Goal: Task Accomplishment & Management: Complete application form

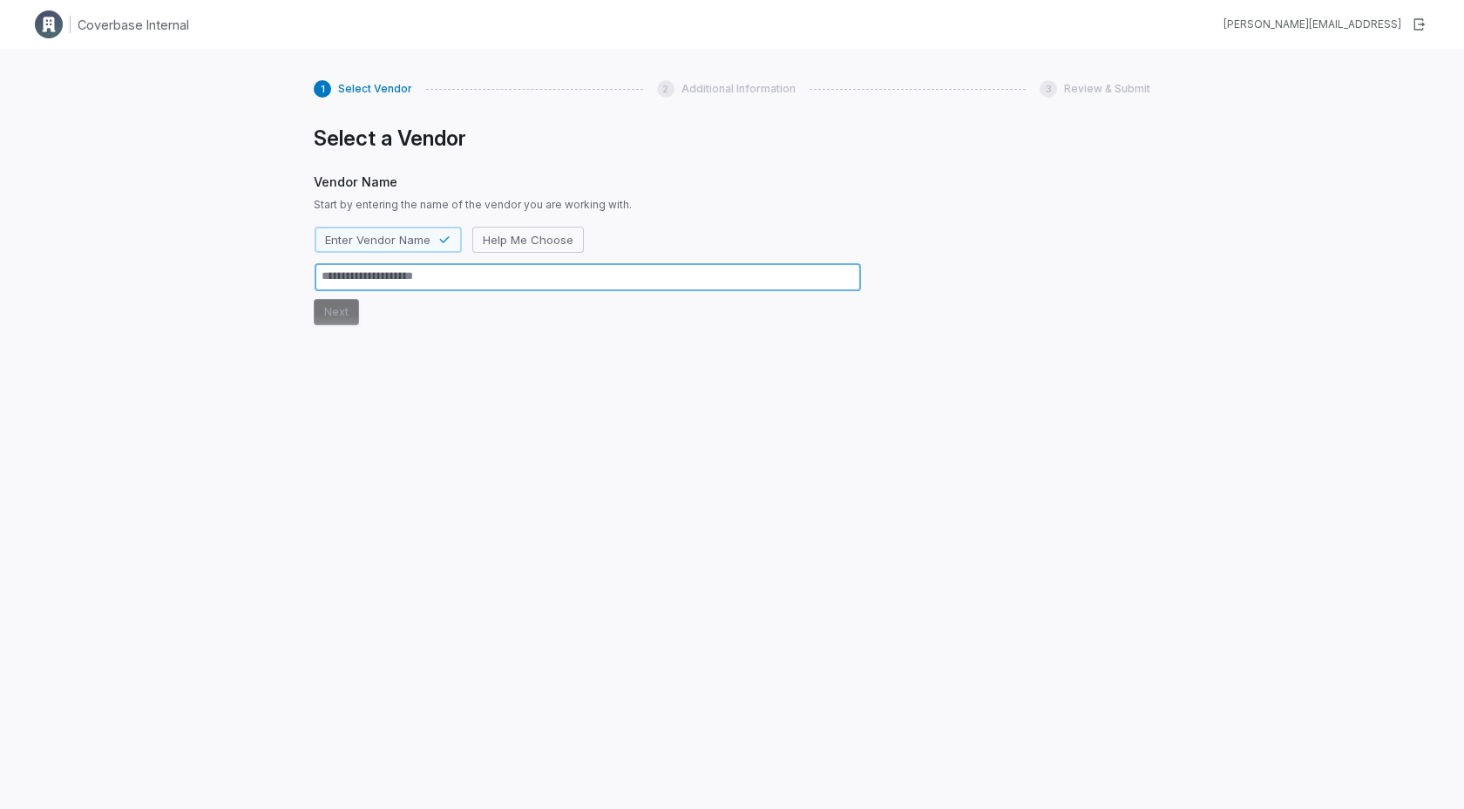
type textarea "*"
type textarea "**"
type textarea "*"
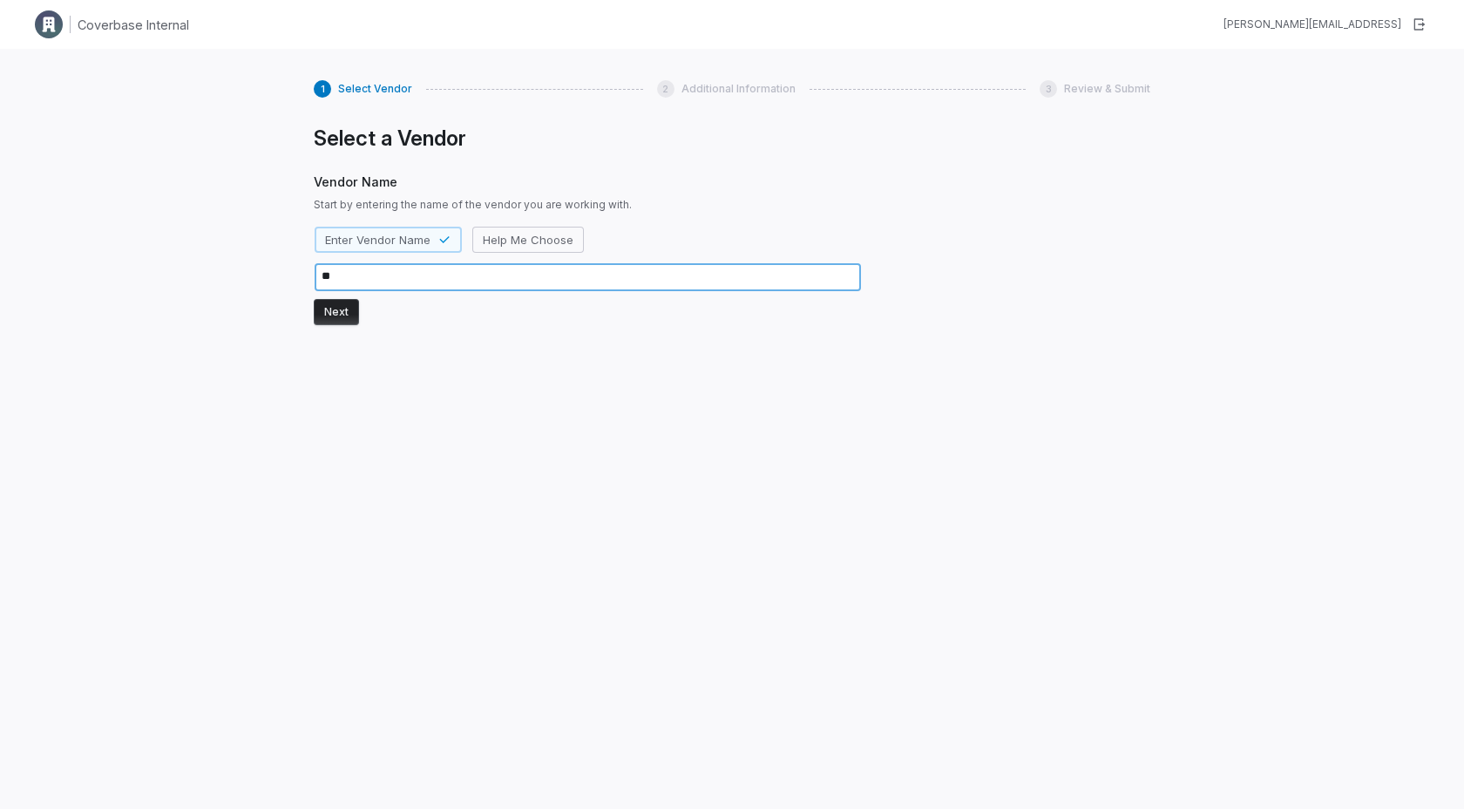
type textarea "***"
type textarea "*"
type textarea "****"
type textarea "*"
type textarea "***"
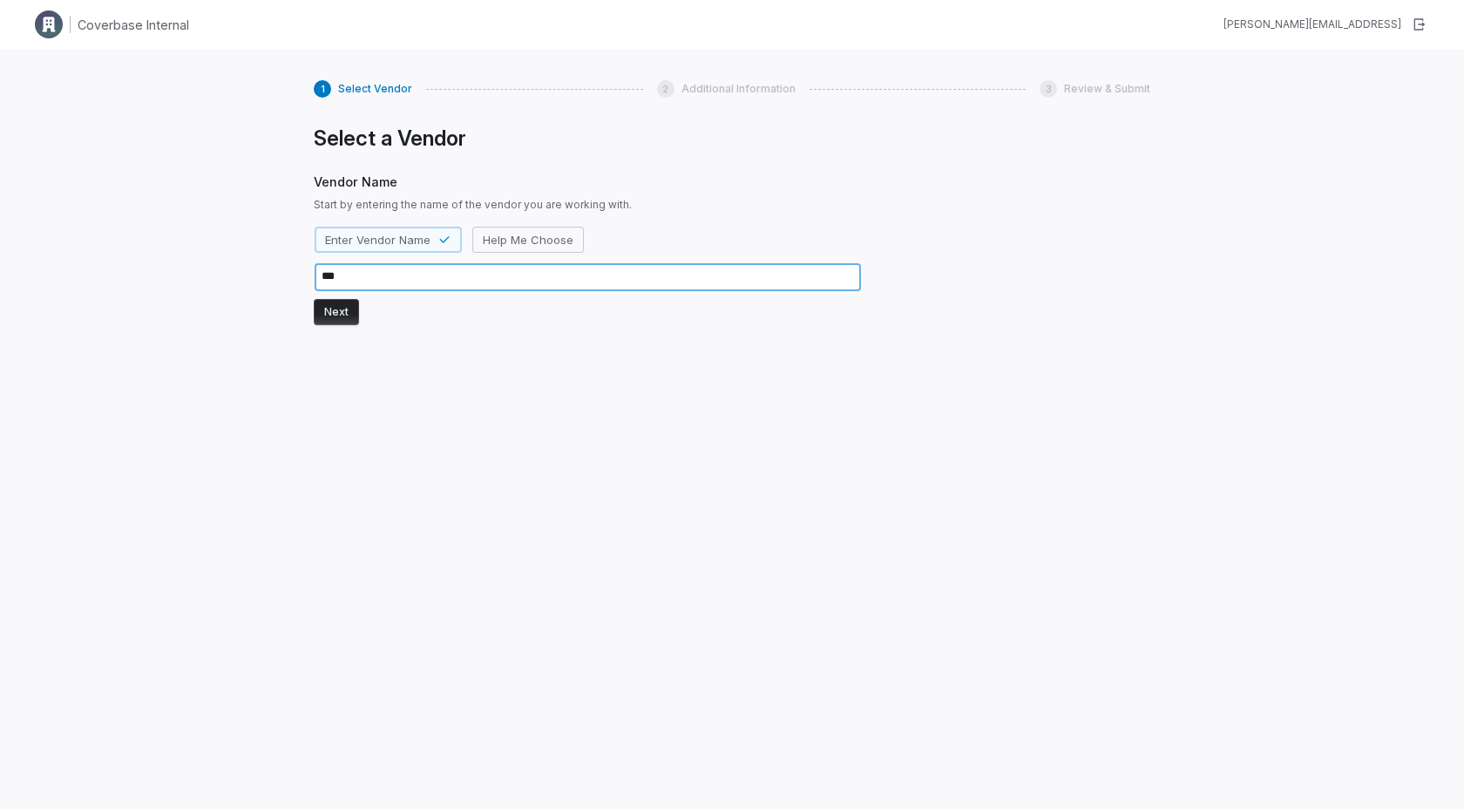
type textarea "*"
type textarea "**"
type textarea "*"
type textarea "***"
type textarea "*"
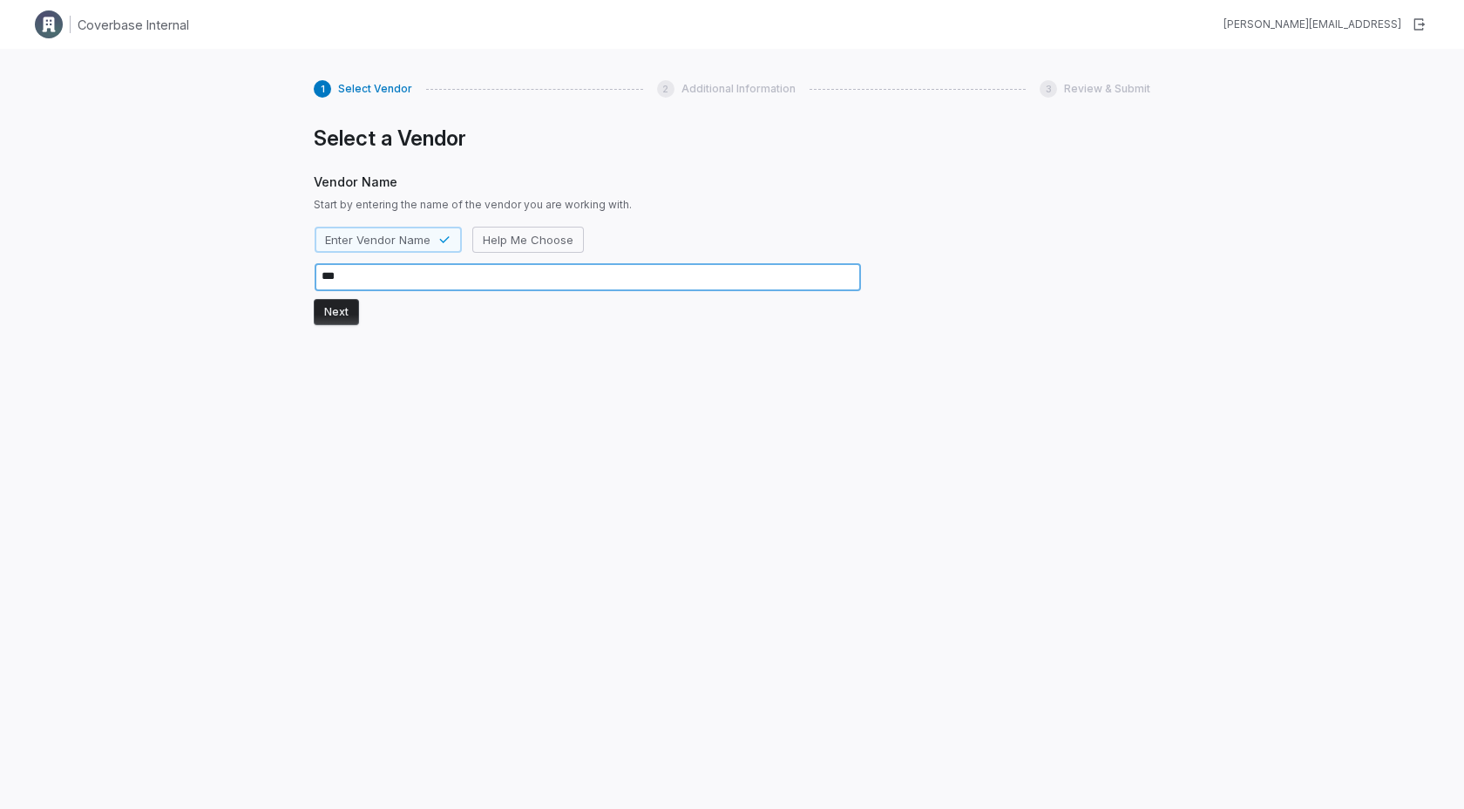
type textarea "****"
type textarea "*"
type textarea "*****"
type textarea "*"
type textarea "******"
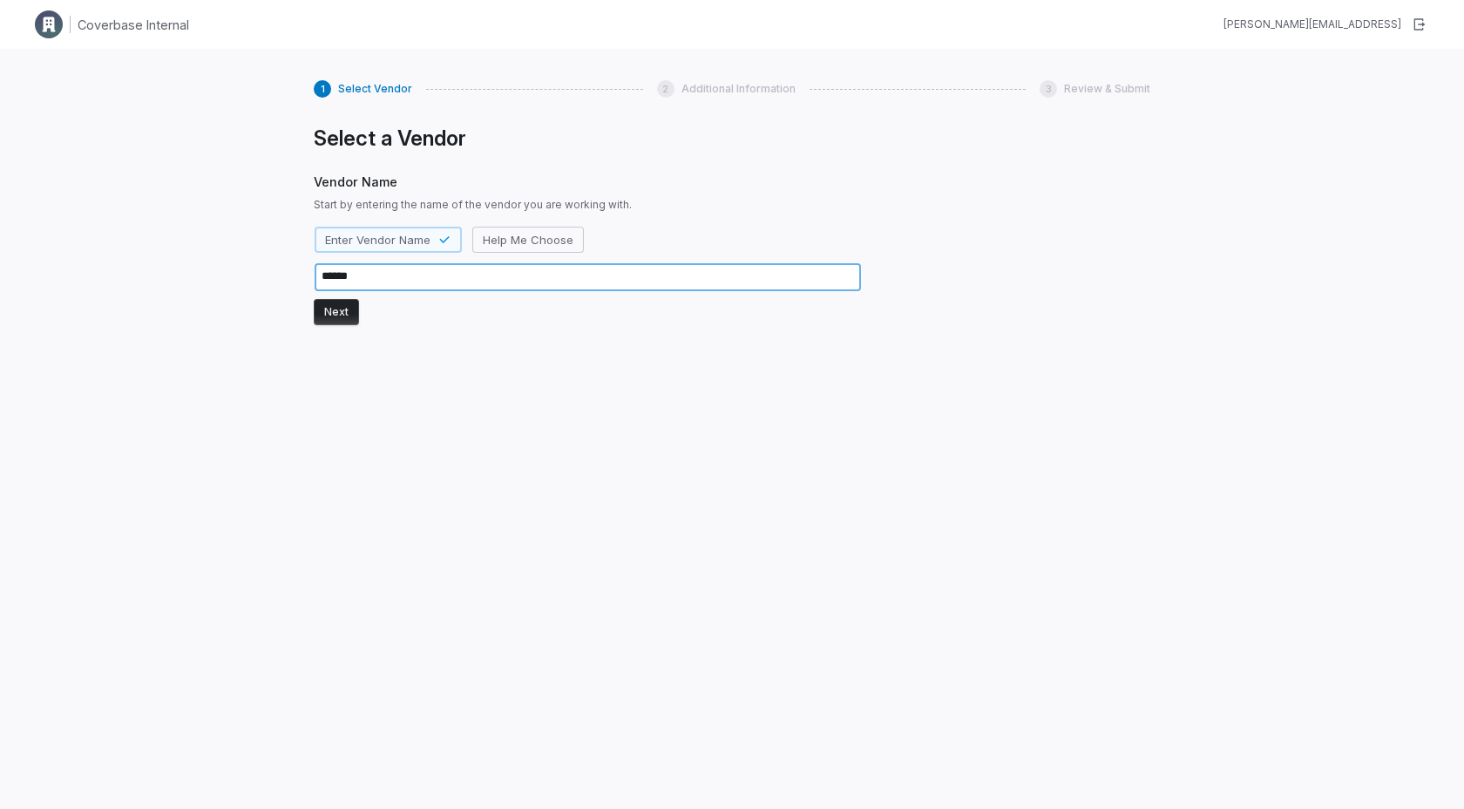
click at [342, 276] on textarea "******" at bounding box center [588, 277] width 546 height 28
type textarea "*"
type textarea "*****"
type textarea "*"
type textarea "******"
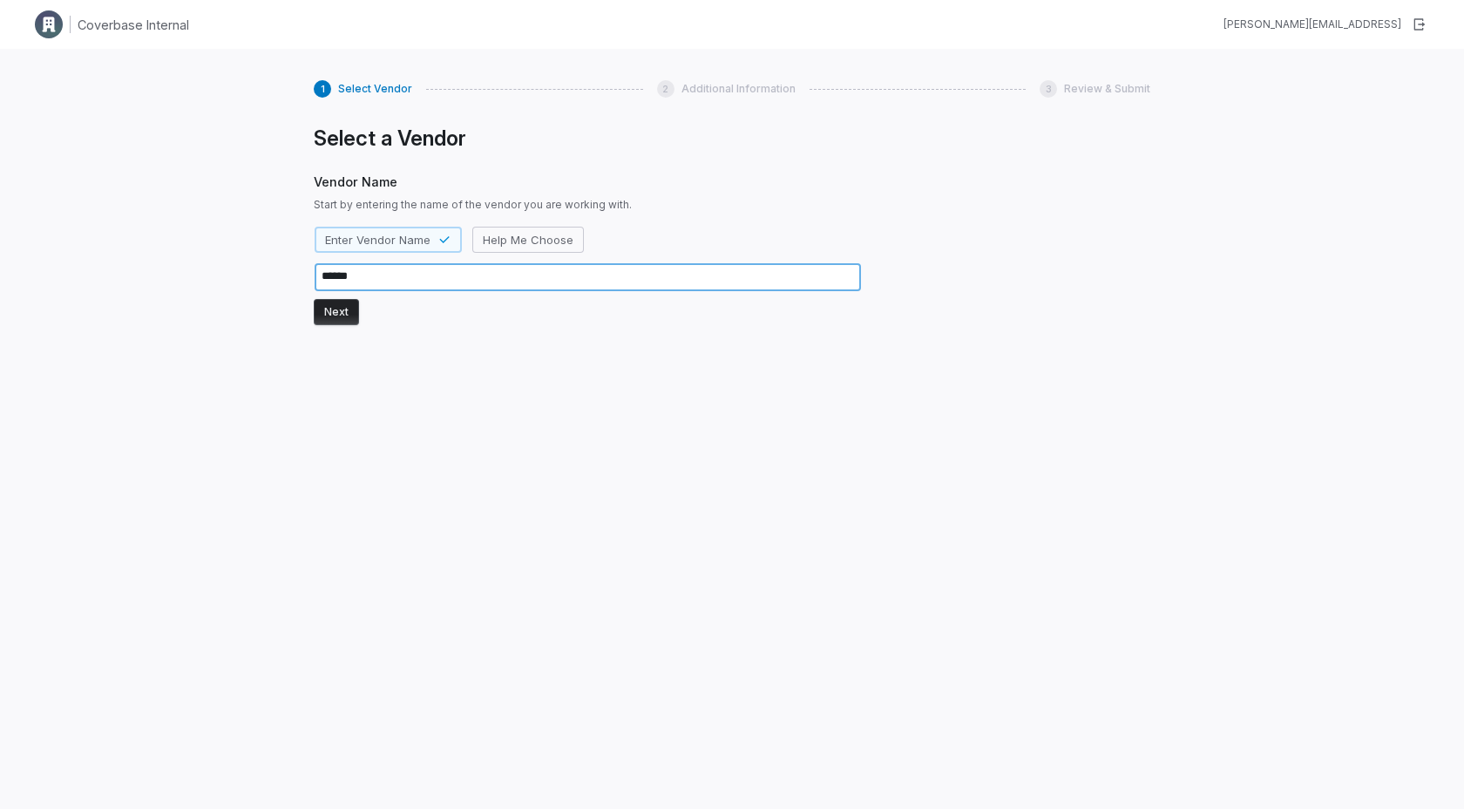
type textarea "*"
type textarea "*******"
click at [339, 315] on button "Next" at bounding box center [336, 312] width 45 height 26
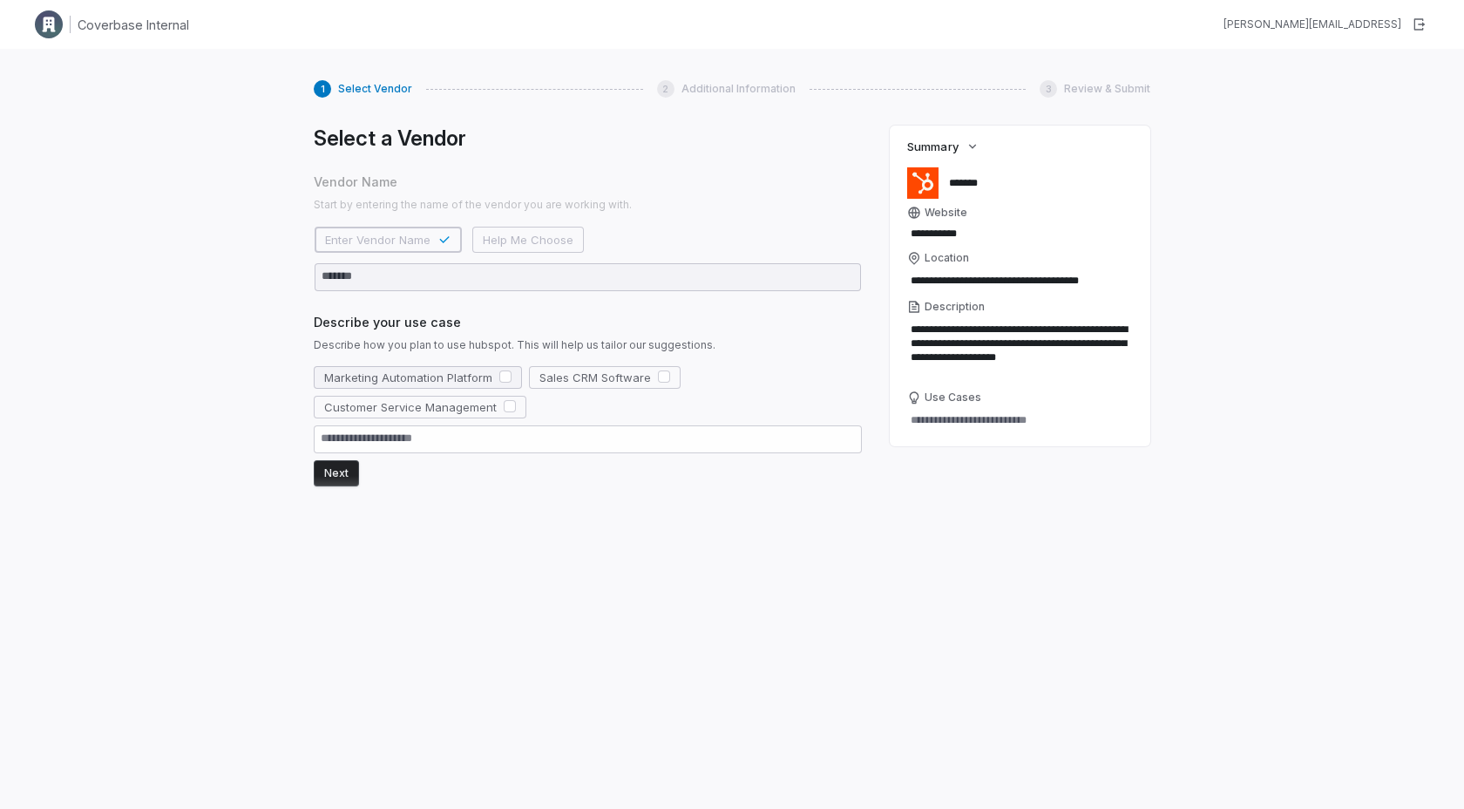
click at [505, 379] on button "button" at bounding box center [505, 376] width 12 height 12
click at [336, 478] on button "Next" at bounding box center [336, 473] width 45 height 26
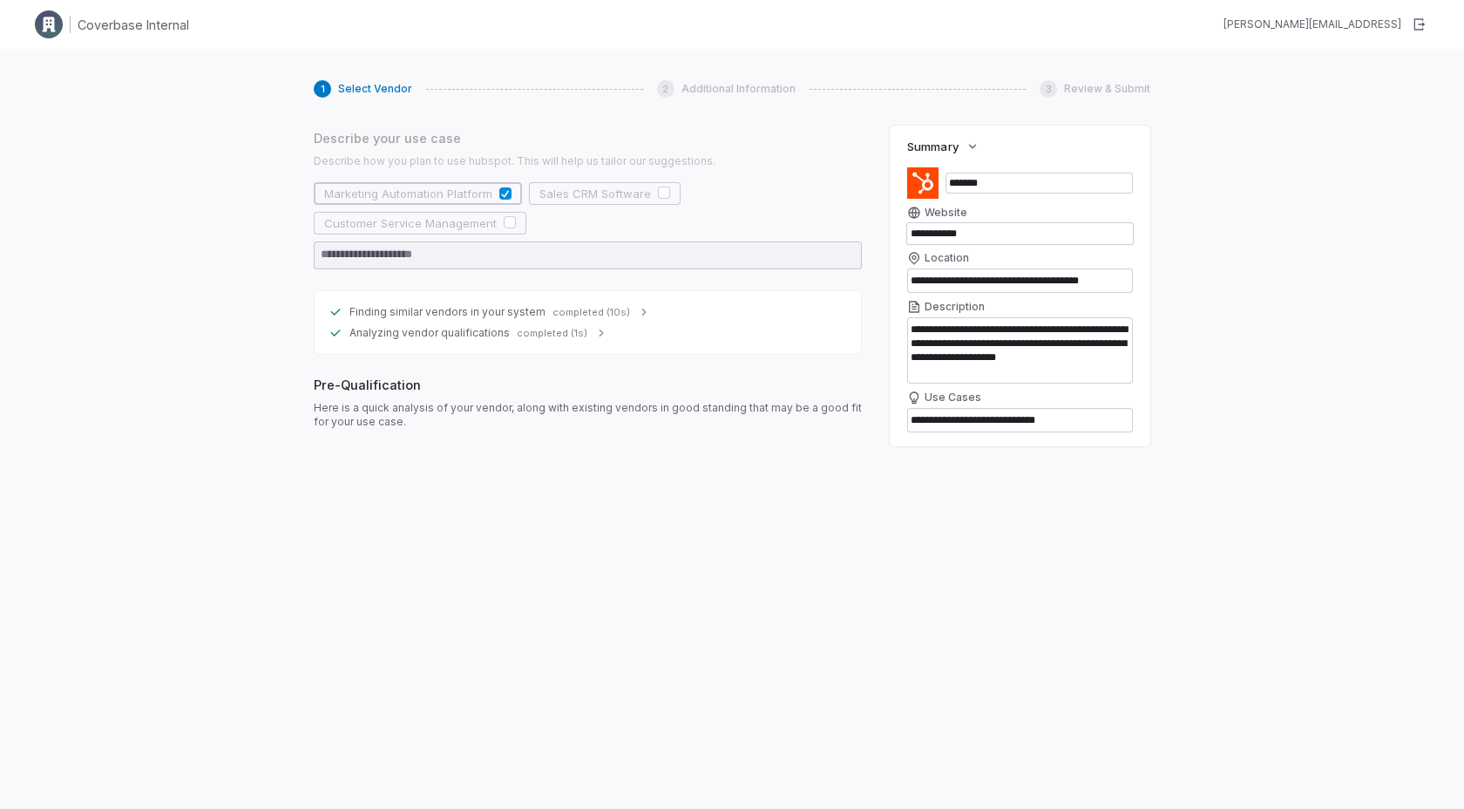
scroll to position [184, 0]
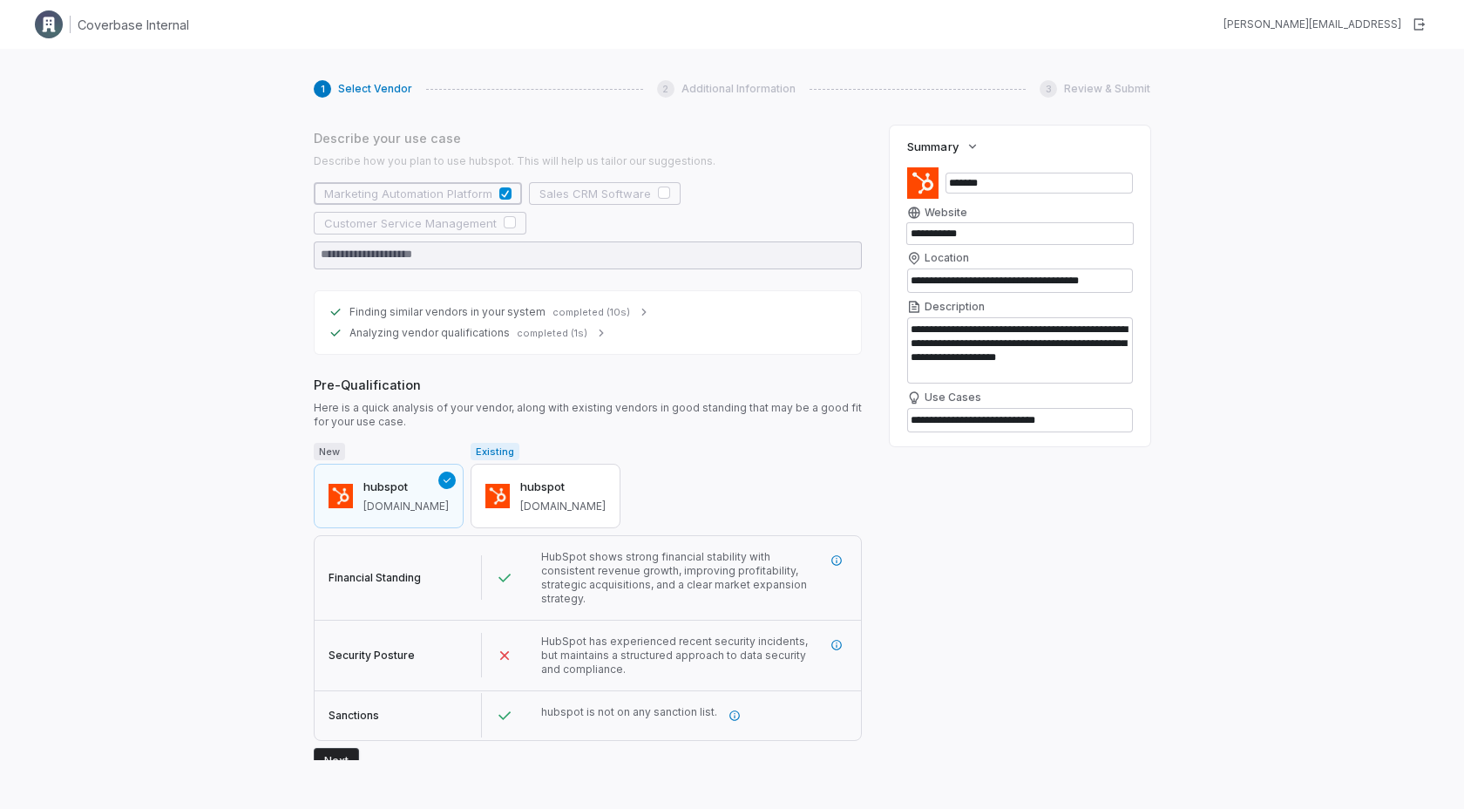
click at [333, 748] on button "Next" at bounding box center [336, 761] width 45 height 26
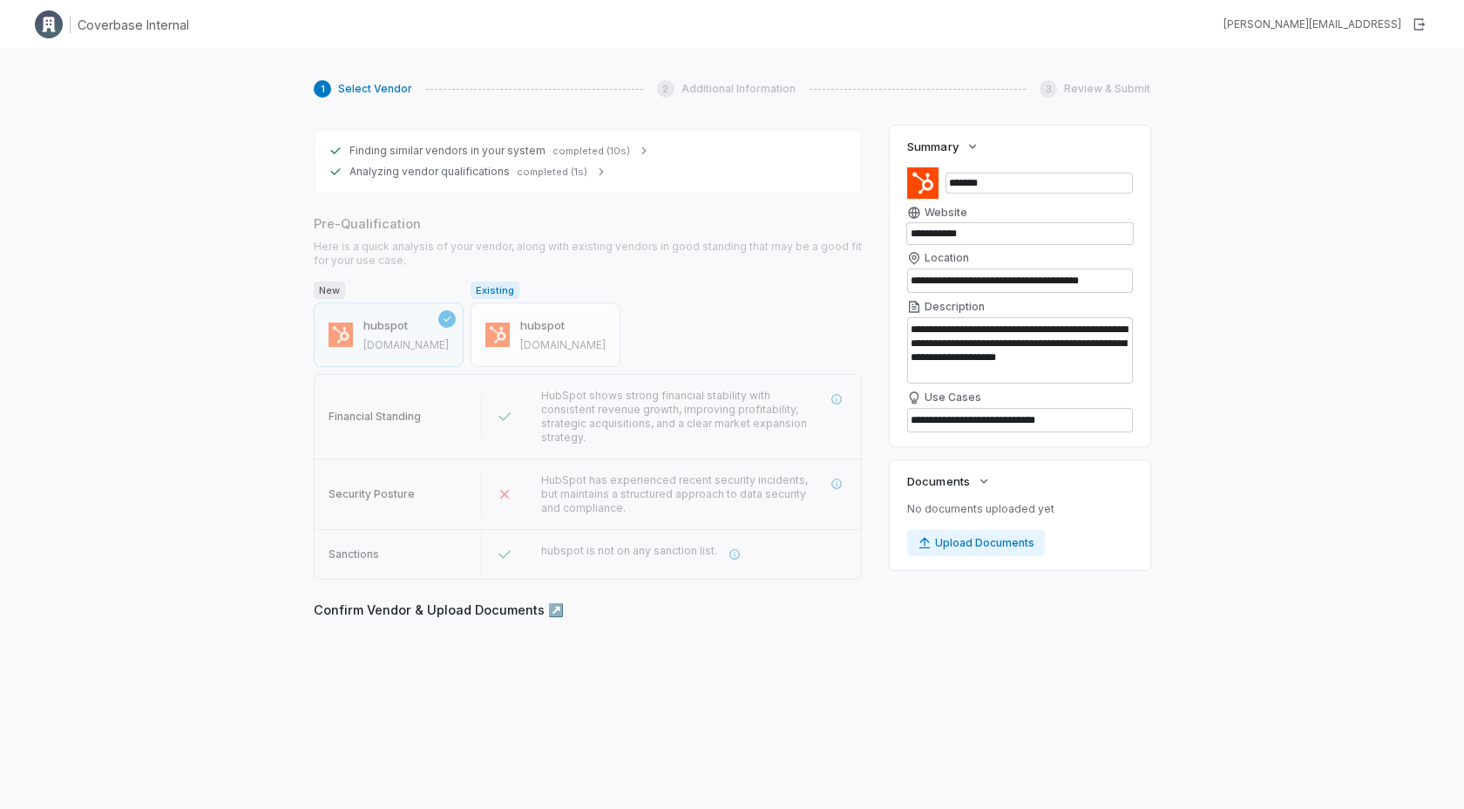
scroll to position [345, 0]
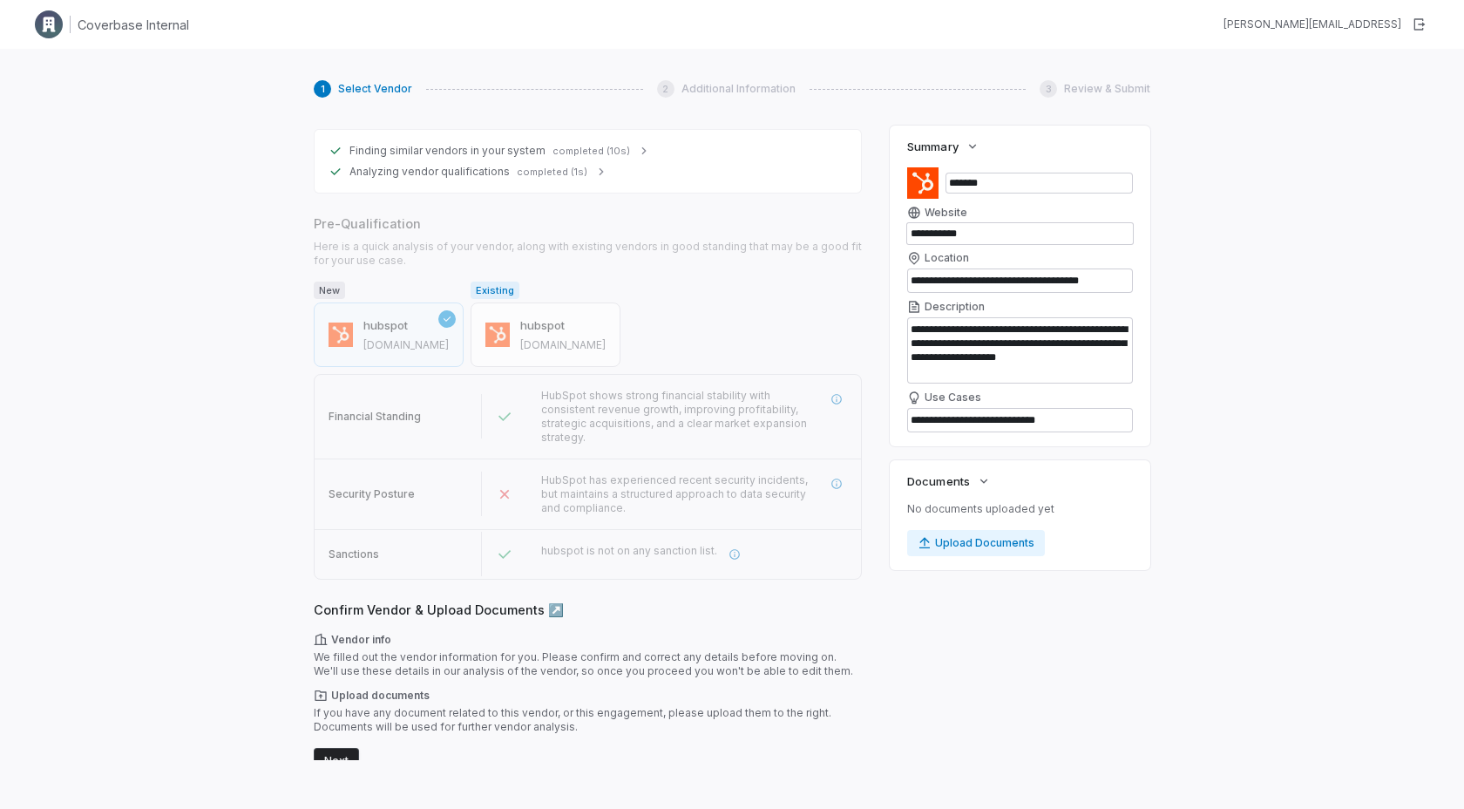
click at [345, 749] on button "Next" at bounding box center [336, 761] width 45 height 26
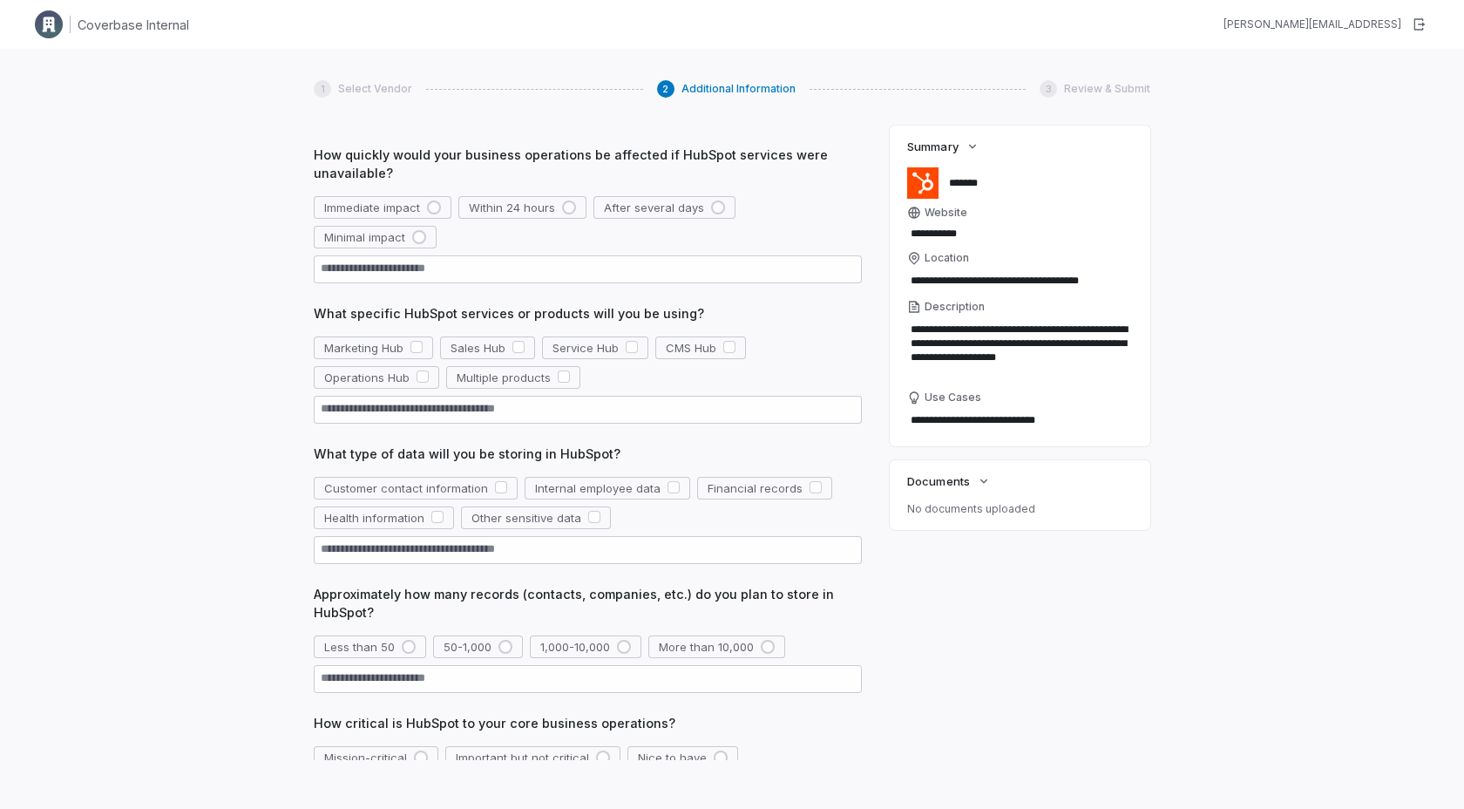
scroll to position [61, 0]
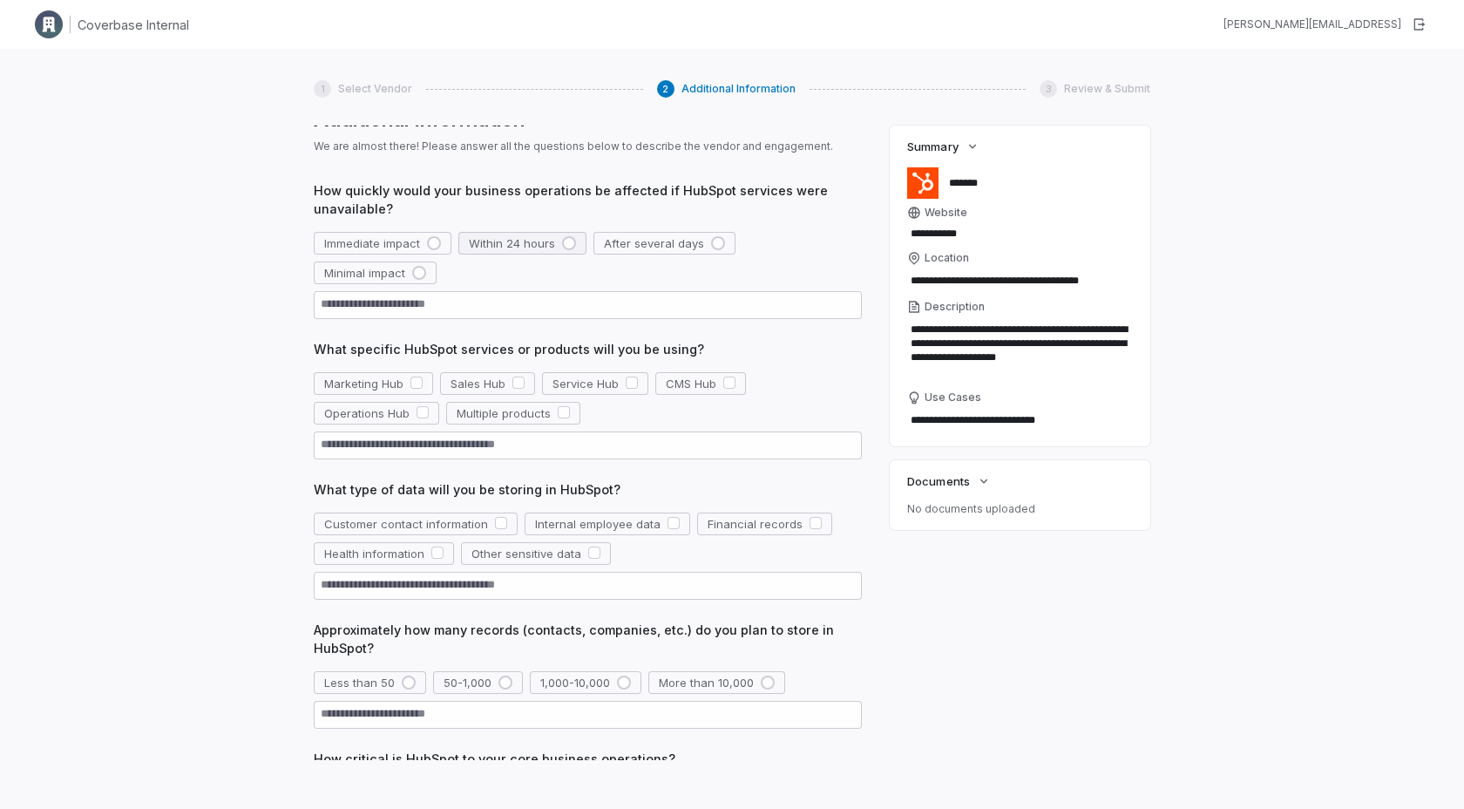
click at [572, 243] on div "button" at bounding box center [569, 243] width 14 height 14
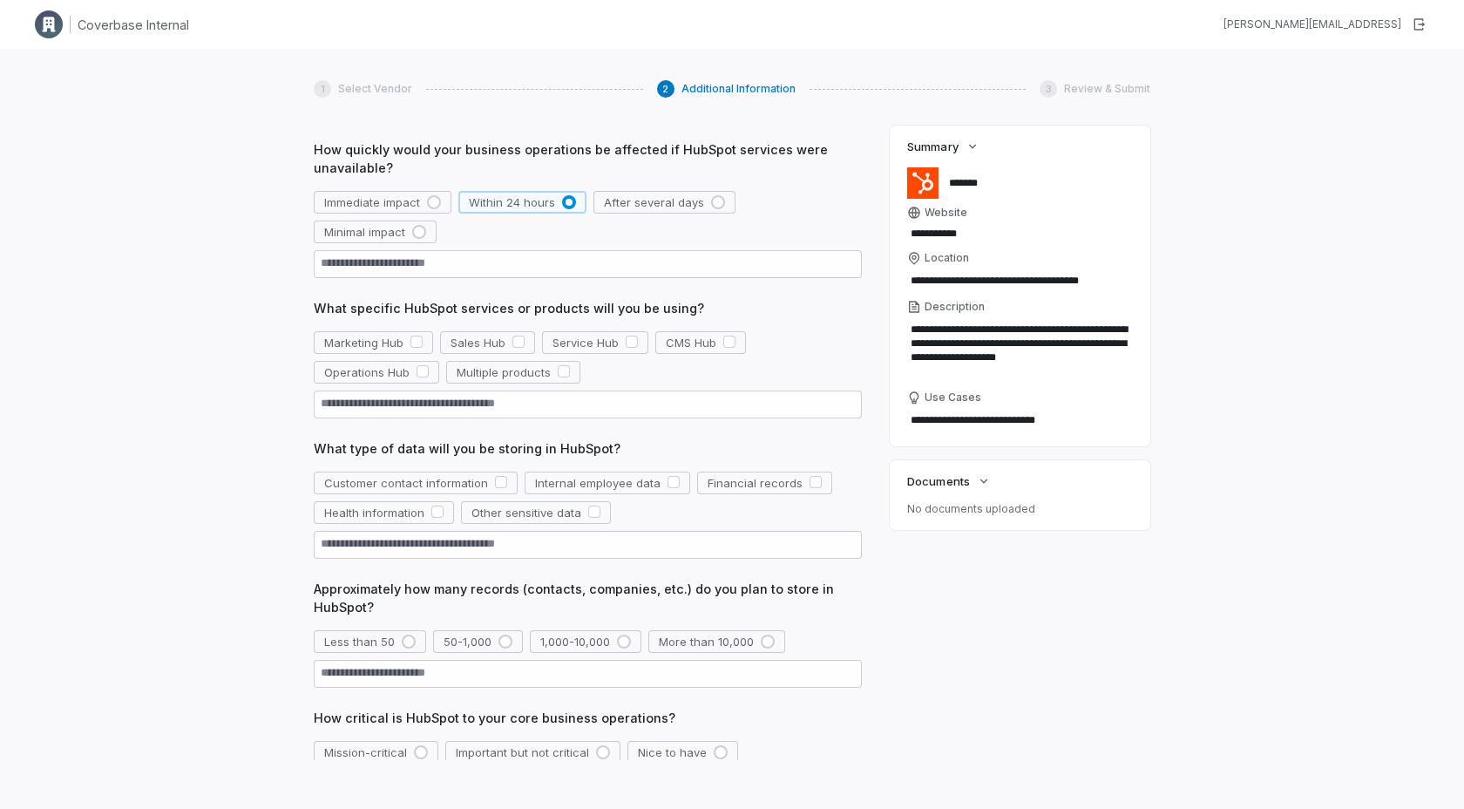
scroll to position [105, 0]
click at [630, 333] on button "button" at bounding box center [632, 339] width 12 height 12
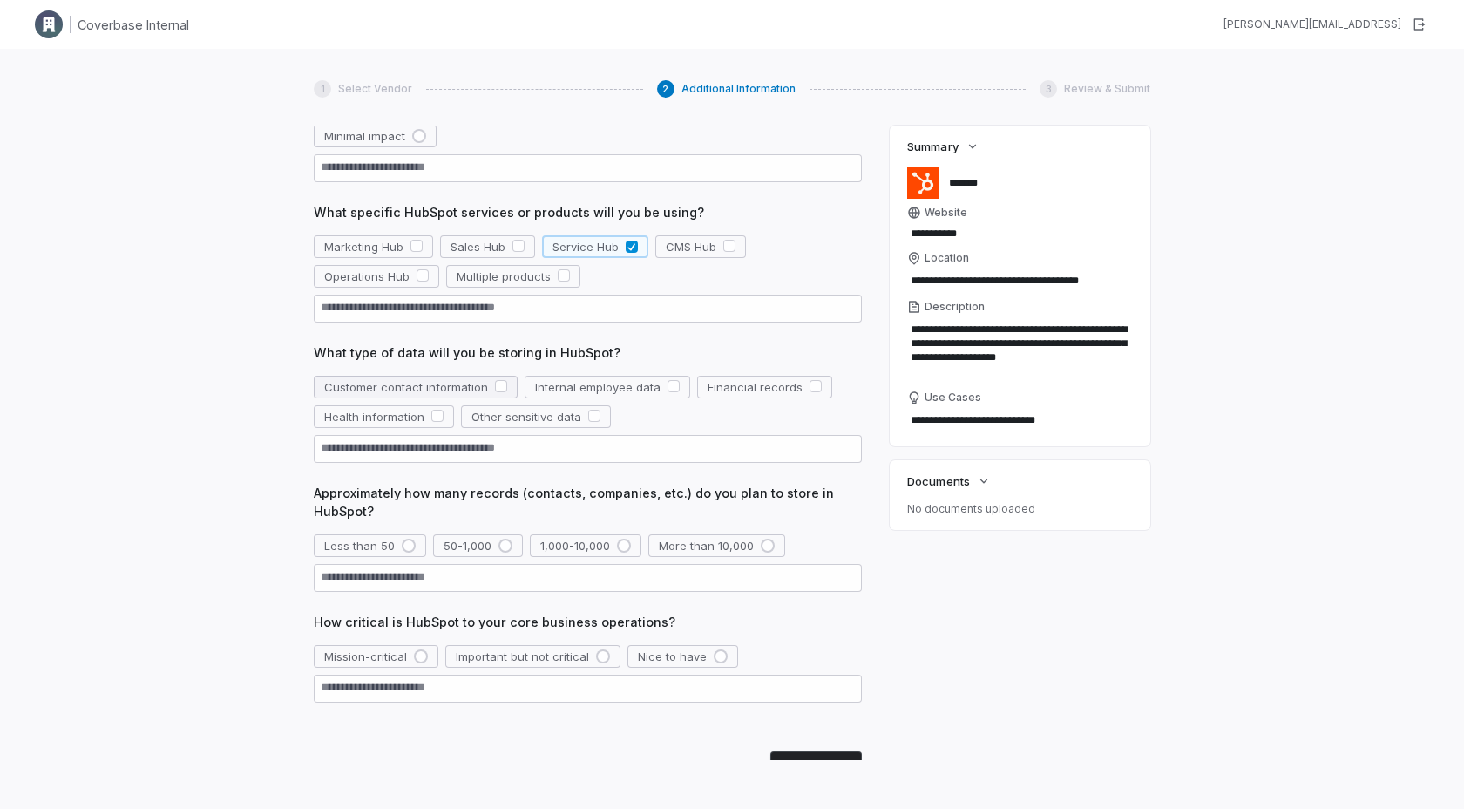
scroll to position [214, 0]
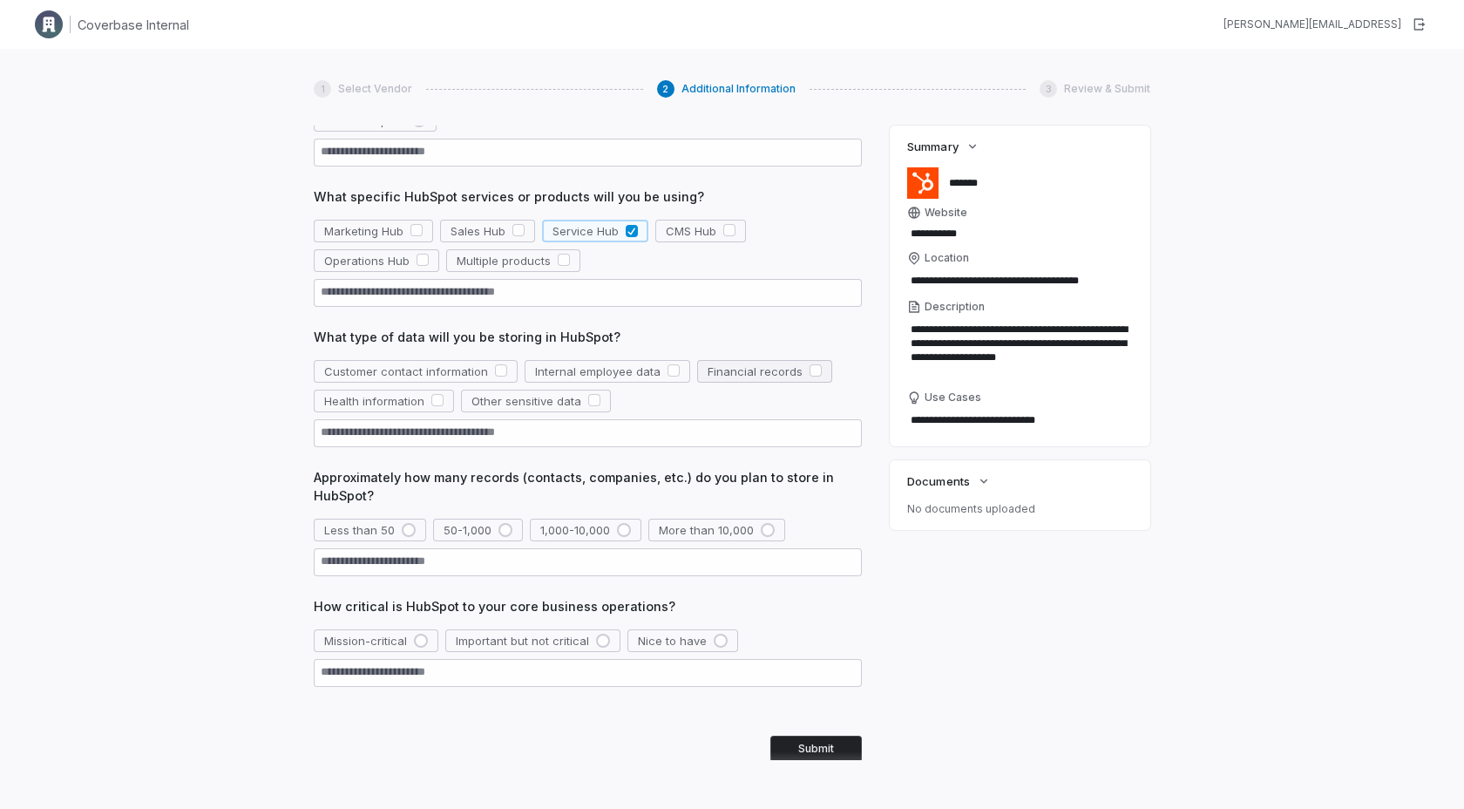
click at [810, 364] on button "button" at bounding box center [816, 370] width 12 height 12
click at [515, 519] on button "50-1,000" at bounding box center [478, 530] width 90 height 23
click at [420, 634] on div "button" at bounding box center [421, 641] width 14 height 14
click at [793, 736] on button "Submit" at bounding box center [816, 749] width 92 height 26
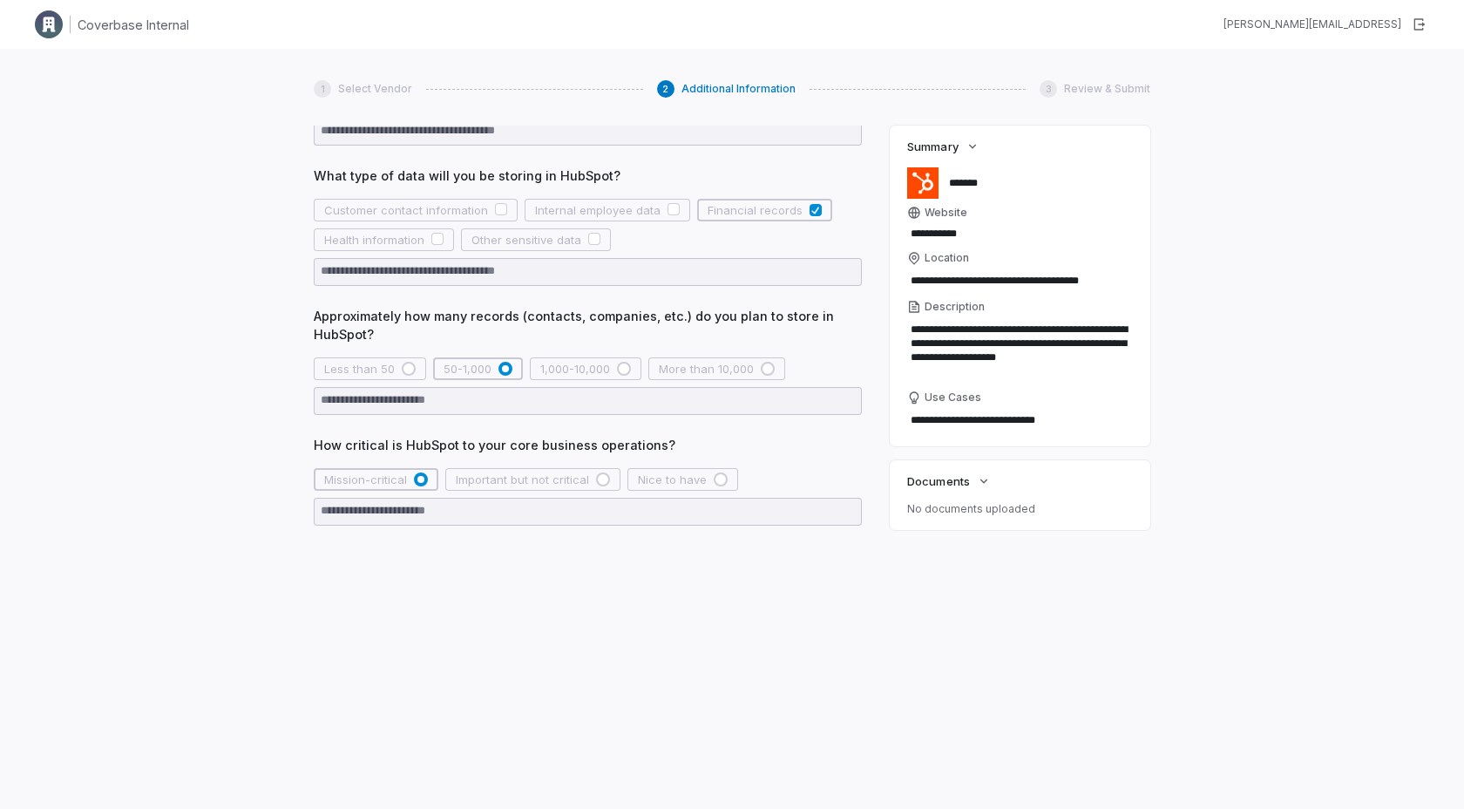
scroll to position [406, 0]
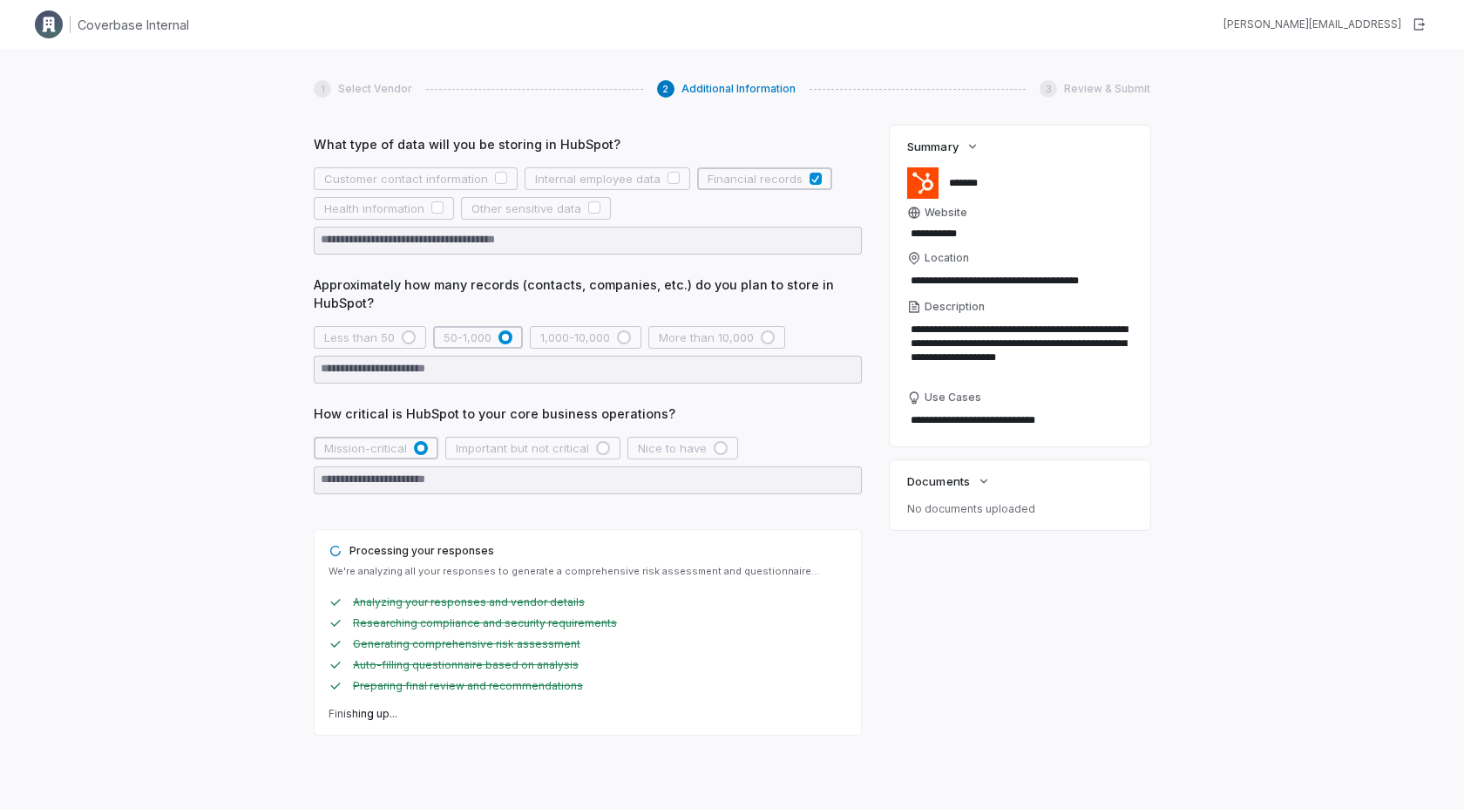
type textarea "*"
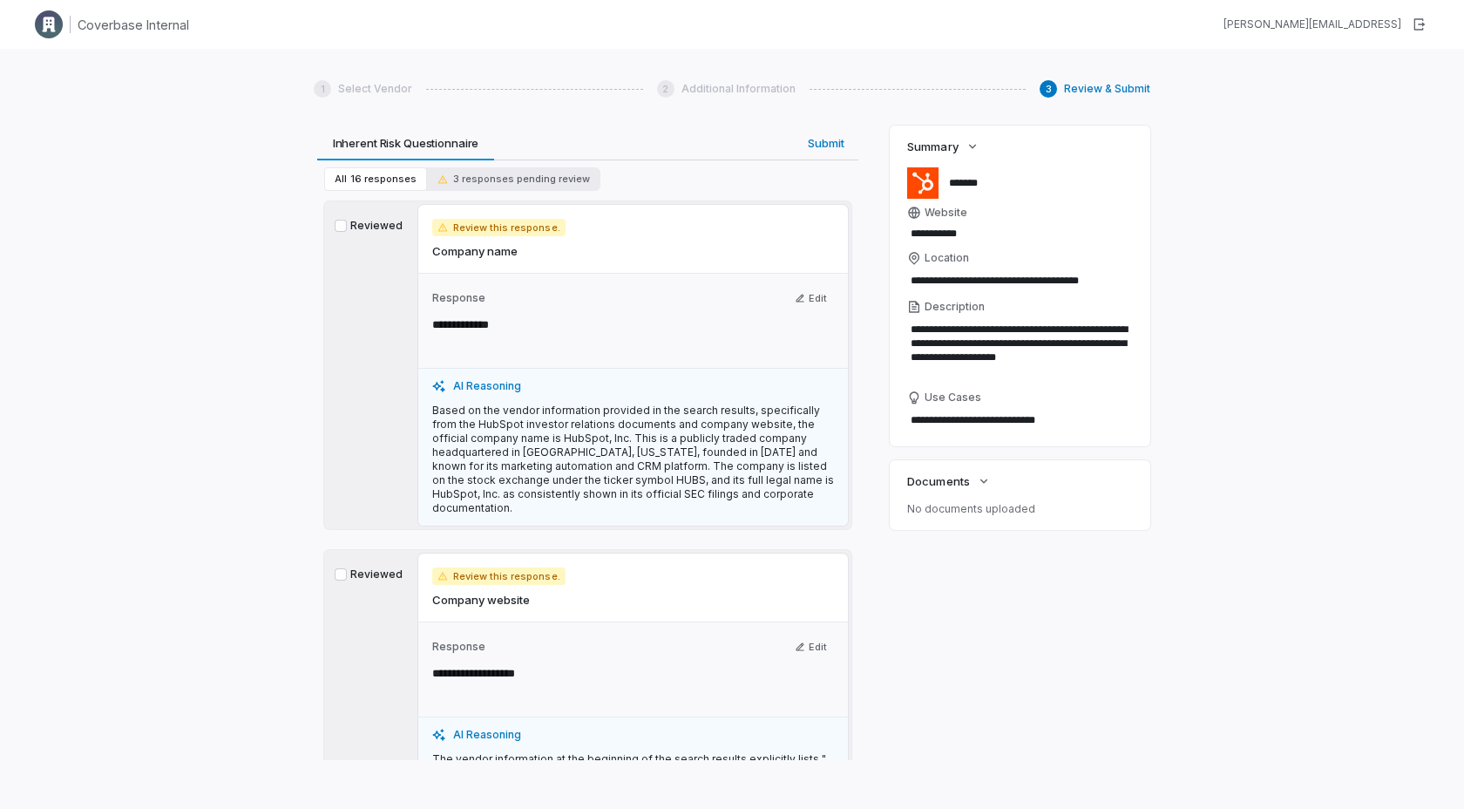
scroll to position [245, 0]
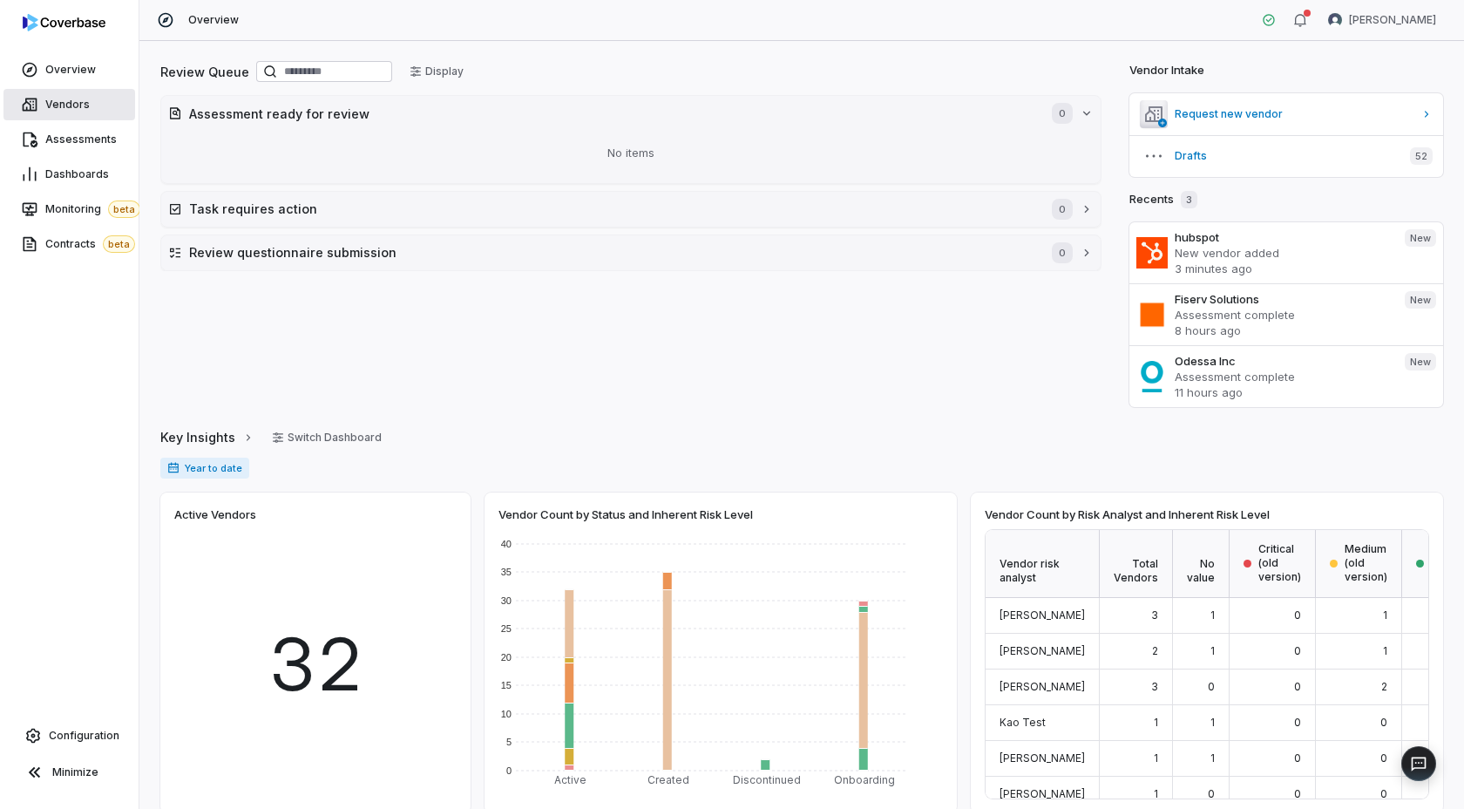
click at [79, 105] on span "Vendors" at bounding box center [67, 105] width 44 height 14
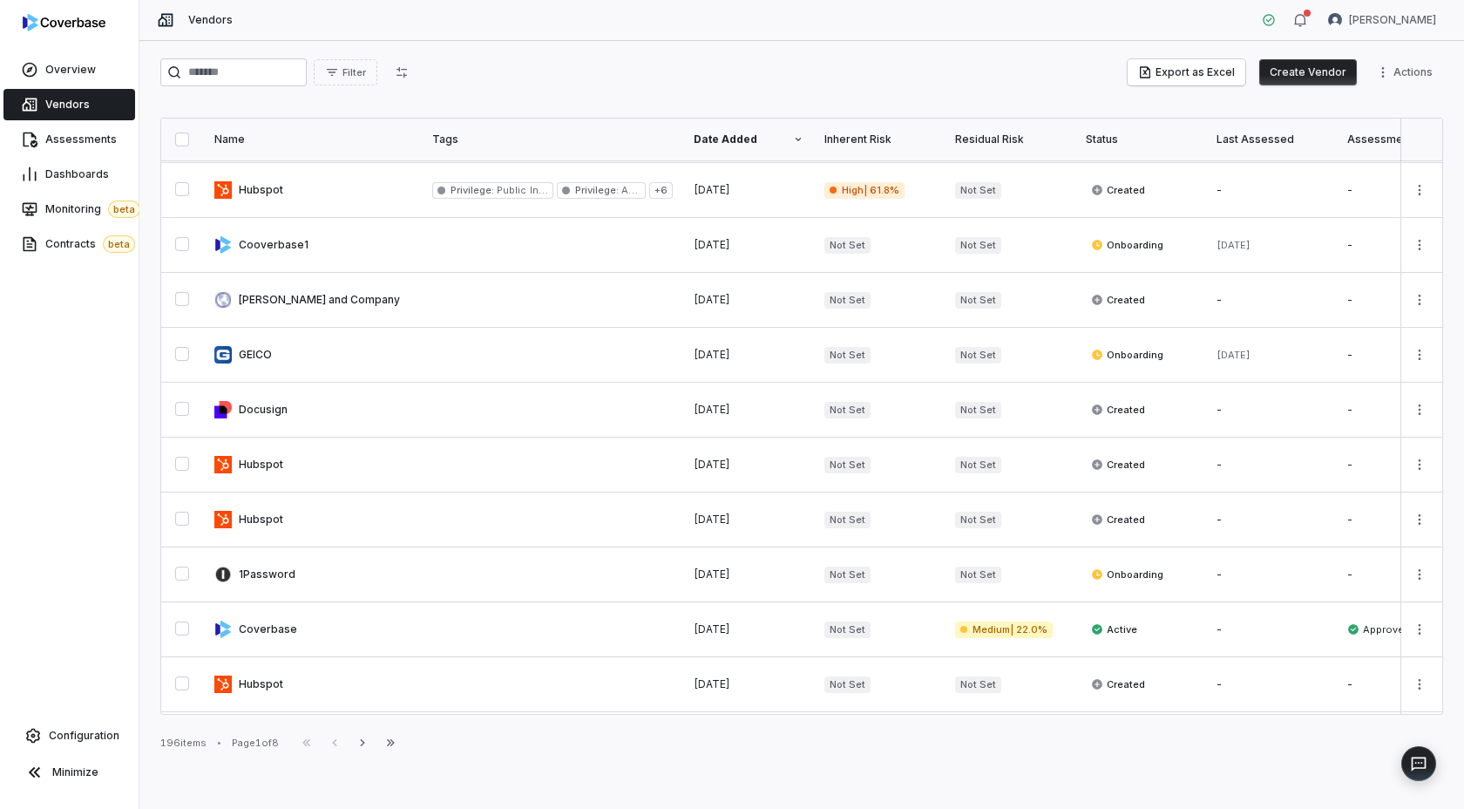
scroll to position [818, 0]
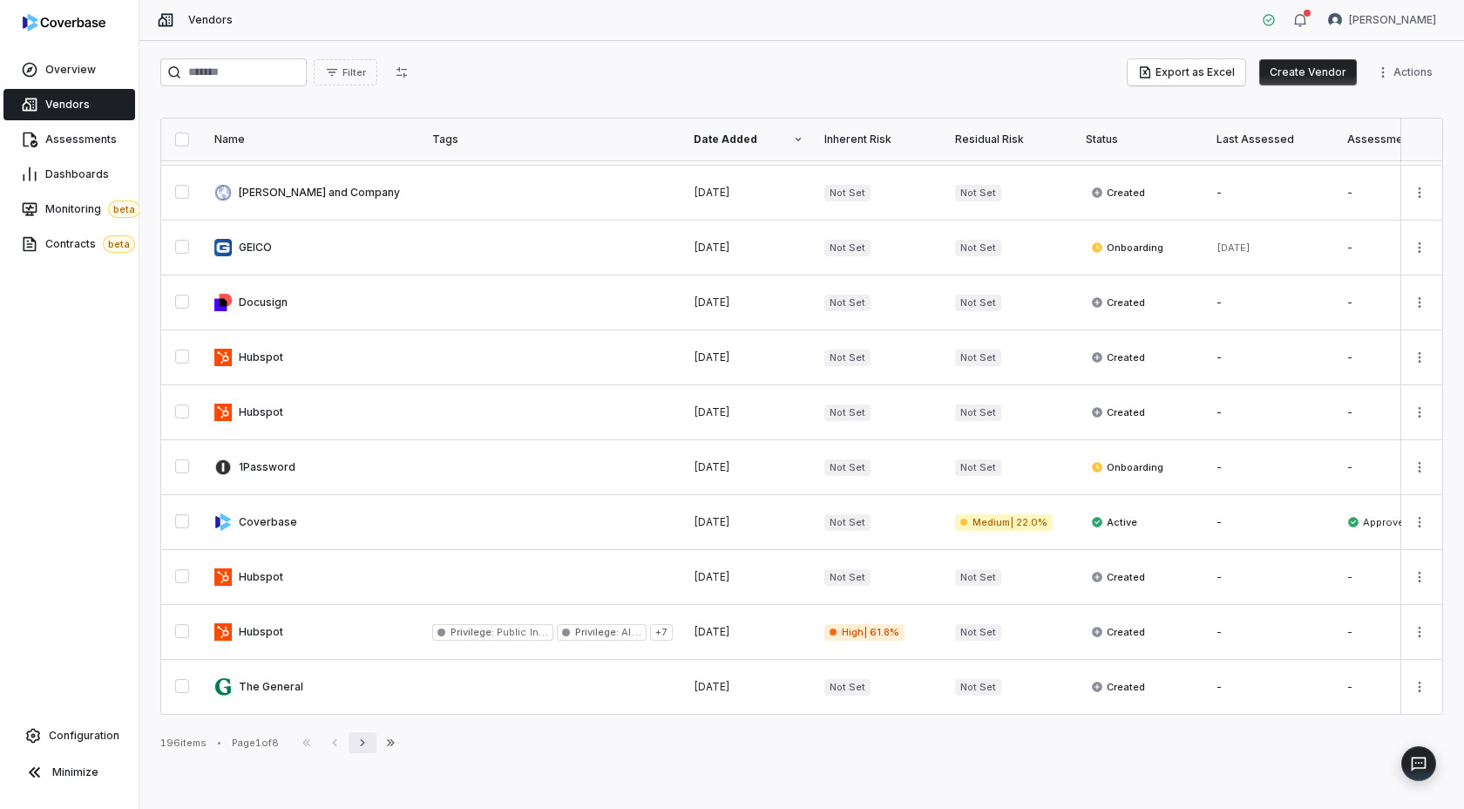
click at [365, 736] on icon "button" at bounding box center [363, 743] width 14 height 14
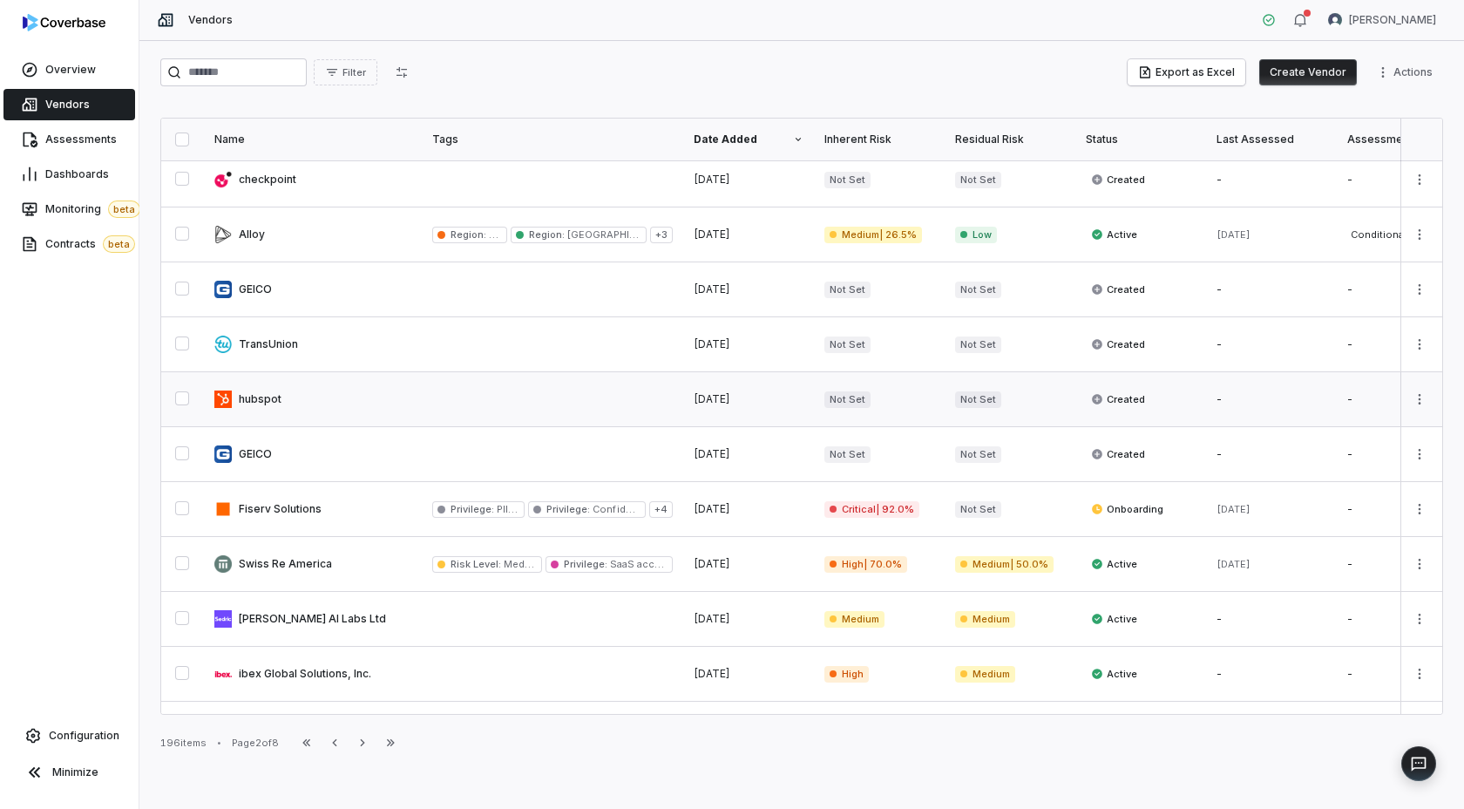
scroll to position [586, 0]
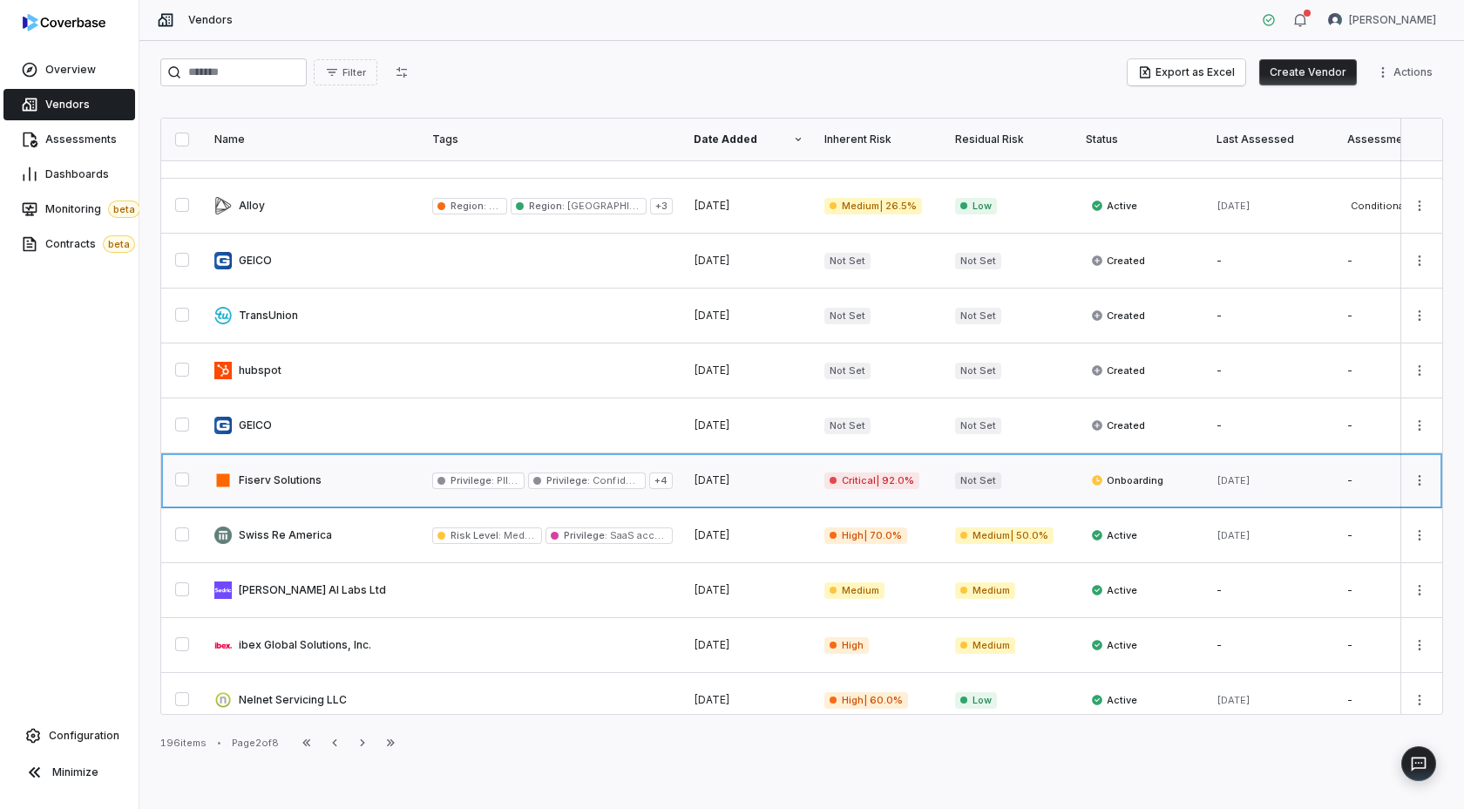
click at [373, 484] on link at bounding box center [313, 480] width 218 height 54
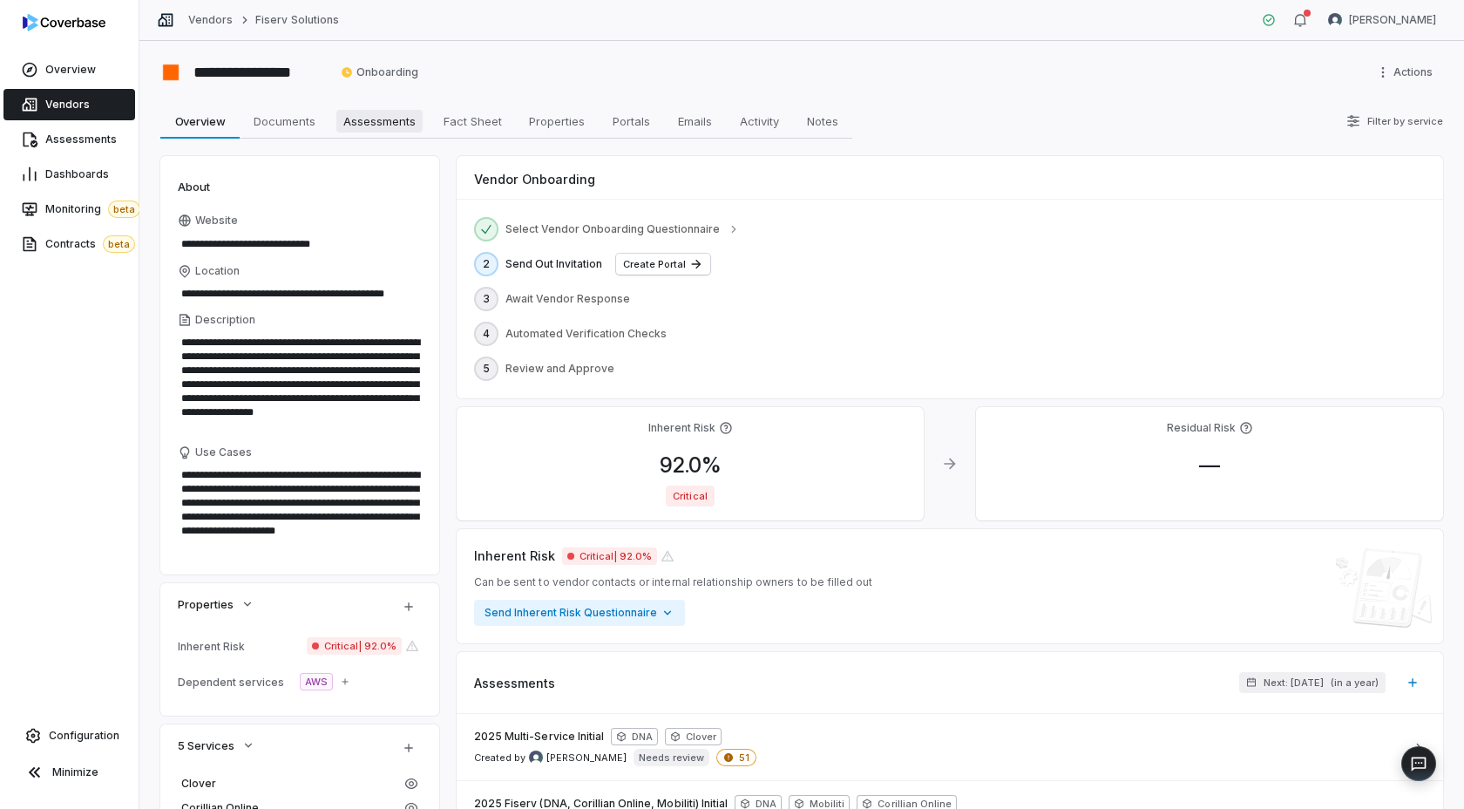
click at [383, 112] on span "Assessments" at bounding box center [379, 121] width 86 height 23
type textarea "*"
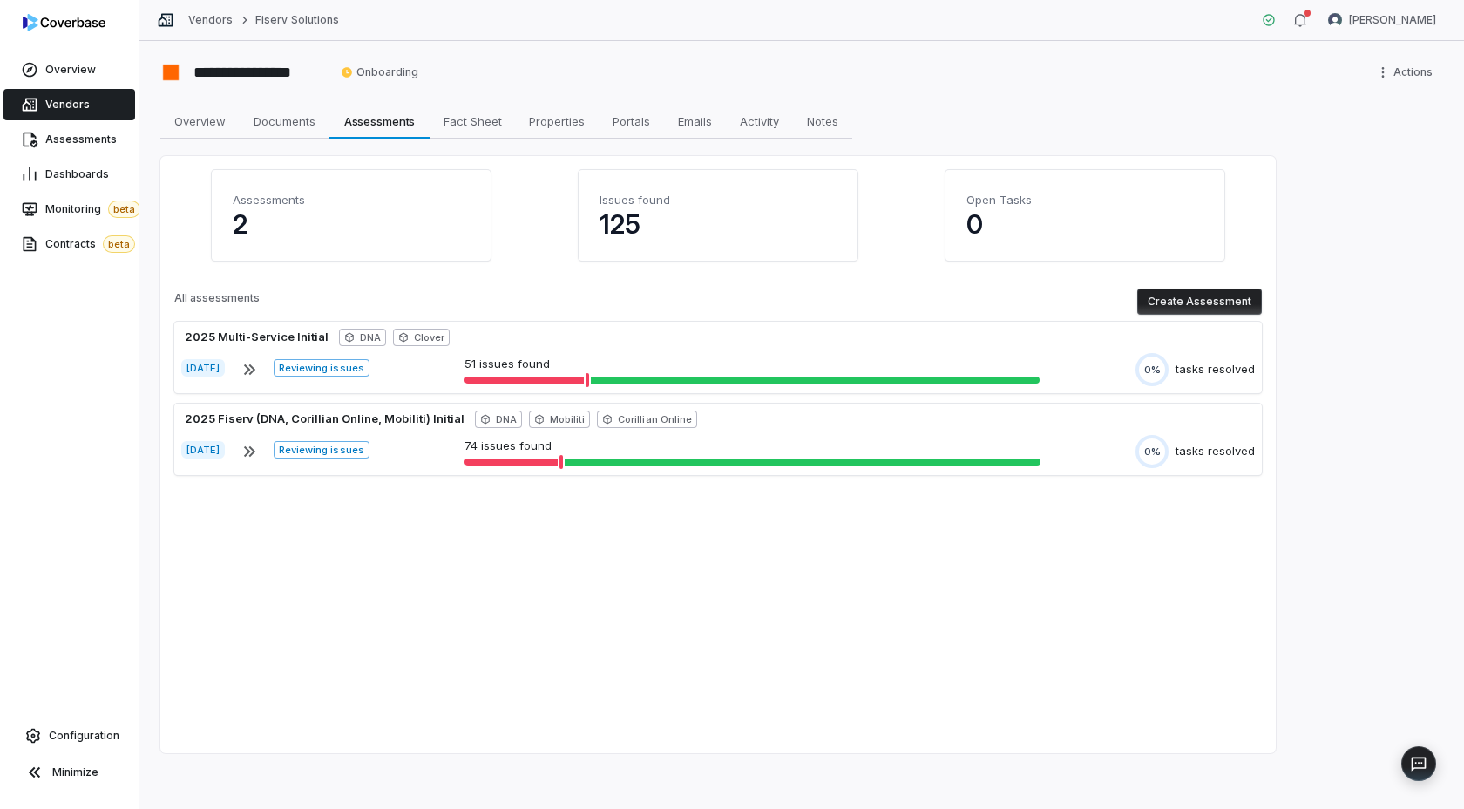
click at [1197, 302] on button "Create Assessment" at bounding box center [1199, 301] width 125 height 26
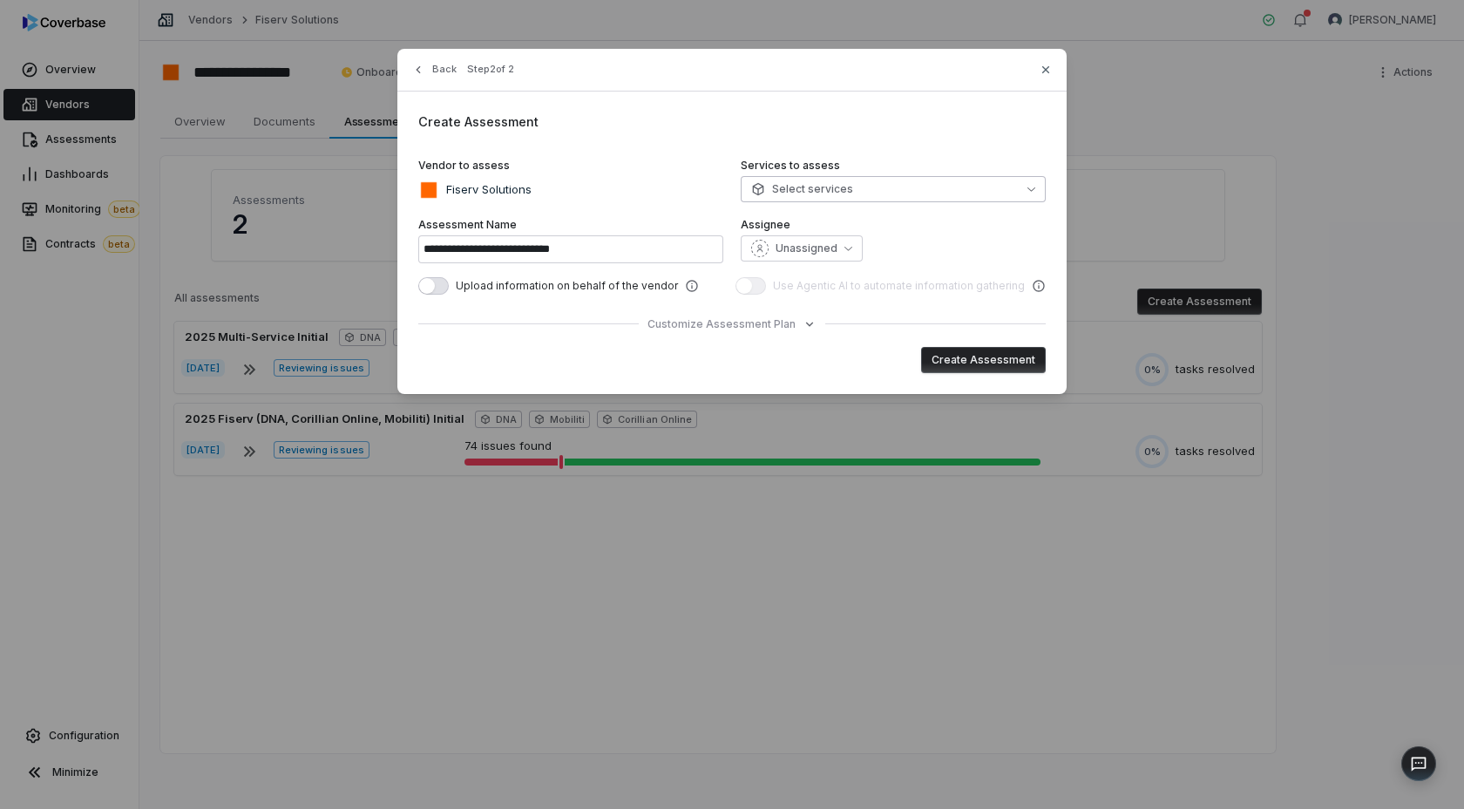
click at [859, 188] on button "Select services" at bounding box center [893, 189] width 305 height 26
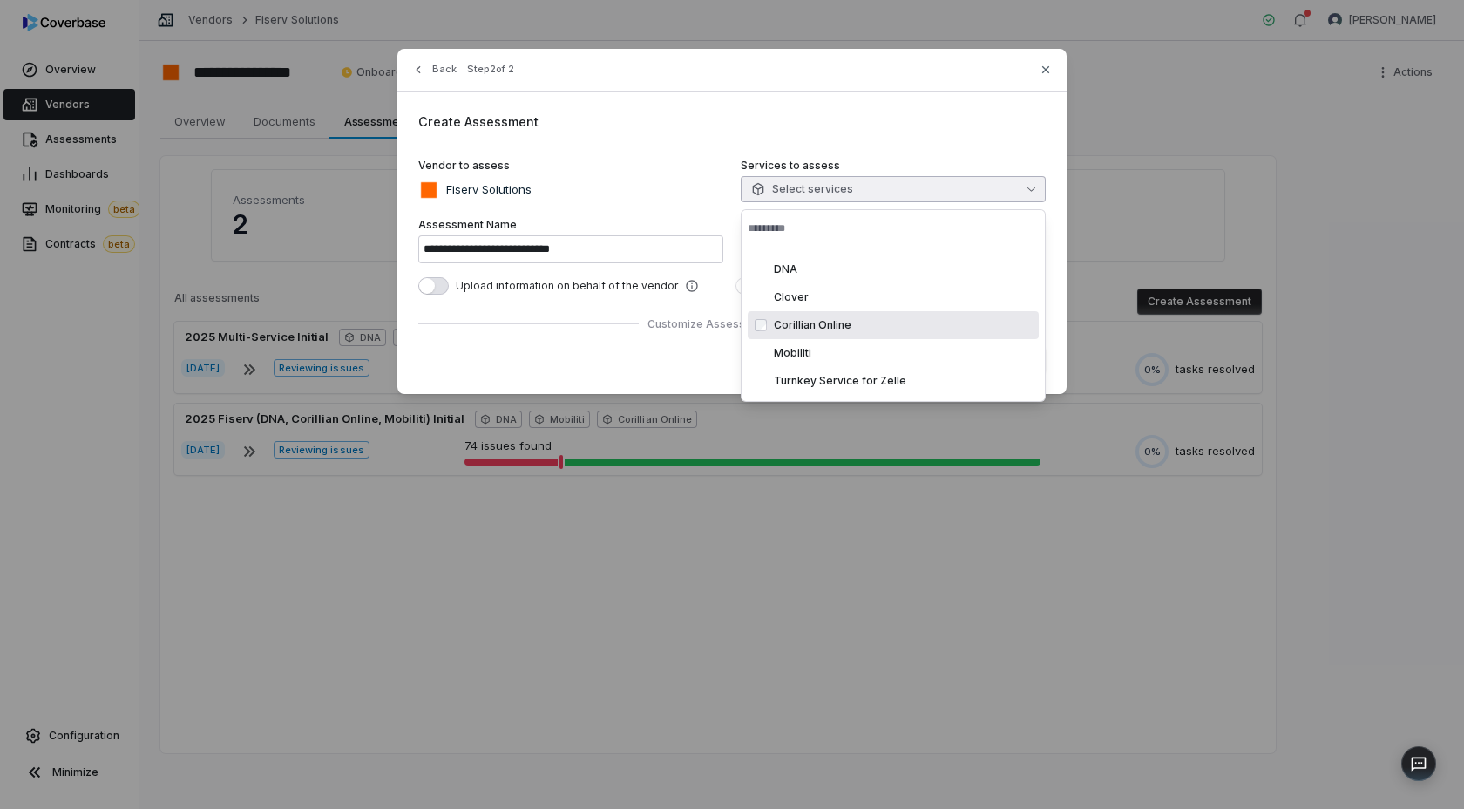
type input "**********"
click at [707, 176] on div "Fiserv Solutions" at bounding box center [570, 190] width 305 height 28
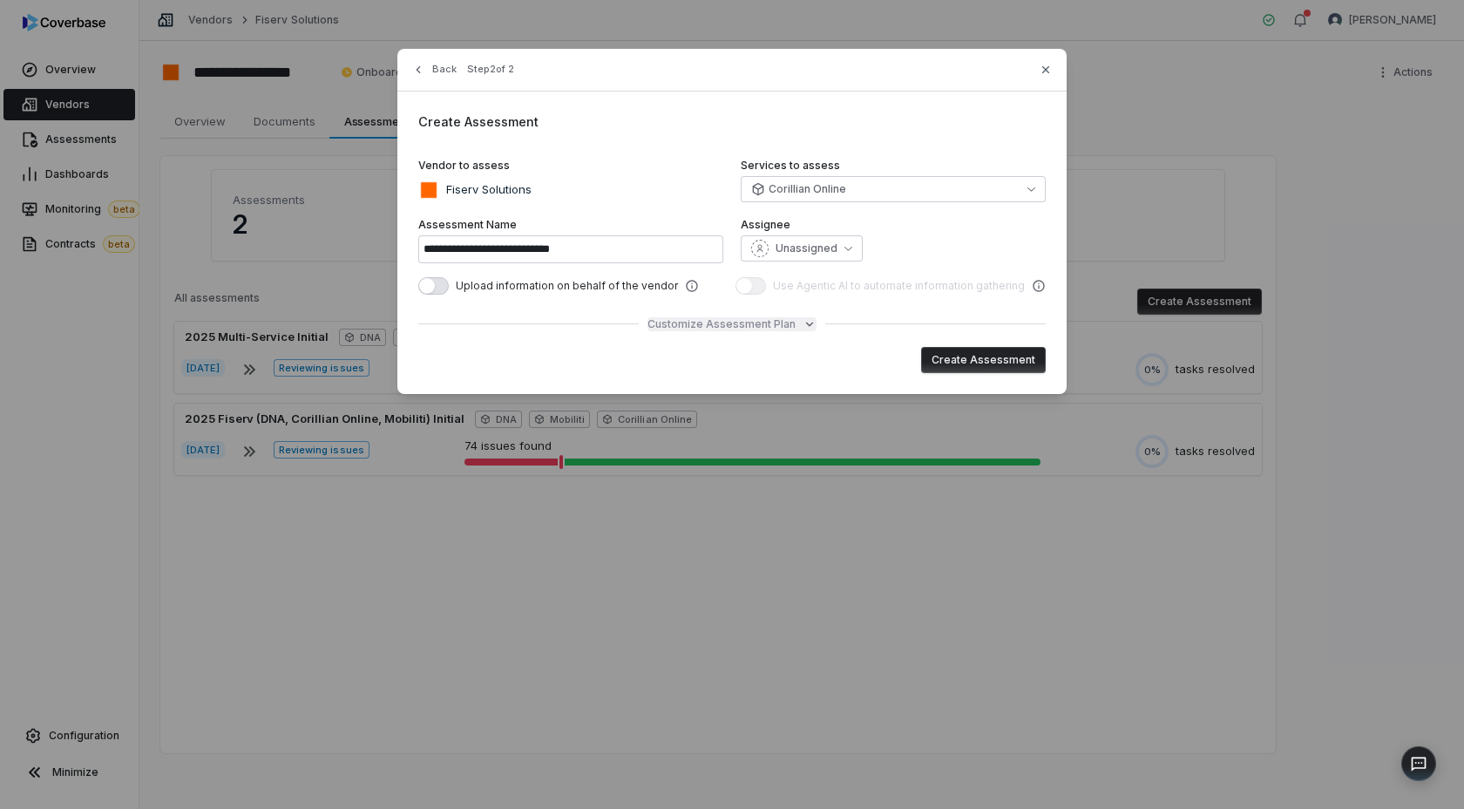
click at [743, 322] on span "Customize Assessment Plan" at bounding box center [722, 324] width 148 height 14
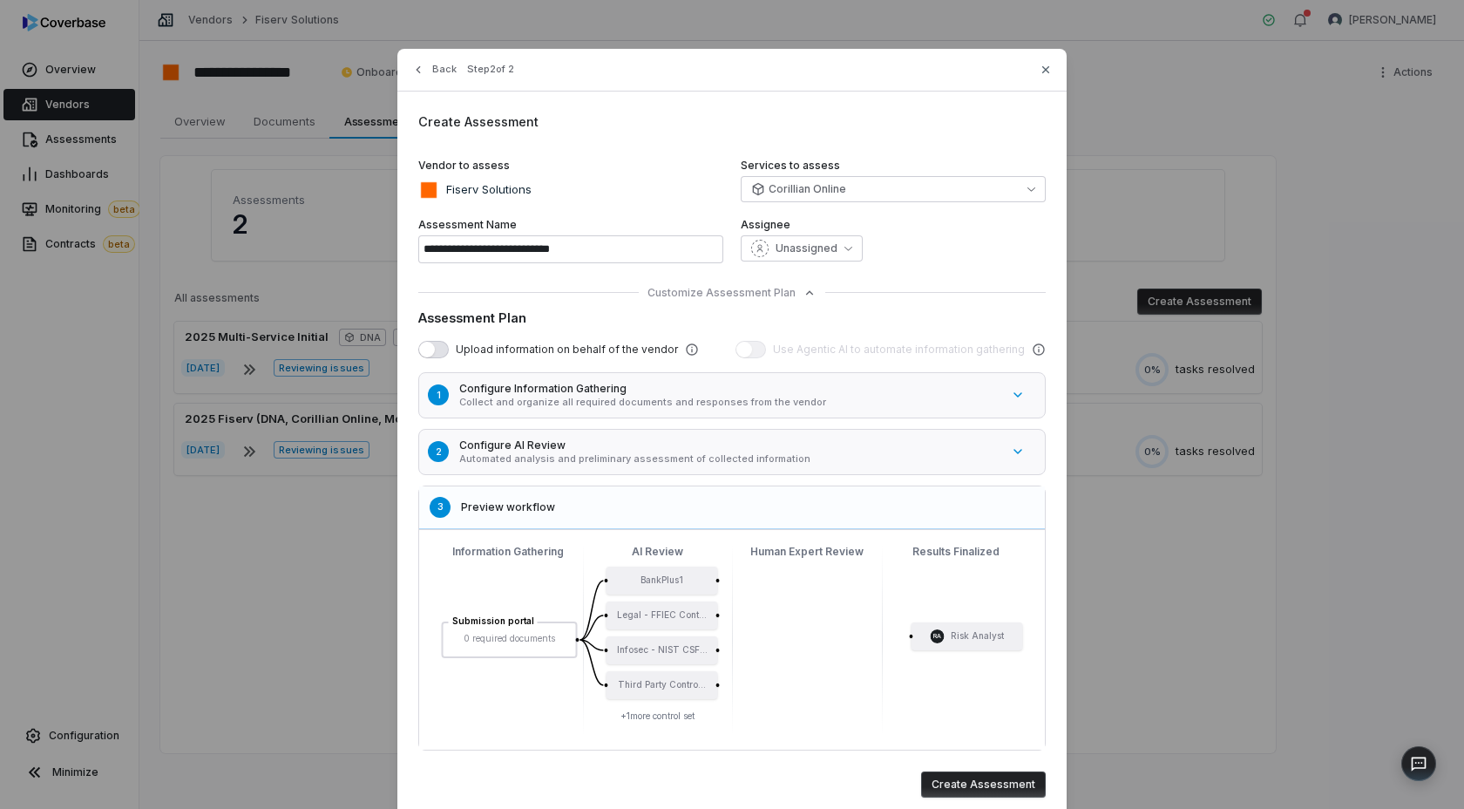
click at [650, 391] on h5 "Configure Information Gathering" at bounding box center [729, 389] width 541 height 14
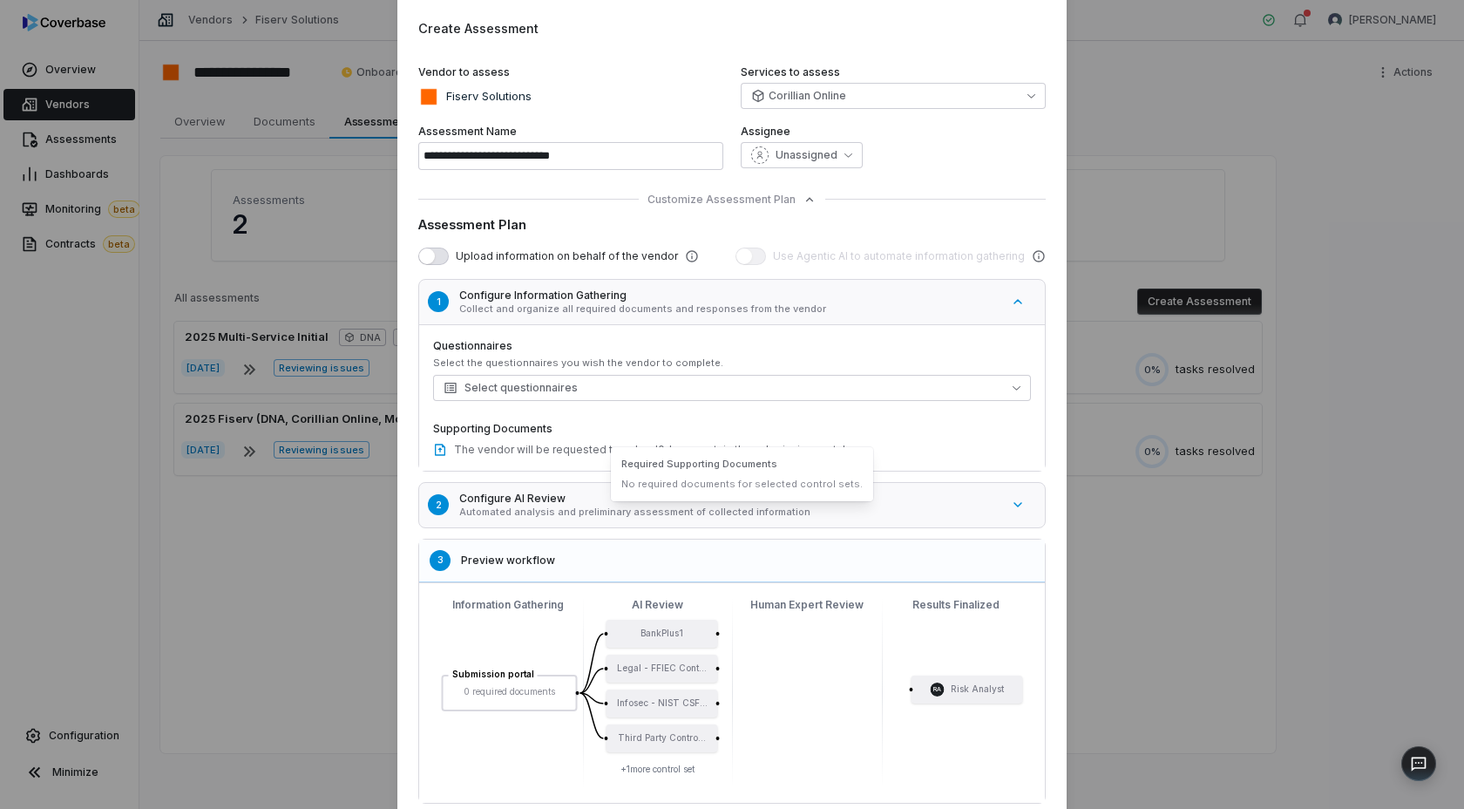
scroll to position [113, 0]
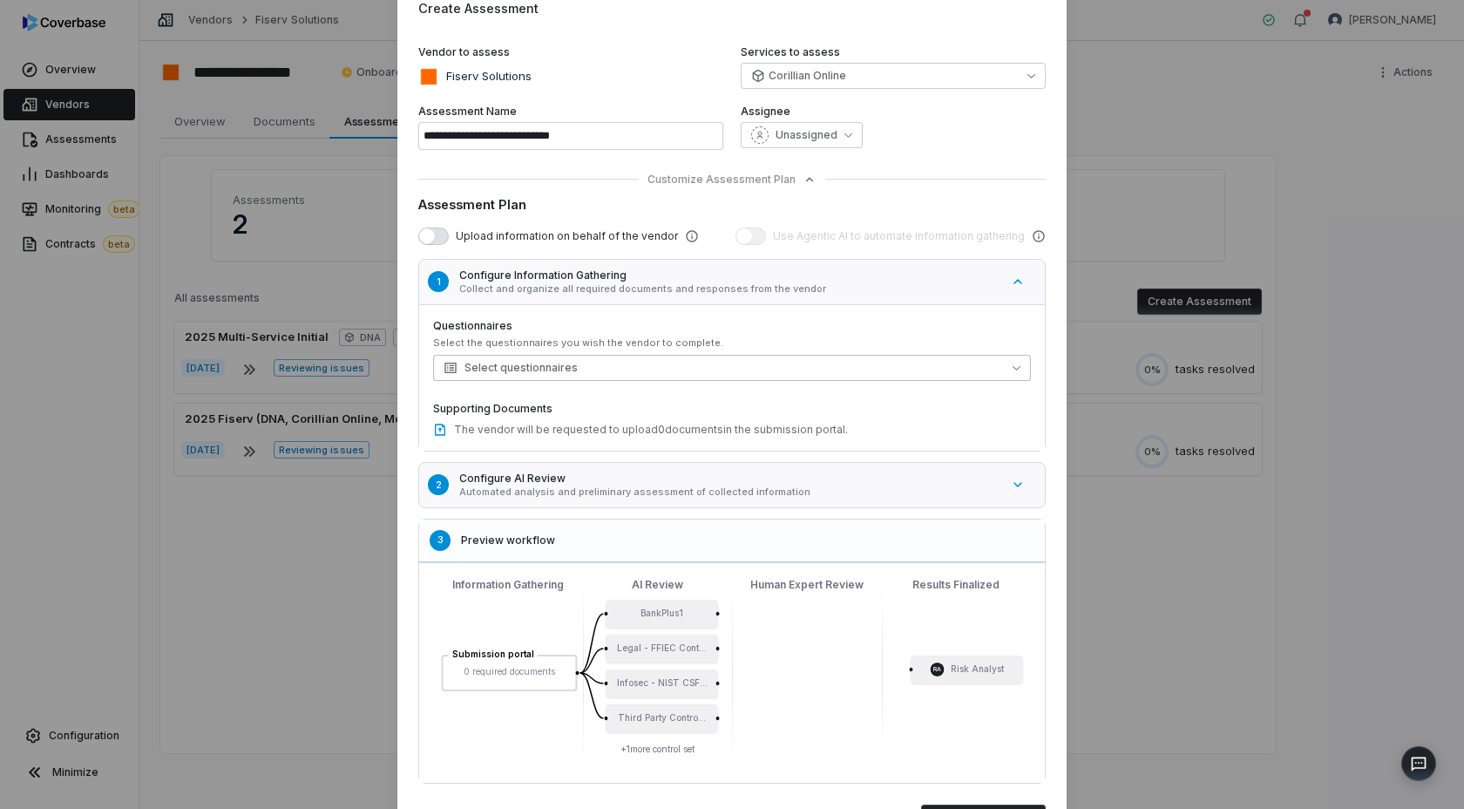
click at [548, 369] on span "Select questionnaires" at bounding box center [511, 368] width 134 height 14
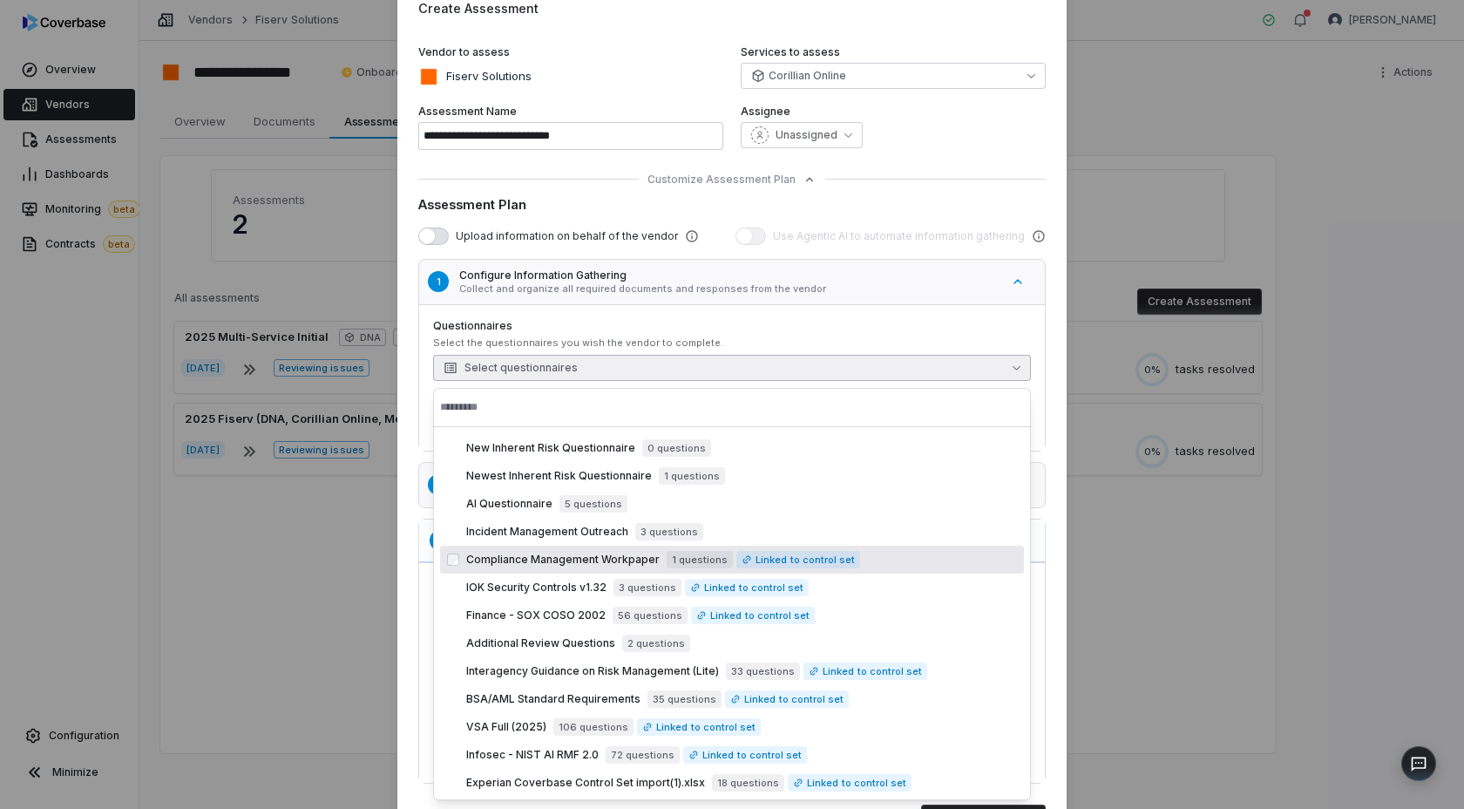
scroll to position [44, 0]
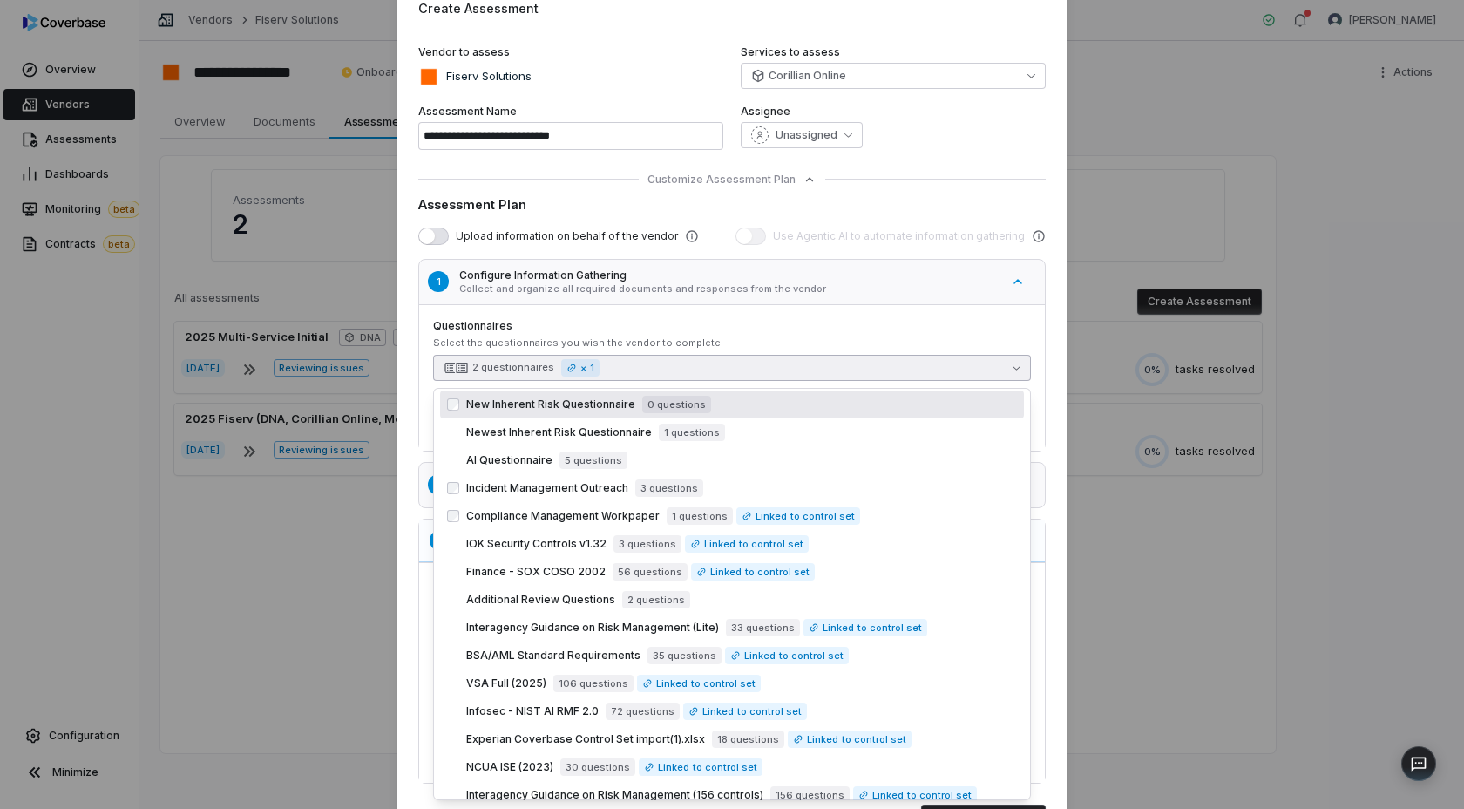
click at [600, 193] on div "Customize Assessment Plan Assessment Plan Upload information on behalf of the v…" at bounding box center [732, 481] width 628 height 606
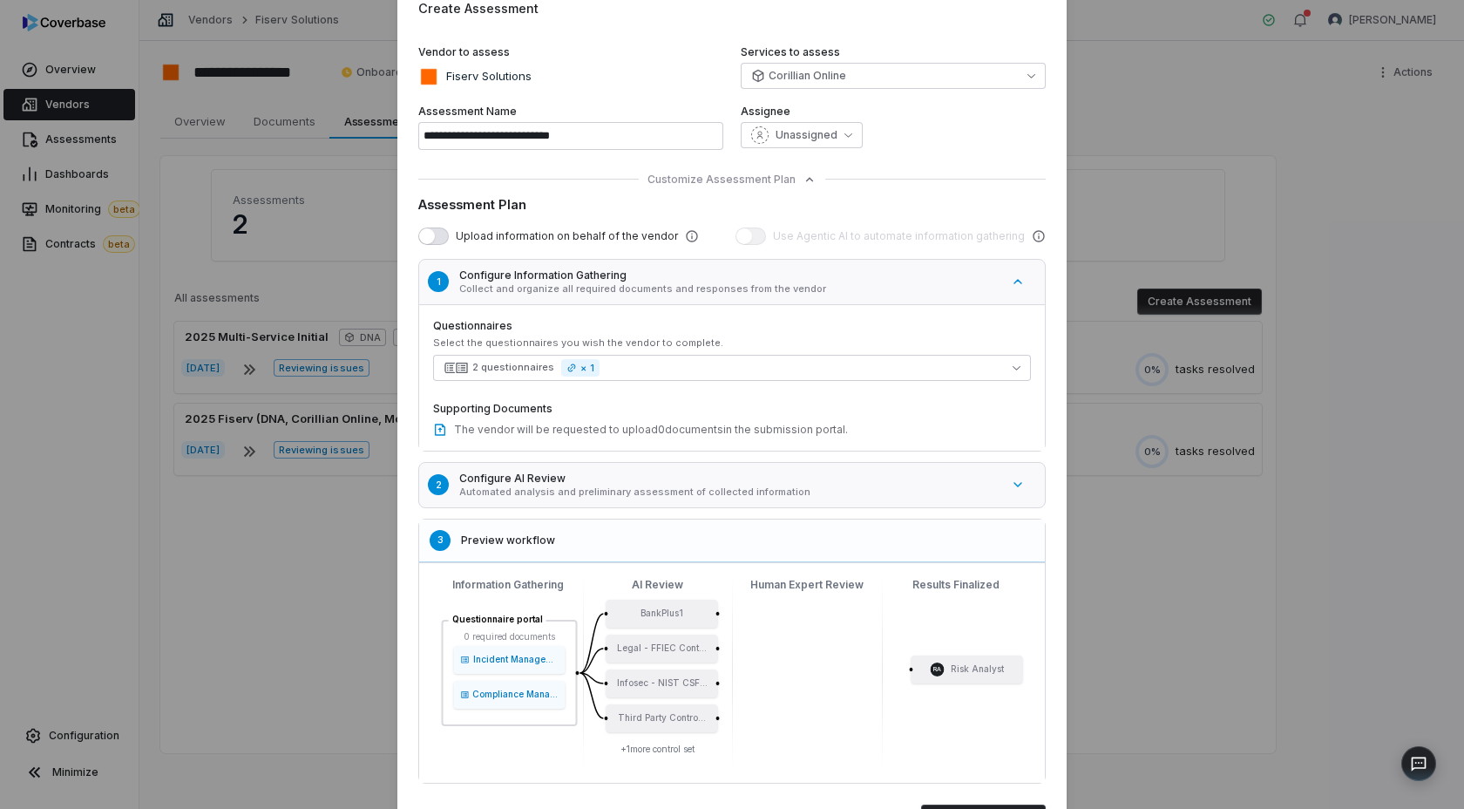
scroll to position [204, 0]
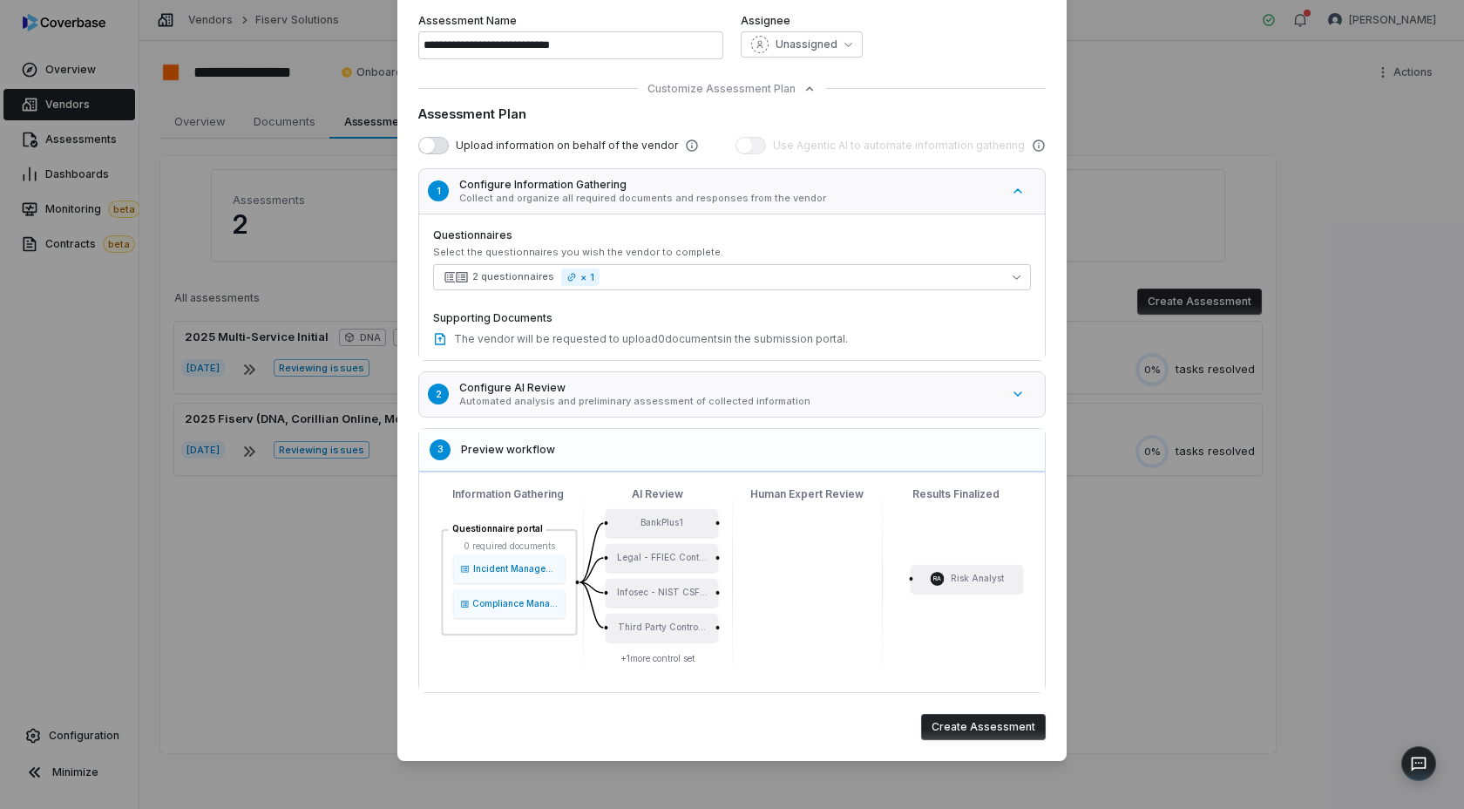
click at [972, 728] on button "Create Assessment" at bounding box center [983, 727] width 125 height 26
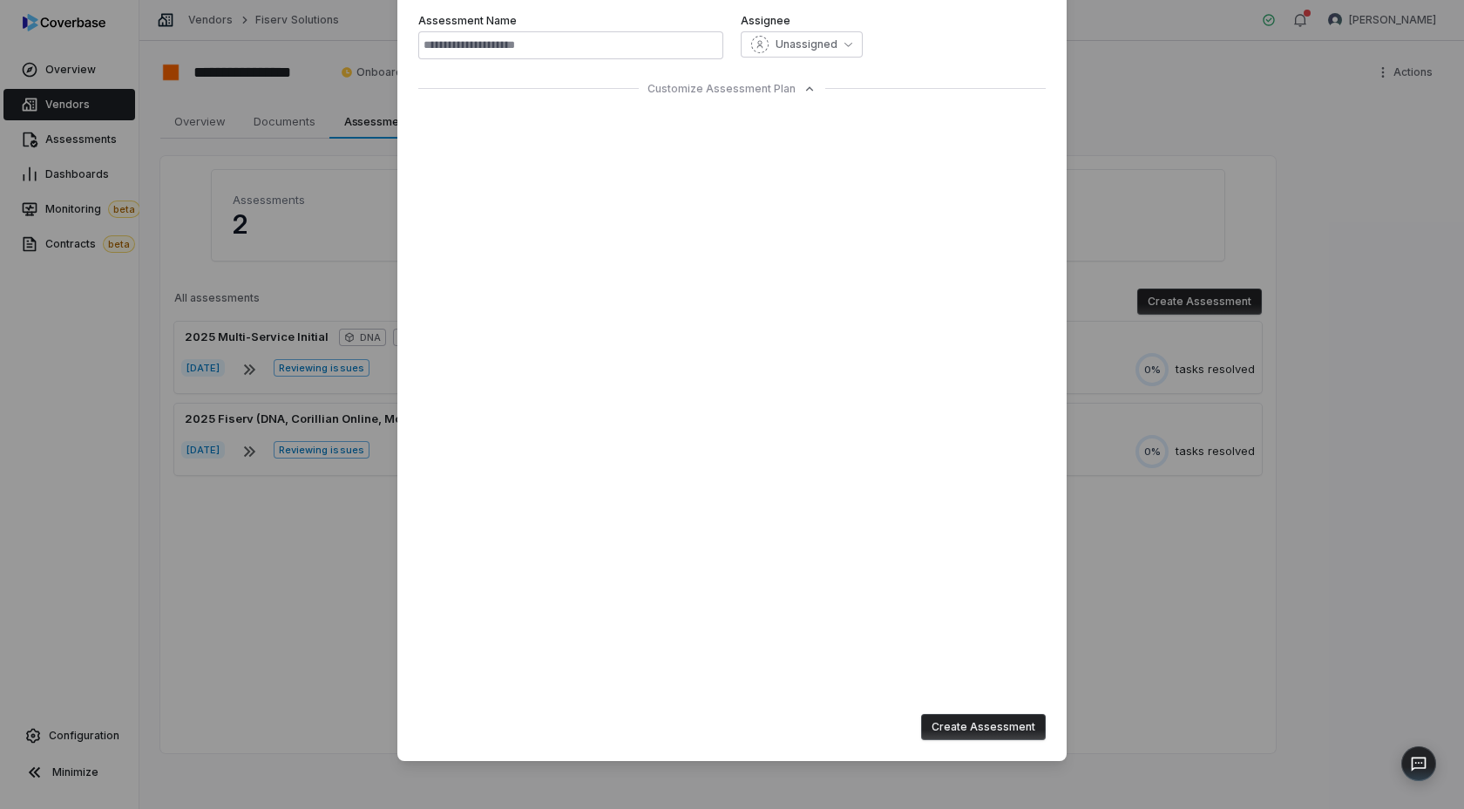
type input "**********"
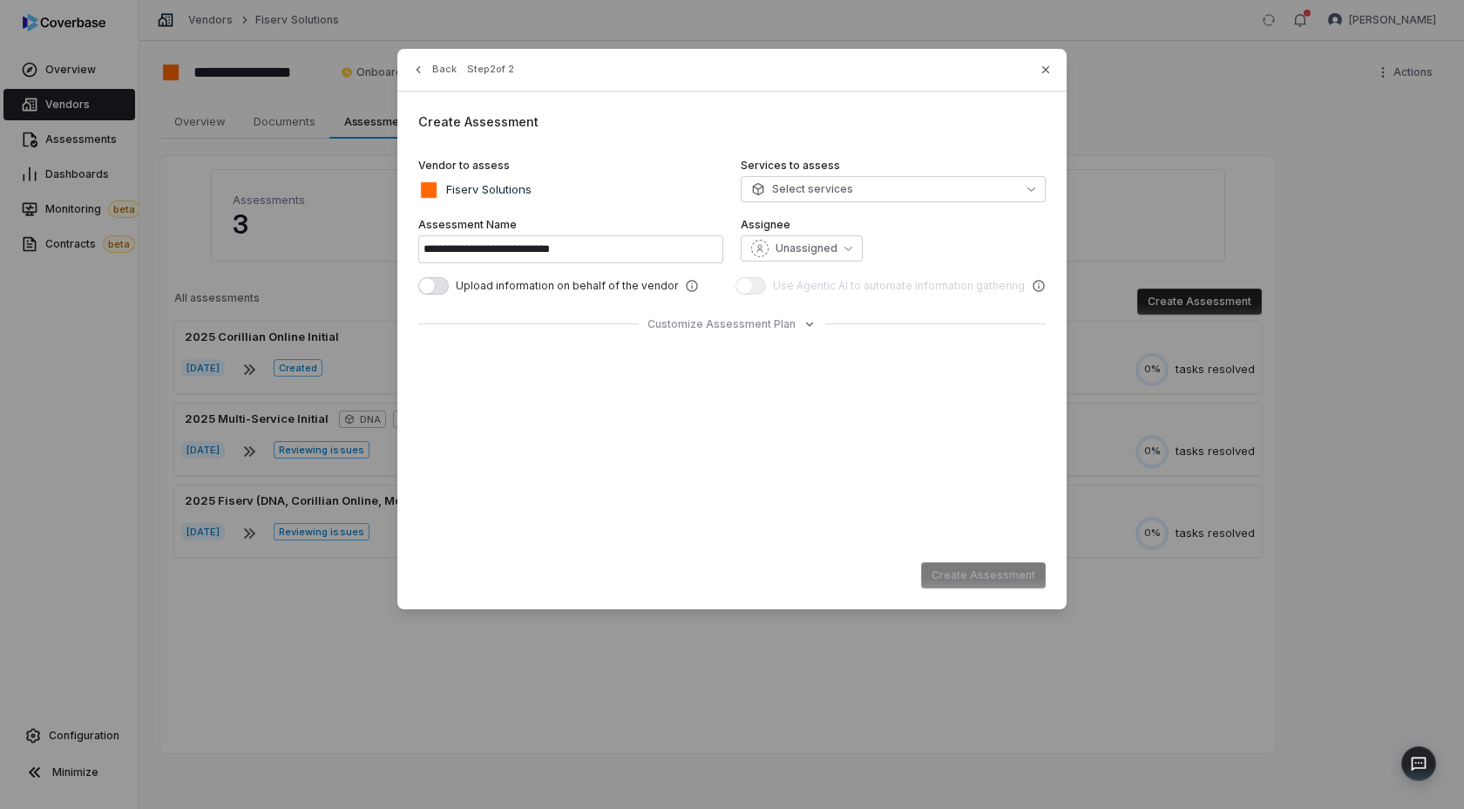
scroll to position [0, 0]
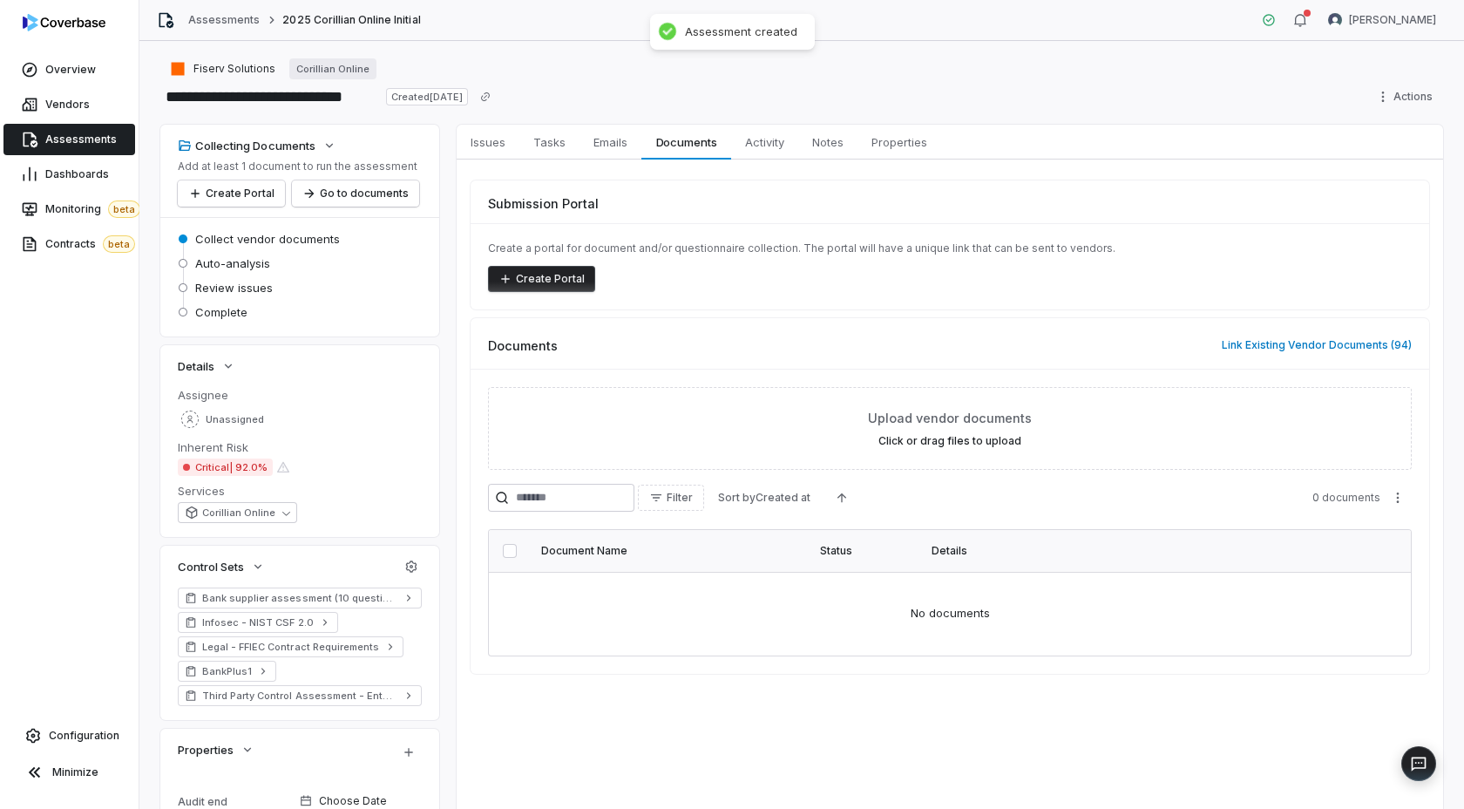
click at [547, 278] on button "Create Portal" at bounding box center [541, 279] width 107 height 26
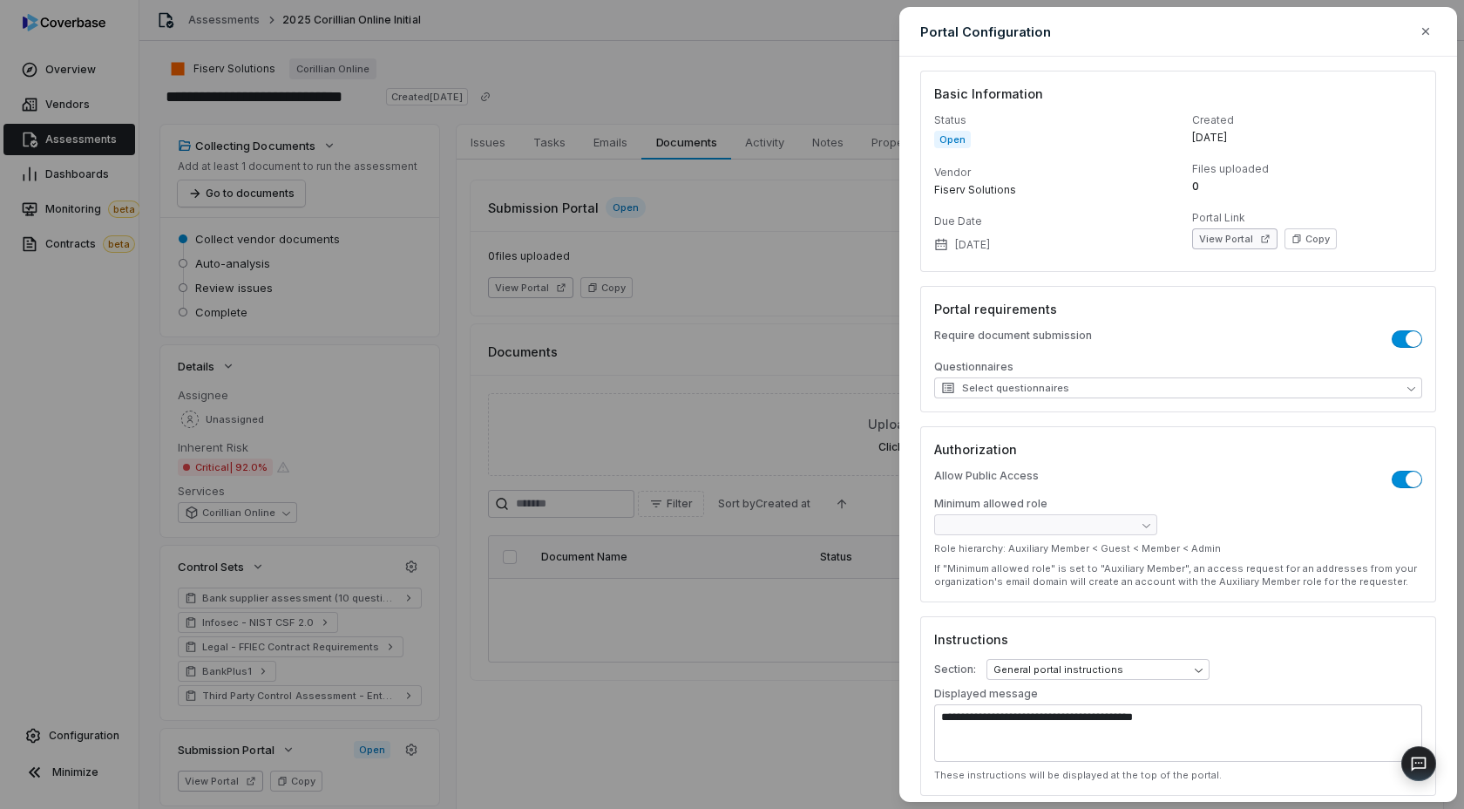
click at [1248, 238] on button "View Portal" at bounding box center [1234, 238] width 85 height 21
click at [73, 380] on div "**********" at bounding box center [732, 404] width 1464 height 809
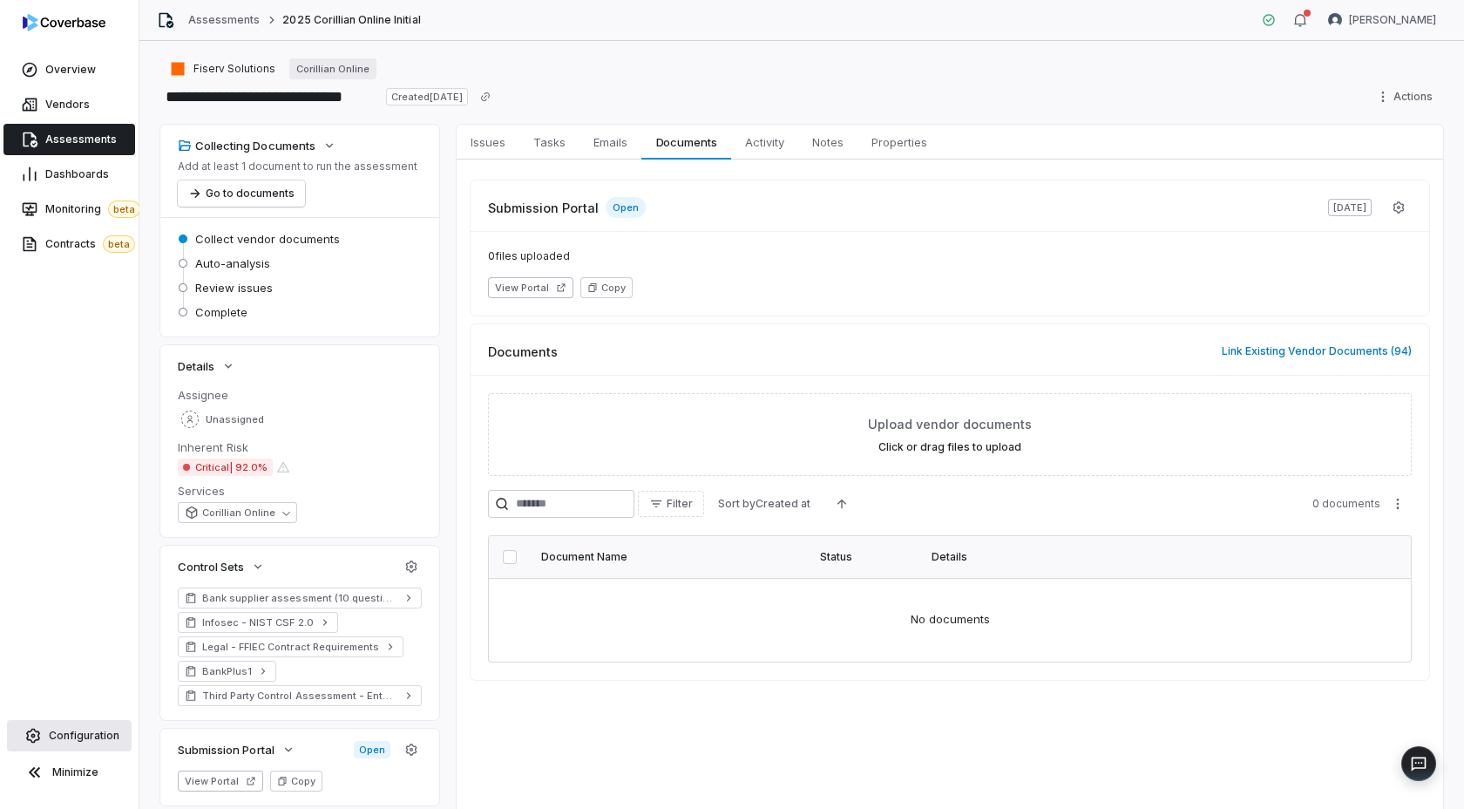
click at [88, 743] on link "Configuration" at bounding box center [69, 735] width 125 height 31
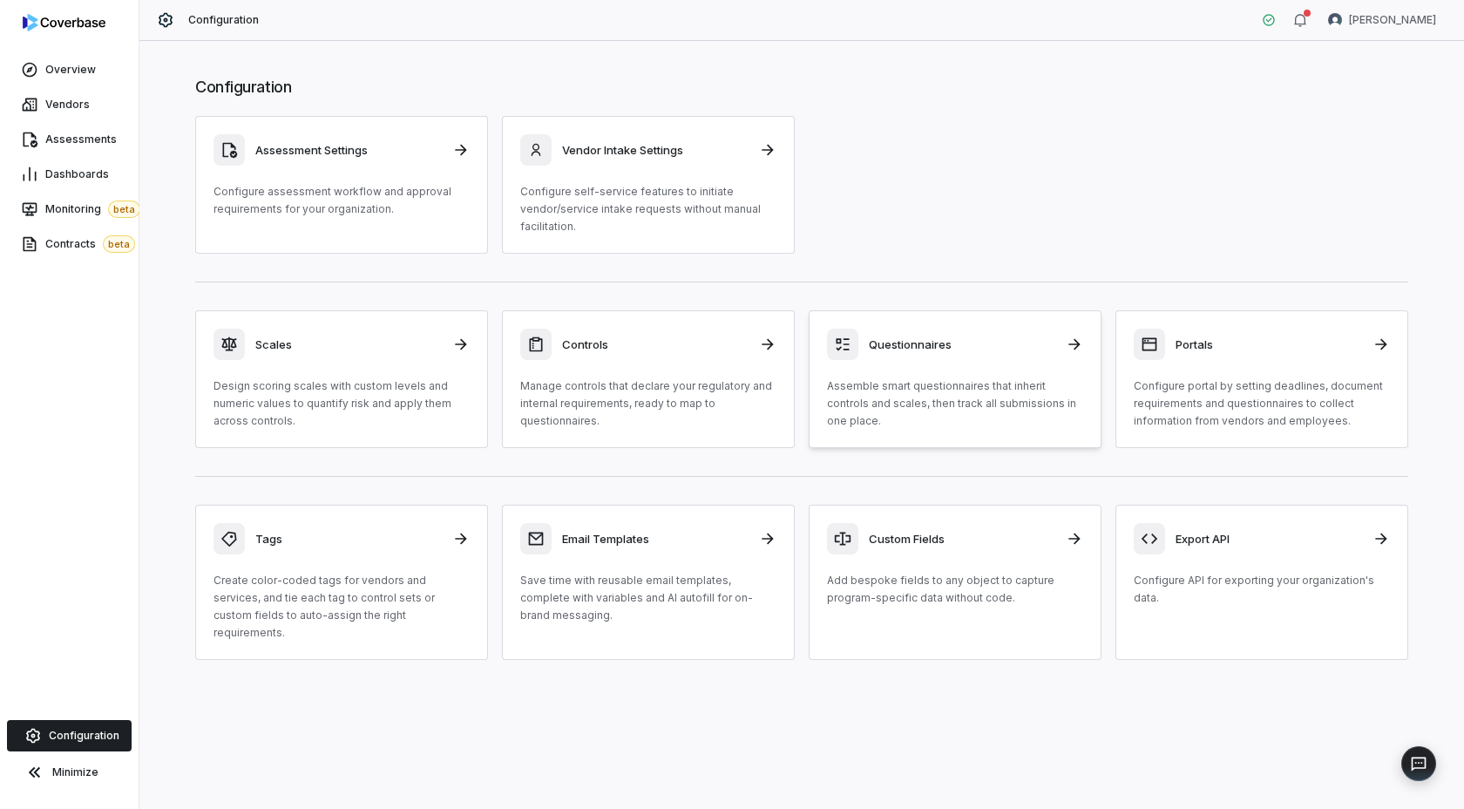
click at [898, 367] on div "Questionnaires Assemble smart questionnaires that inherit controls and scales, …" at bounding box center [955, 379] width 256 height 101
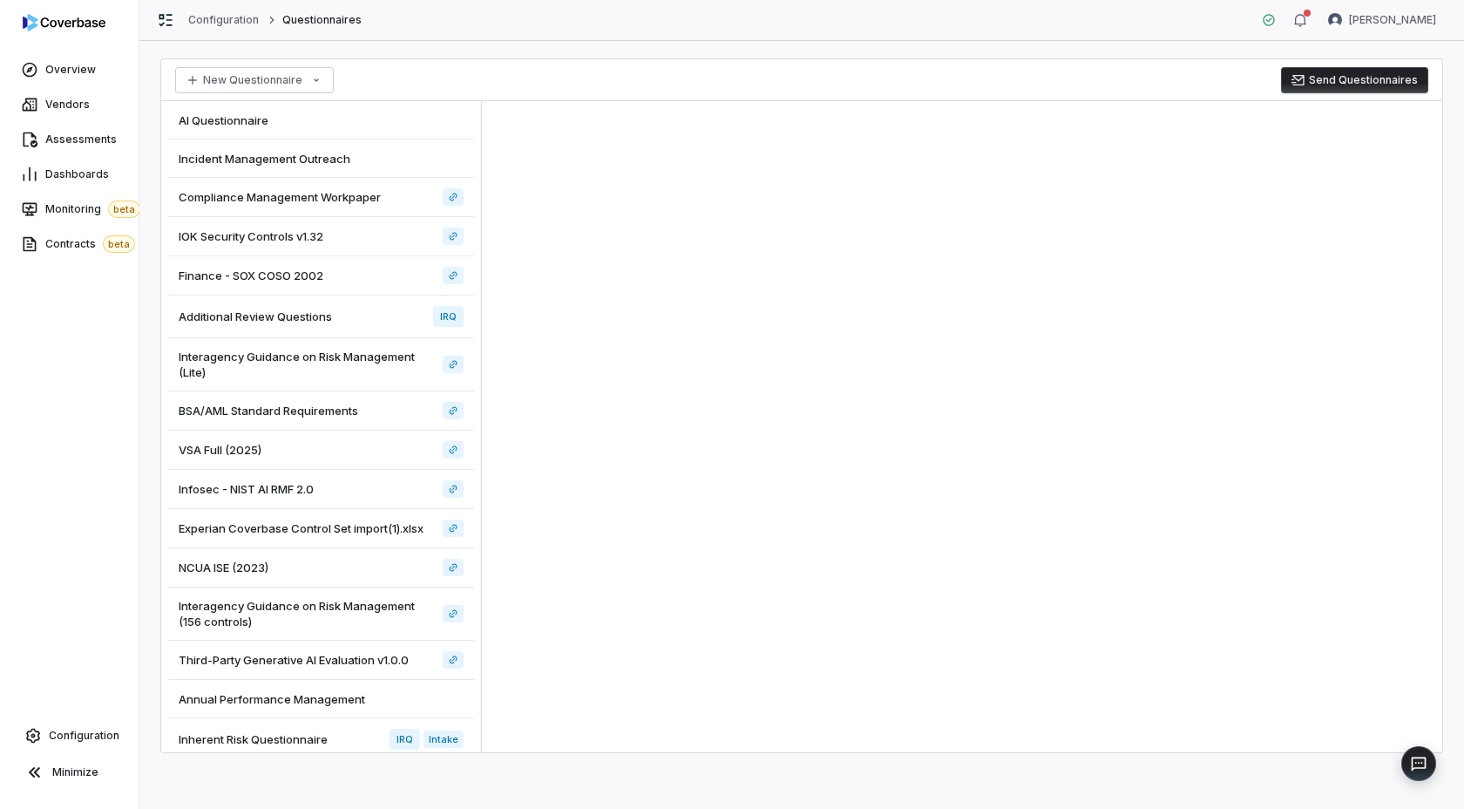
scroll to position [151, 0]
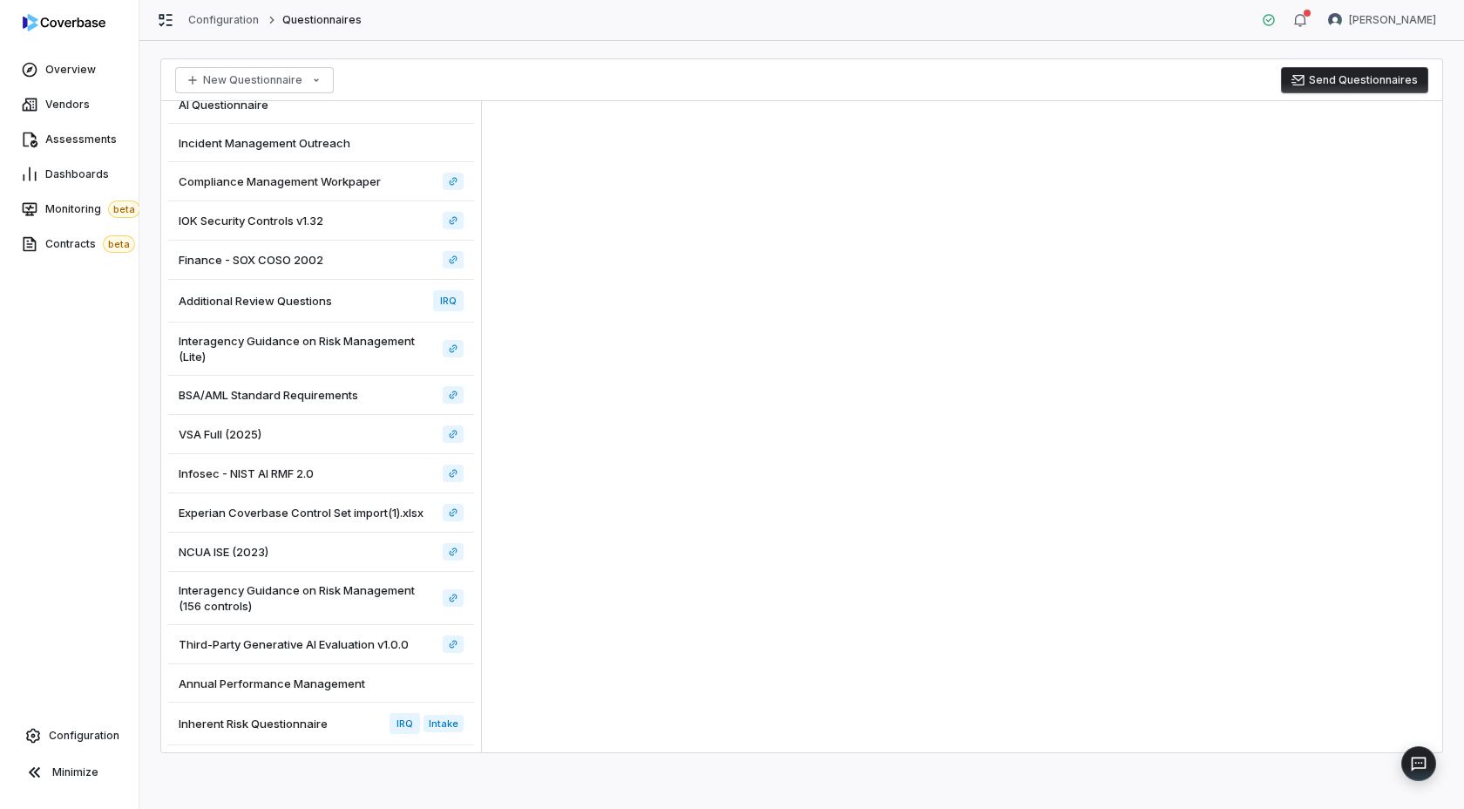
click at [301, 729] on span "Inherent Risk Questionnaire" at bounding box center [253, 724] width 149 height 16
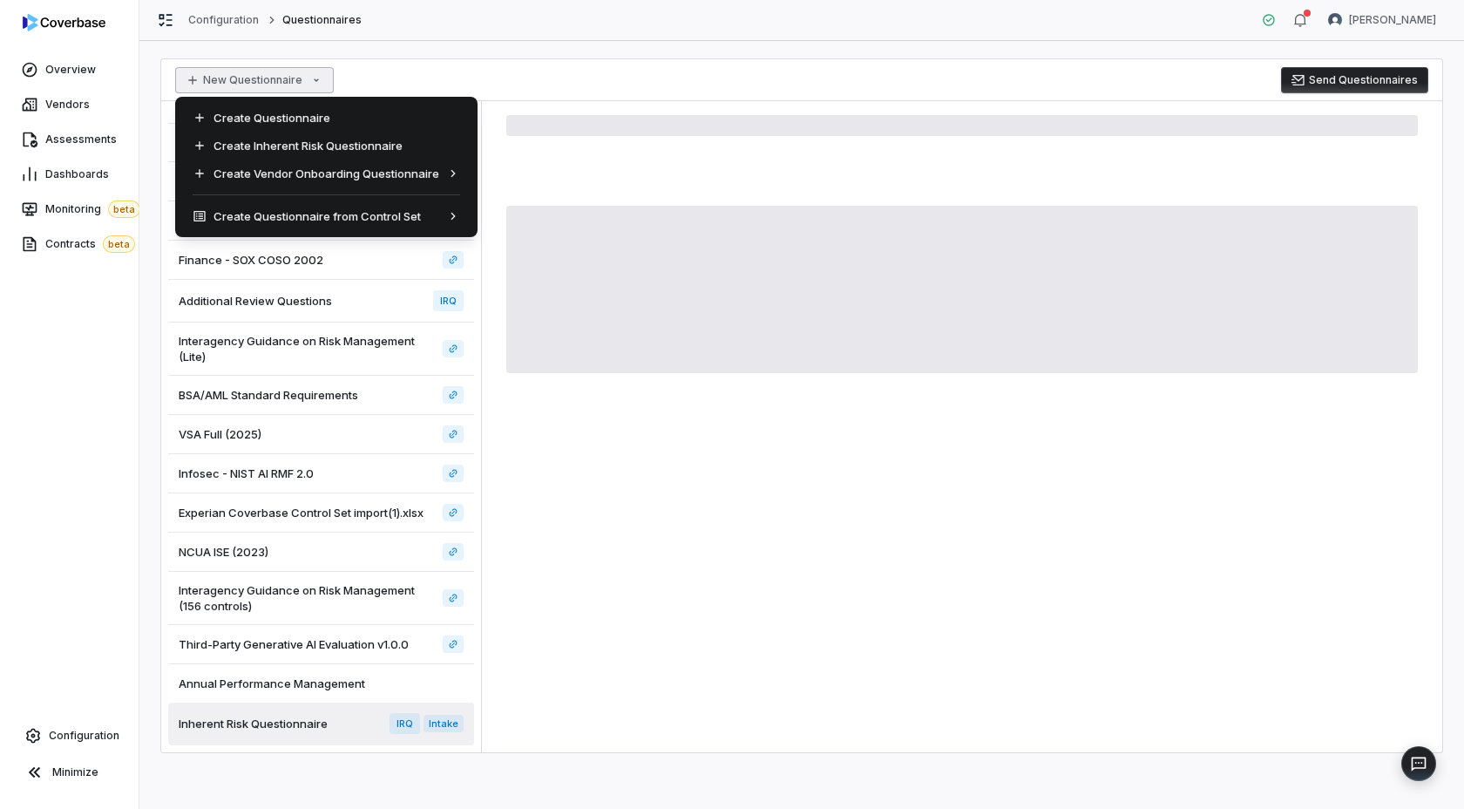
click at [233, 84] on html "Overview Vendors Assessments Dashboards Monitoring beta Contracts beta Configur…" at bounding box center [732, 404] width 1464 height 809
click at [808, 483] on html "Overview Vendors Assessments Dashboards Monitoring beta Contracts beta Configur…" at bounding box center [732, 404] width 1464 height 809
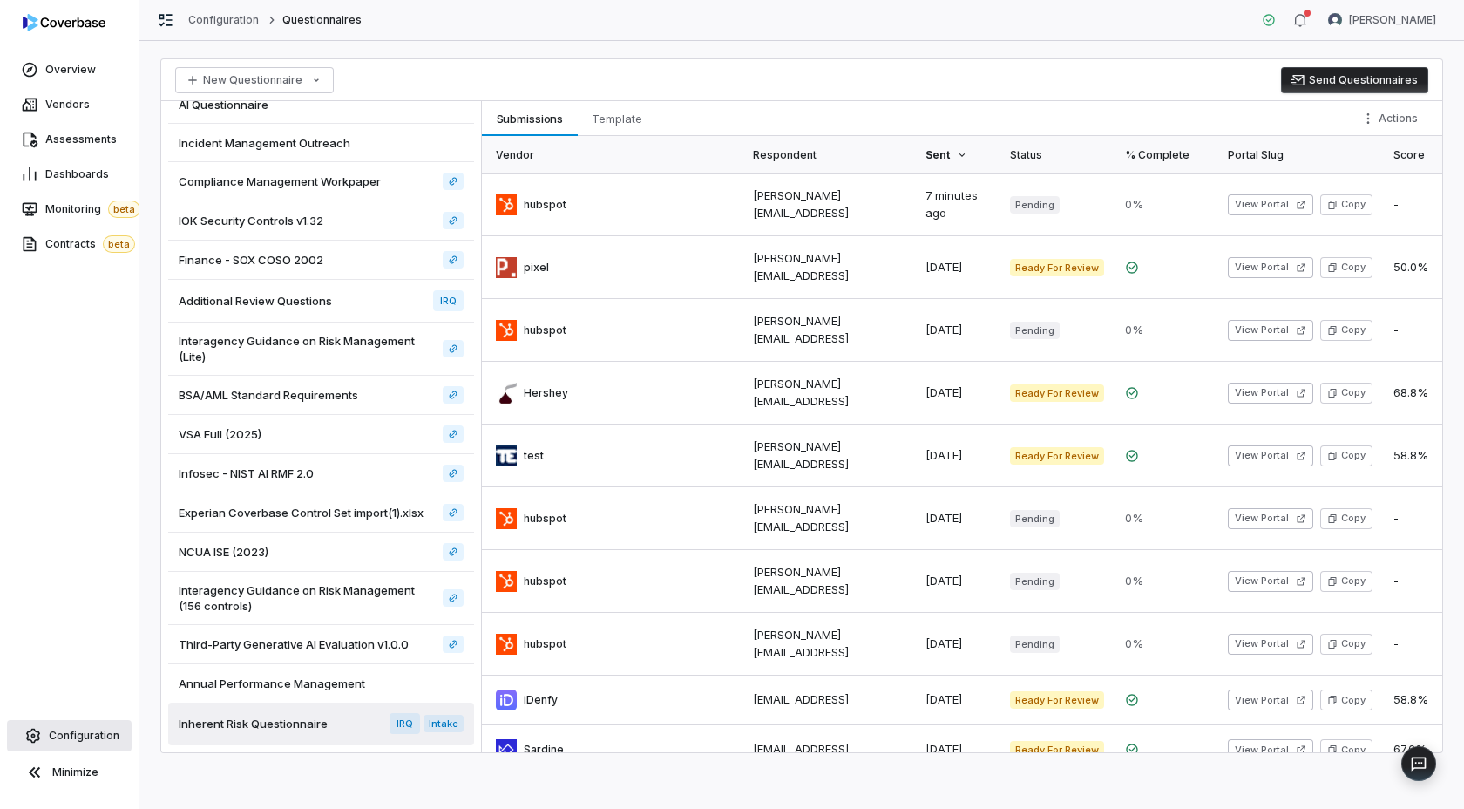
click at [68, 725] on link "Configuration" at bounding box center [69, 735] width 125 height 31
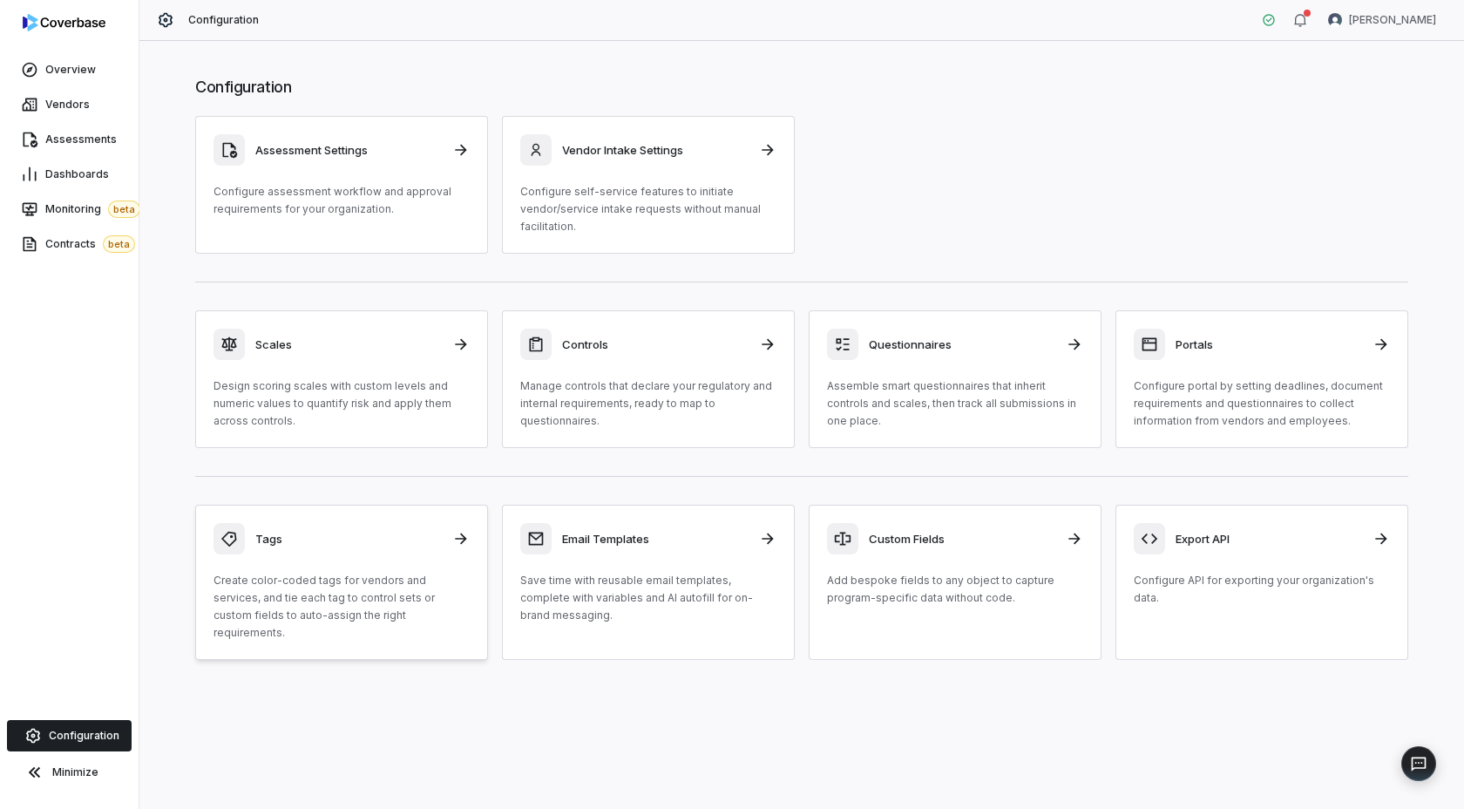
click at [344, 555] on div "Tags Create color-coded tags for vendors and services, and tie each tag to cont…" at bounding box center [342, 582] width 256 height 119
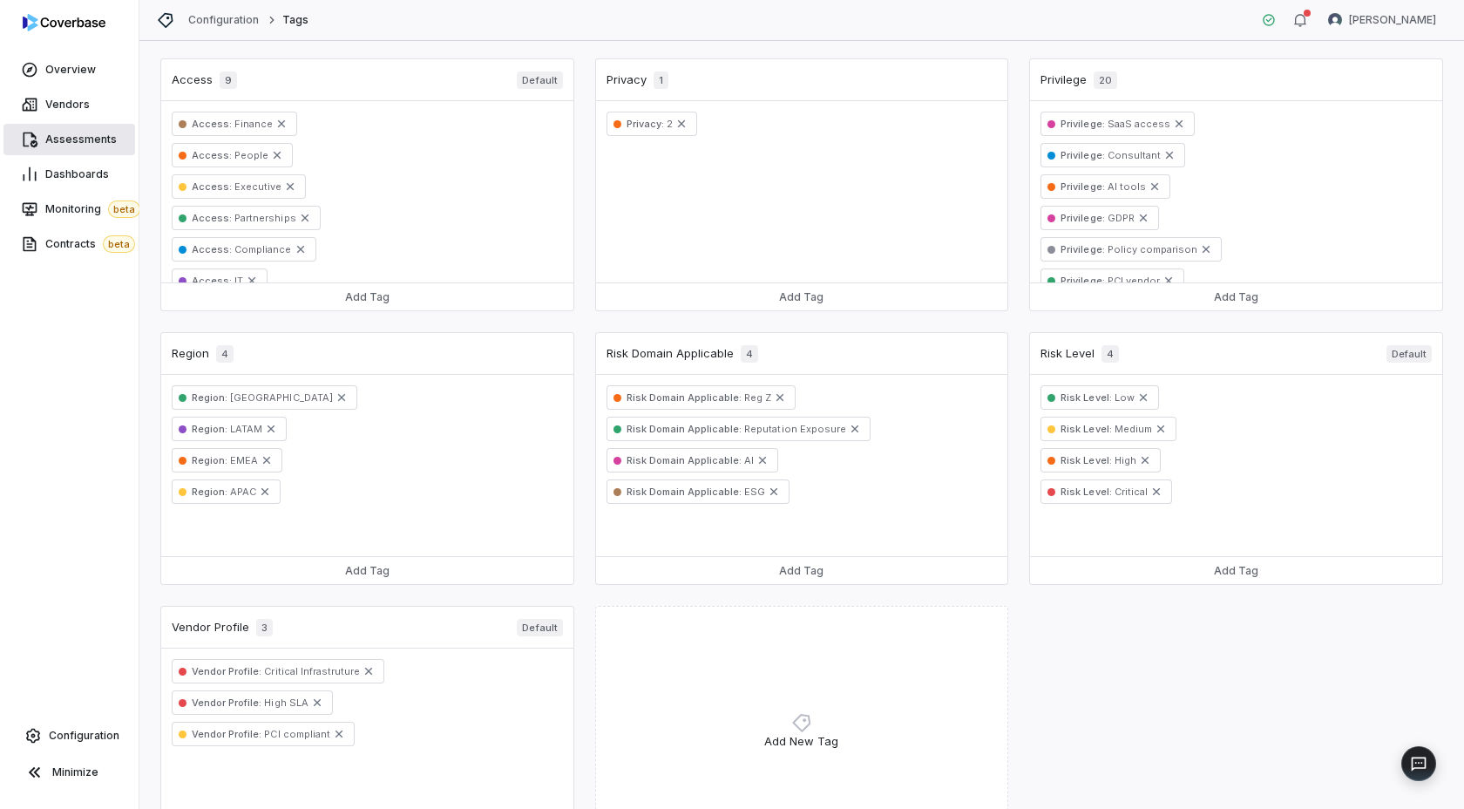
click at [71, 142] on span "Assessments" at bounding box center [80, 139] width 71 height 14
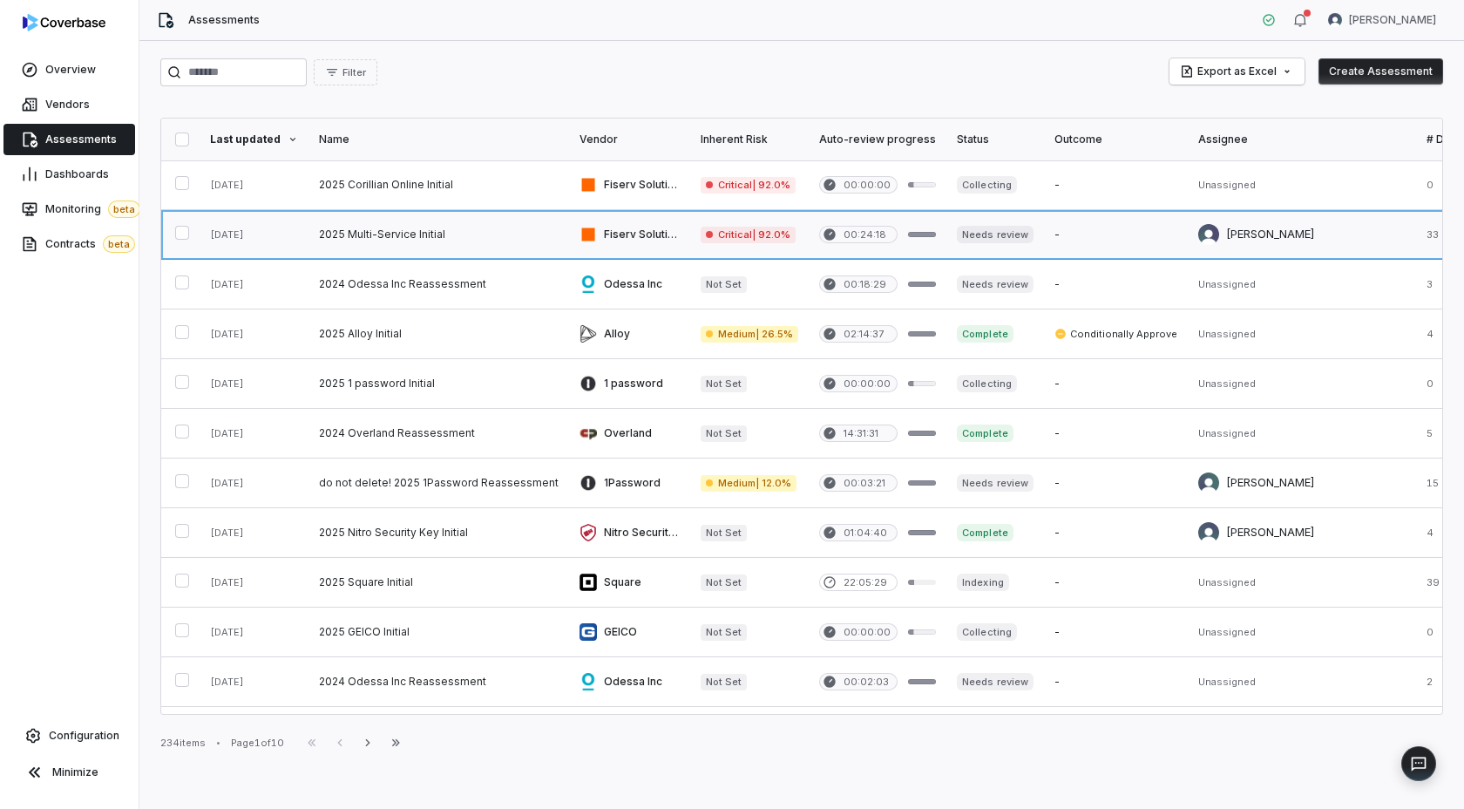
click at [462, 233] on link at bounding box center [439, 234] width 261 height 49
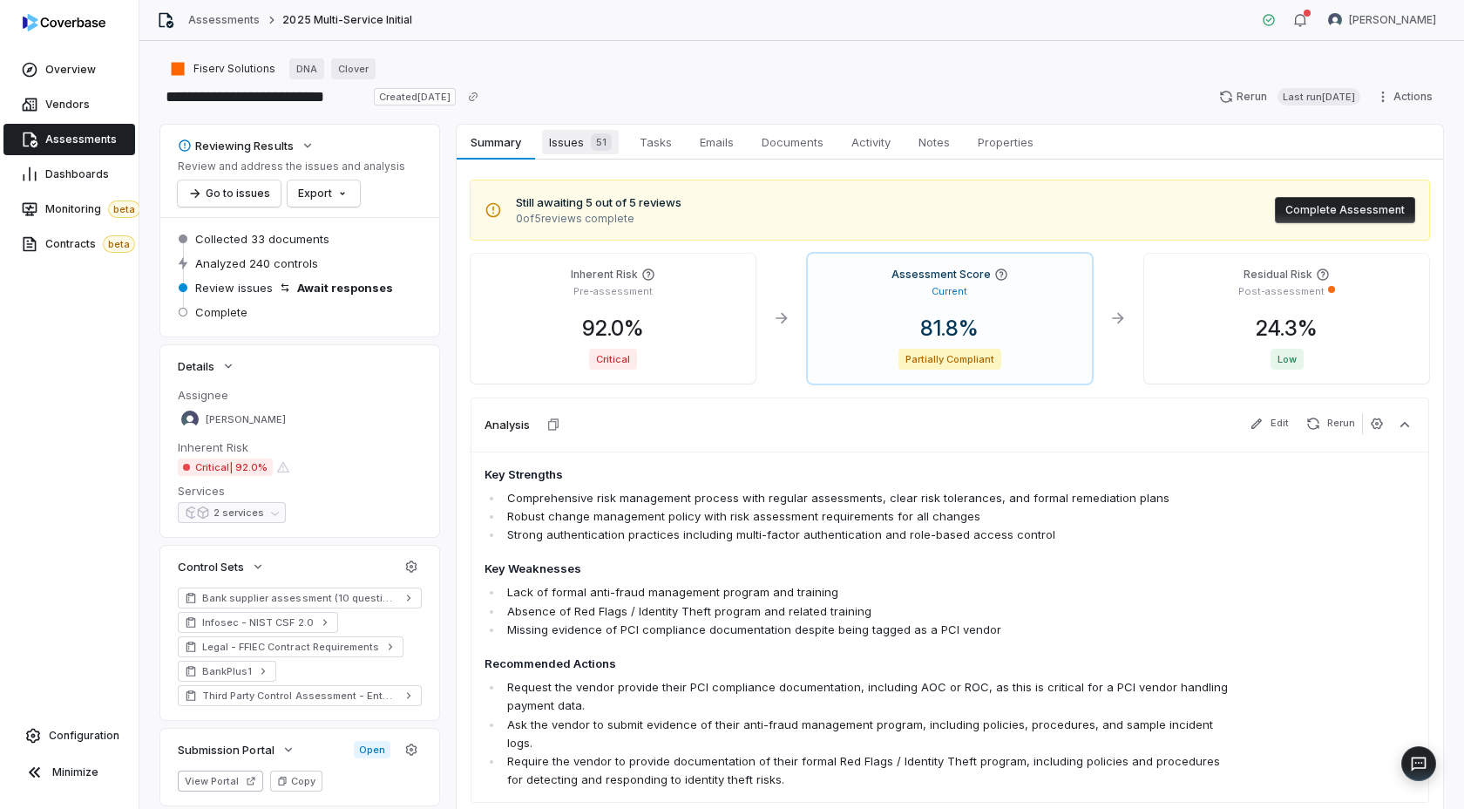
click at [582, 149] on span "Issues 51" at bounding box center [580, 142] width 77 height 24
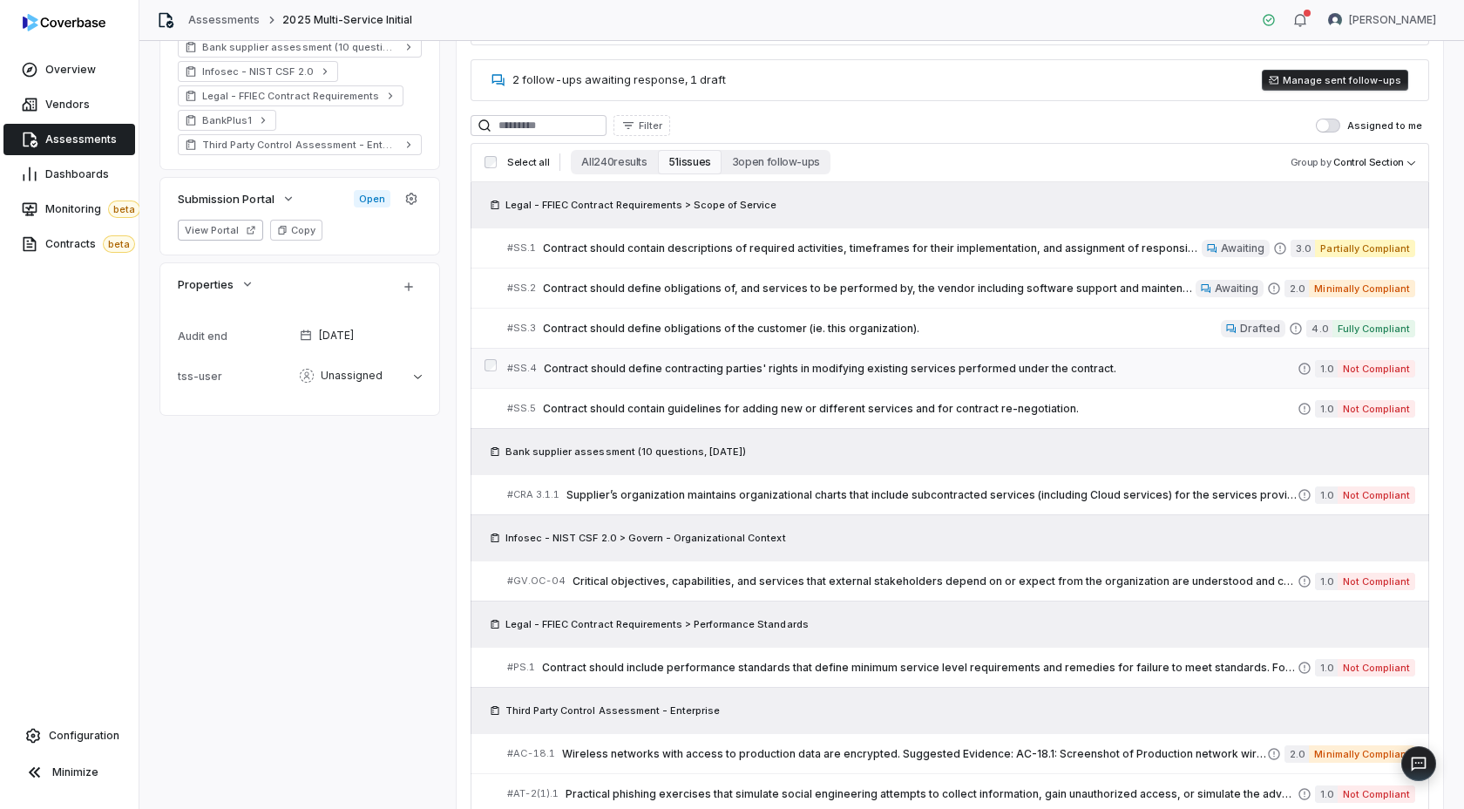
scroll to position [505, 0]
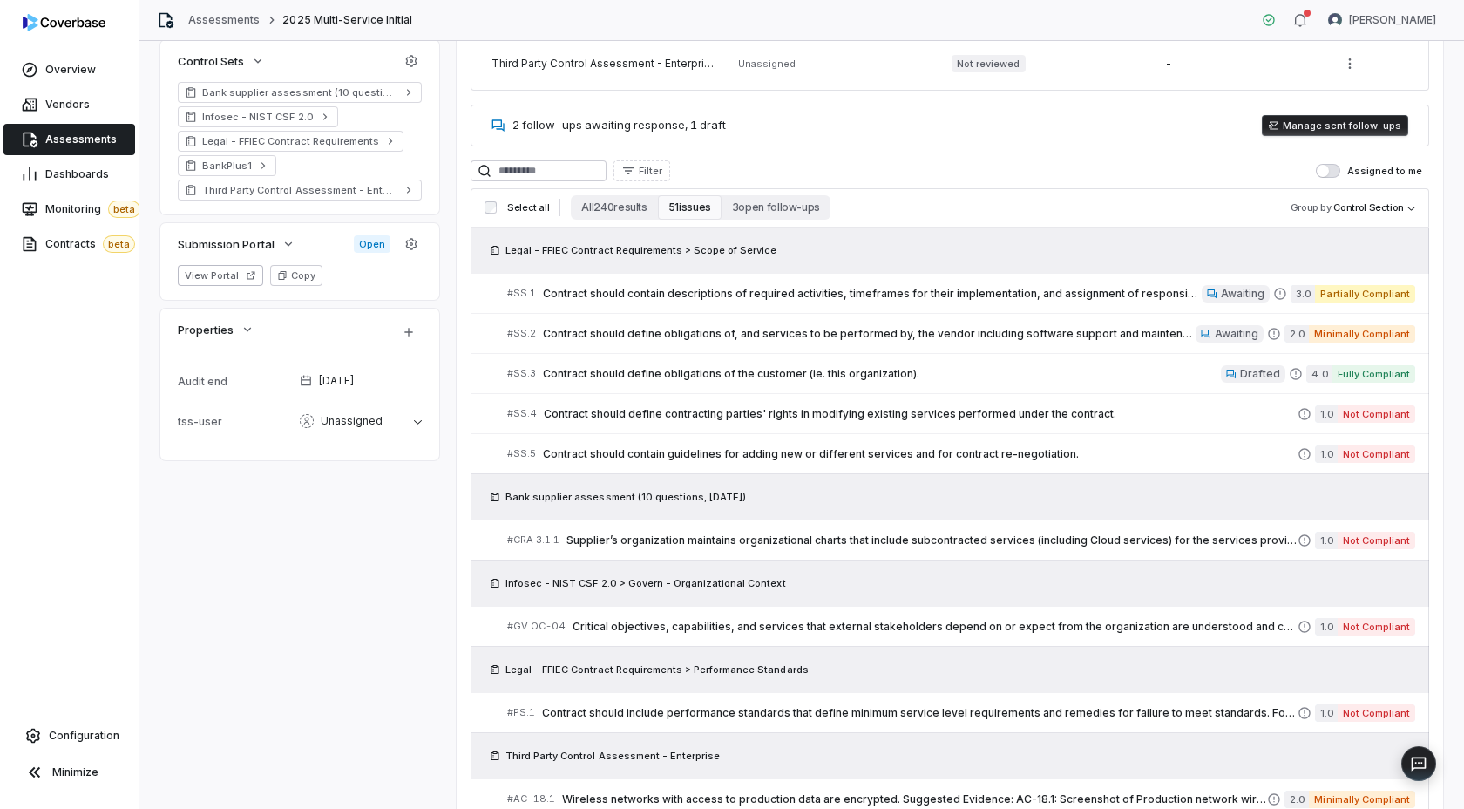
click at [1329, 167] on span "button" at bounding box center [1323, 171] width 12 height 12
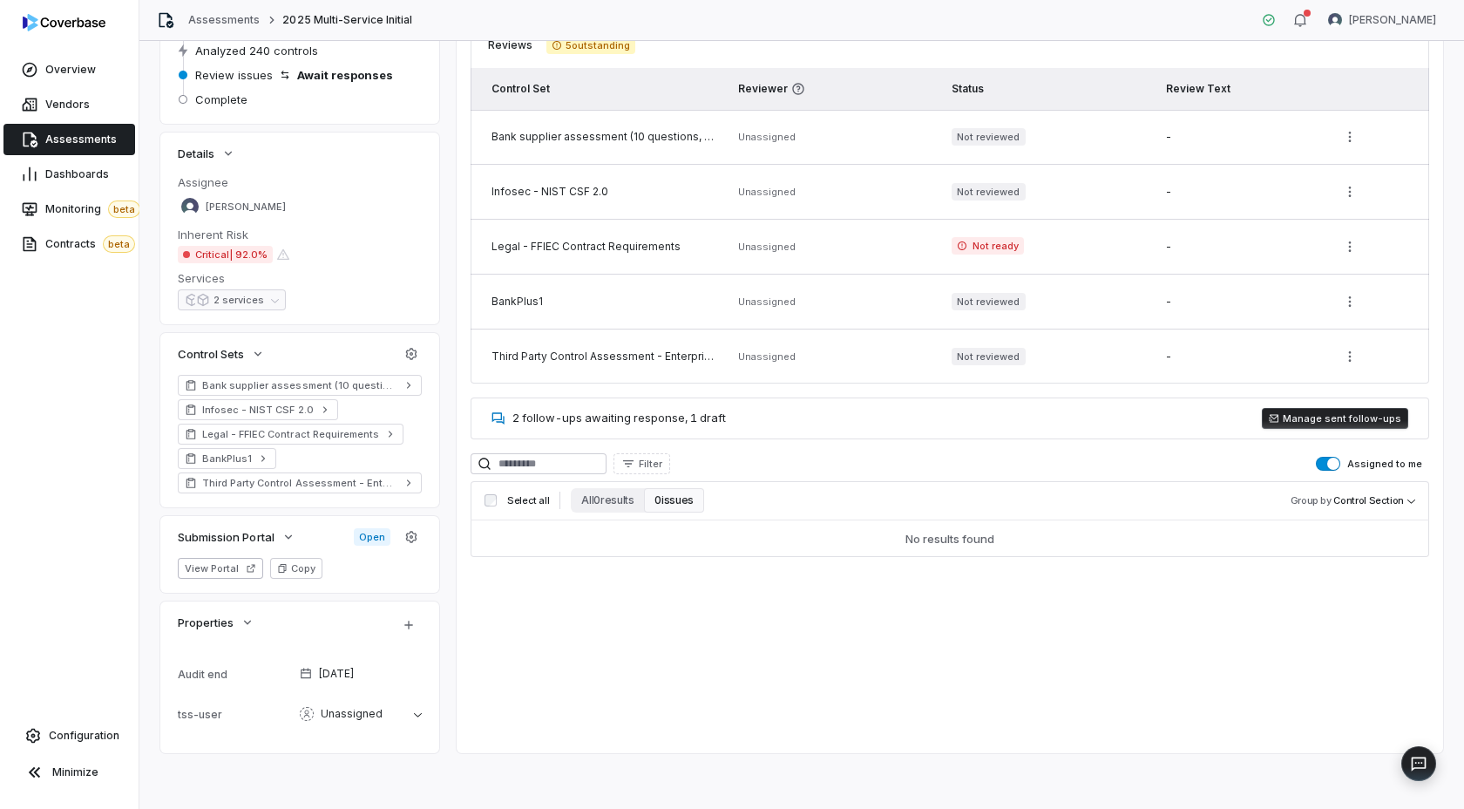
click at [1347, 463] on label "Assigned to me" at bounding box center [1369, 464] width 106 height 14
click at [1340, 463] on button "Assigned to me" at bounding box center [1328, 464] width 24 height 14
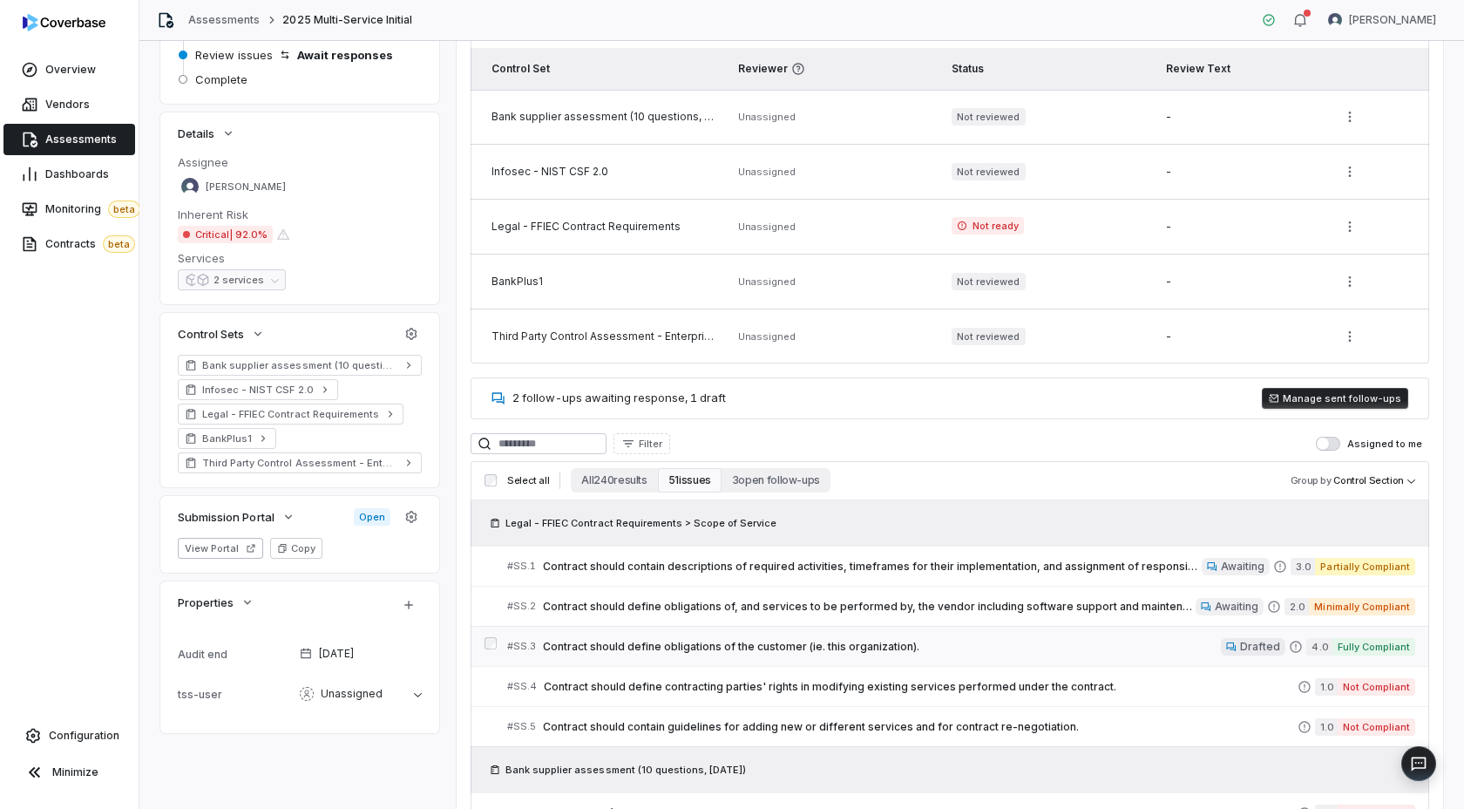
scroll to position [227, 0]
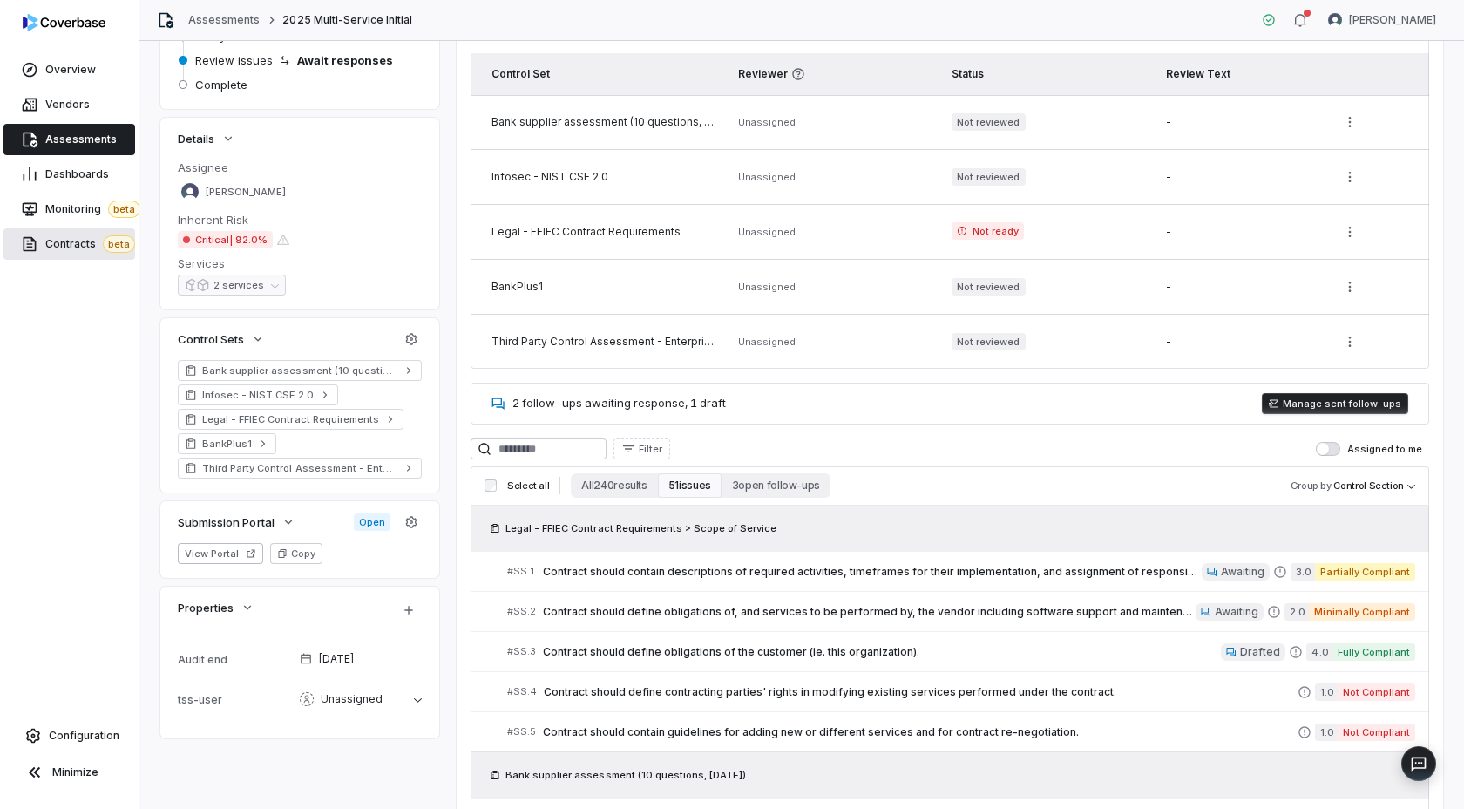
click at [71, 242] on span "Contracts beta" at bounding box center [90, 243] width 90 height 17
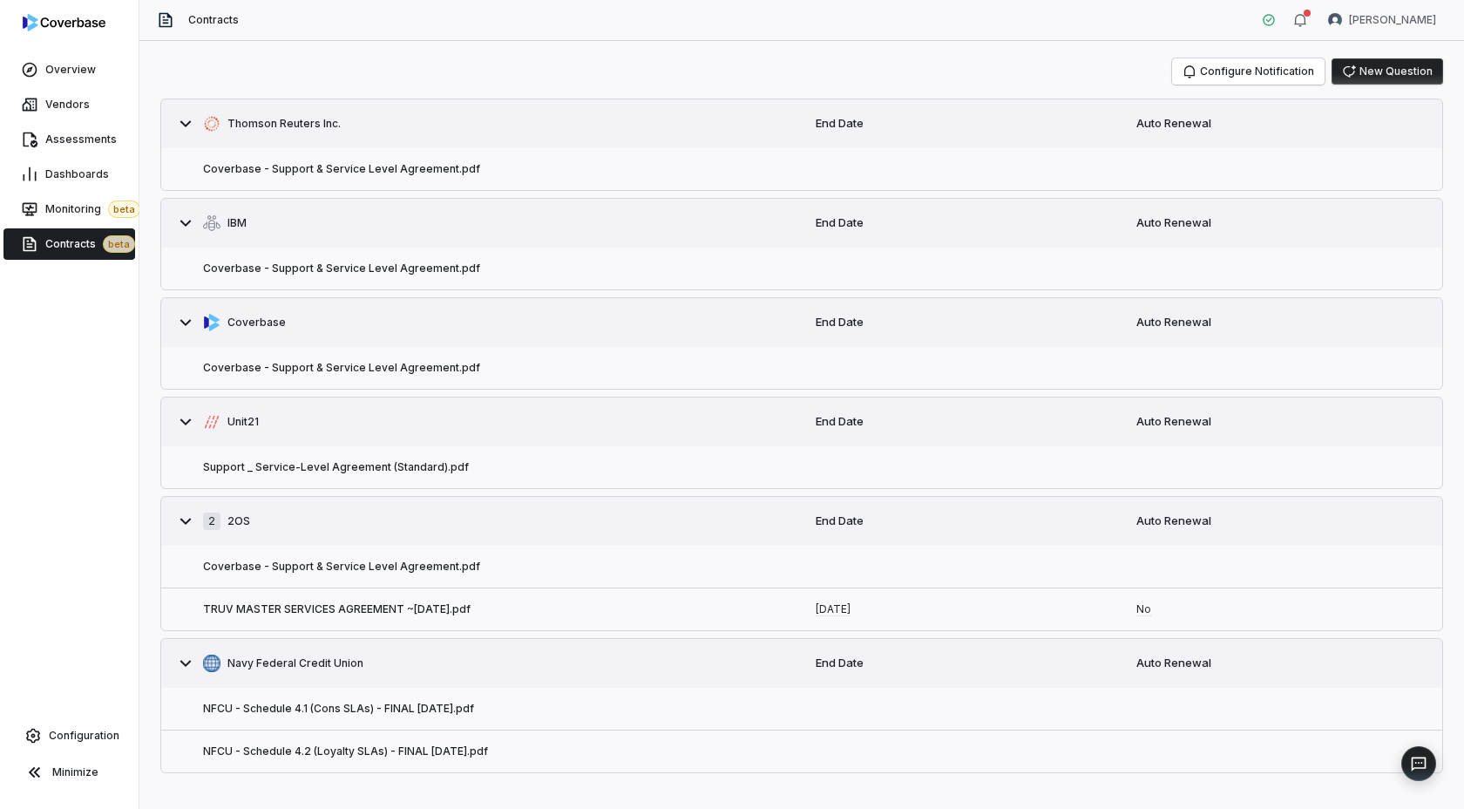
click at [324, 177] on div "Coverbase - Support & Service Level Agreement.pdf" at bounding box center [481, 169] width 641 height 42
click at [387, 167] on button "Coverbase - Support & Service Level Agreement.pdf" at bounding box center [341, 169] width 277 height 14
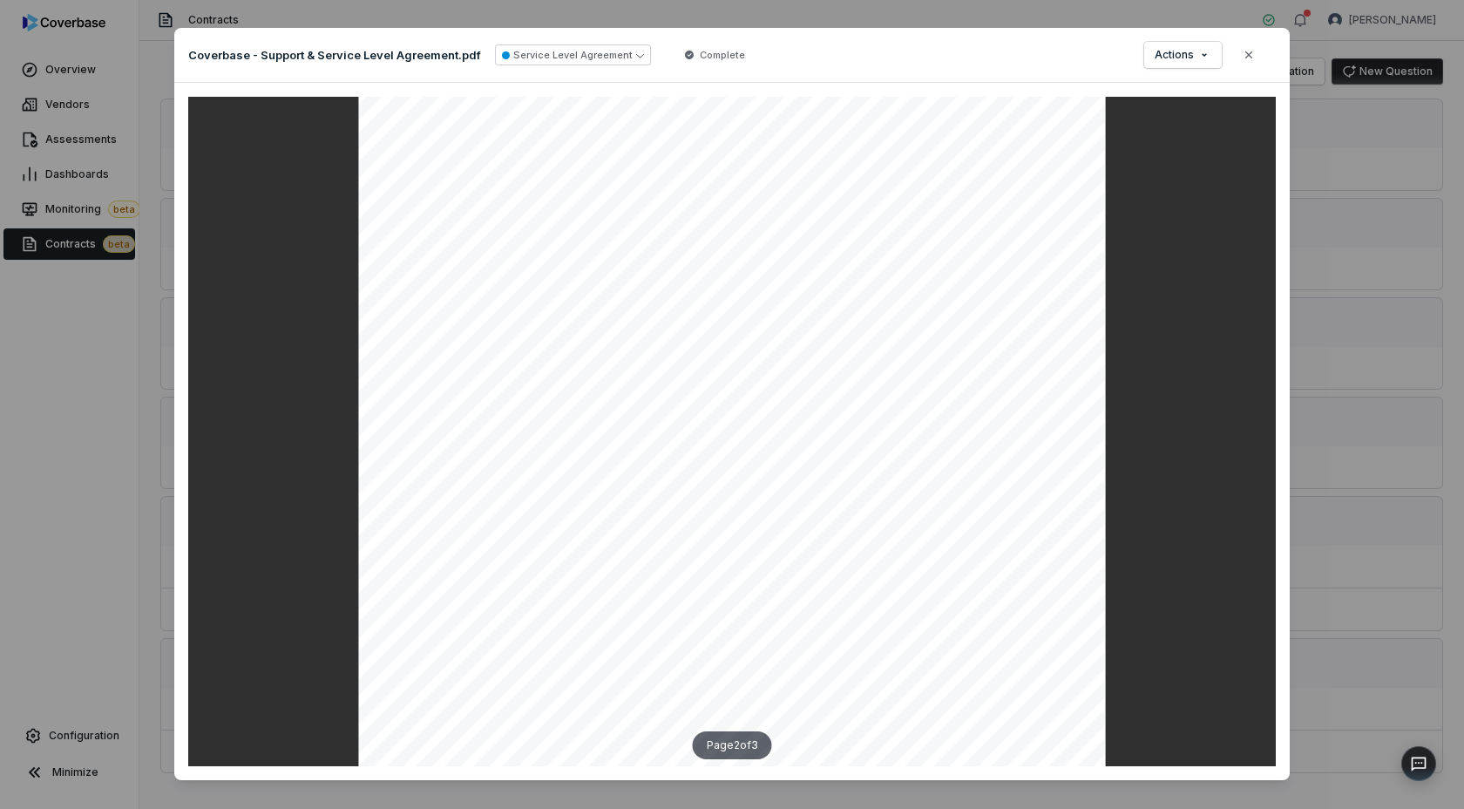
scroll to position [1304, 0]
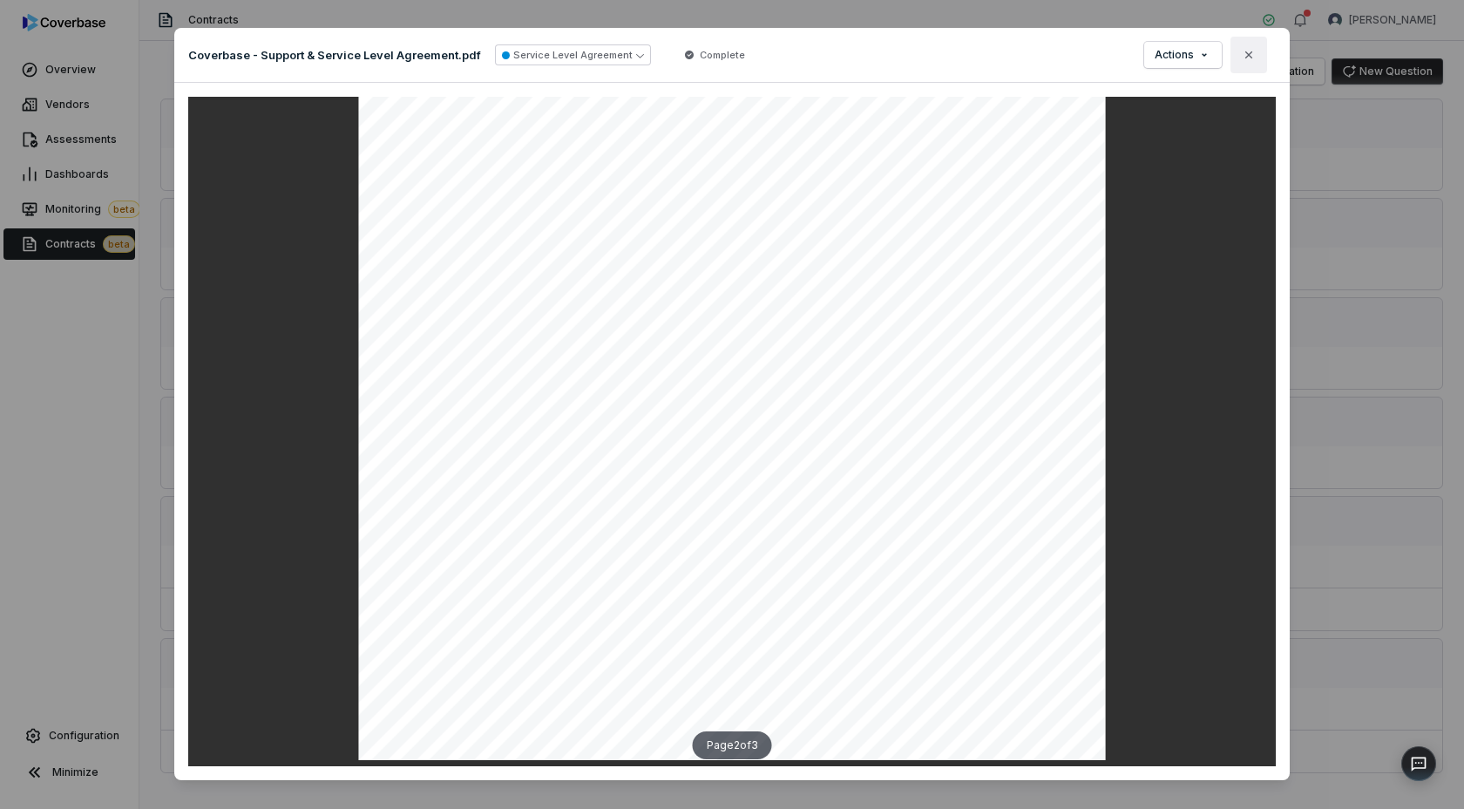
click at [1253, 56] on icon "button" at bounding box center [1249, 55] width 14 height 14
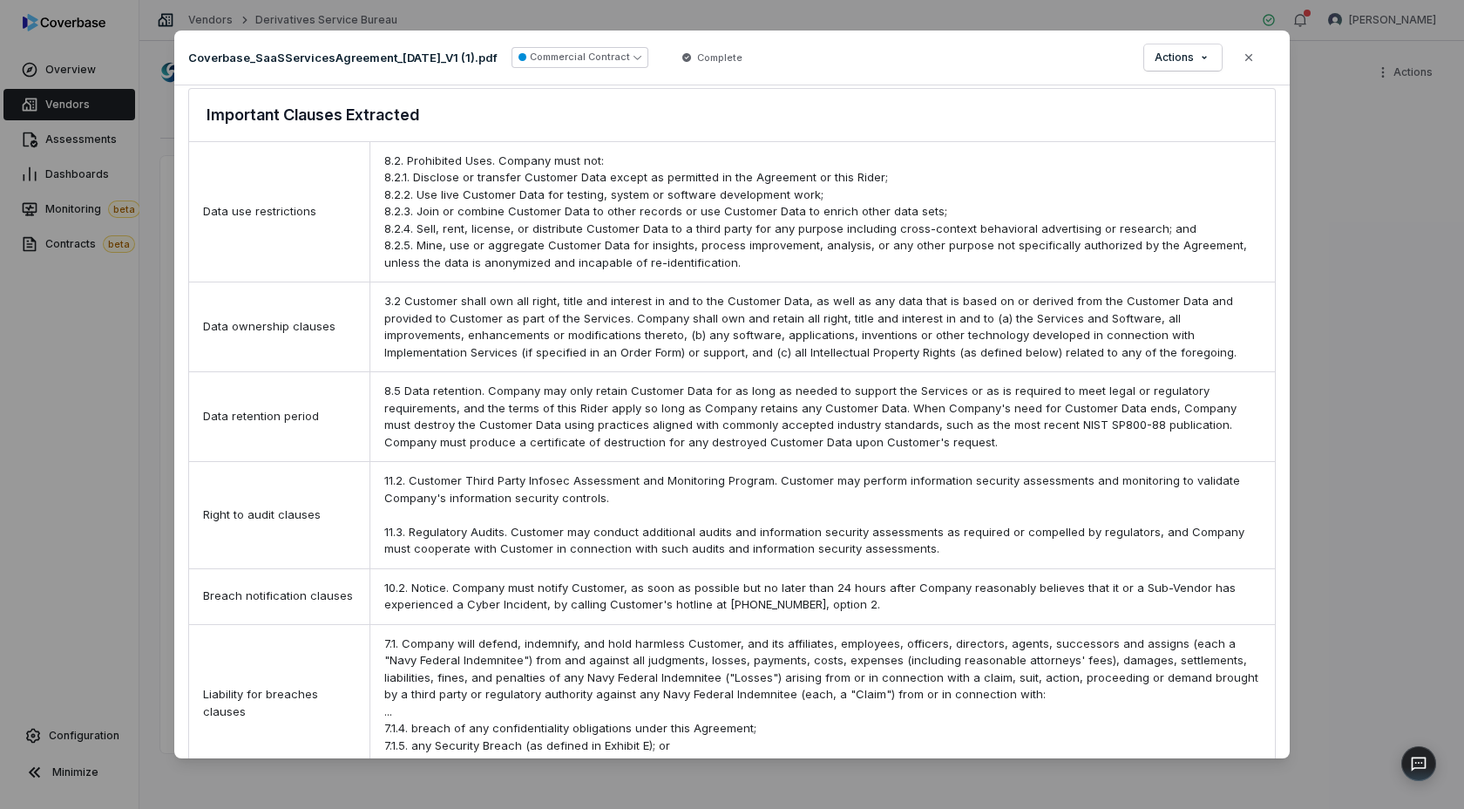
scroll to position [697, 0]
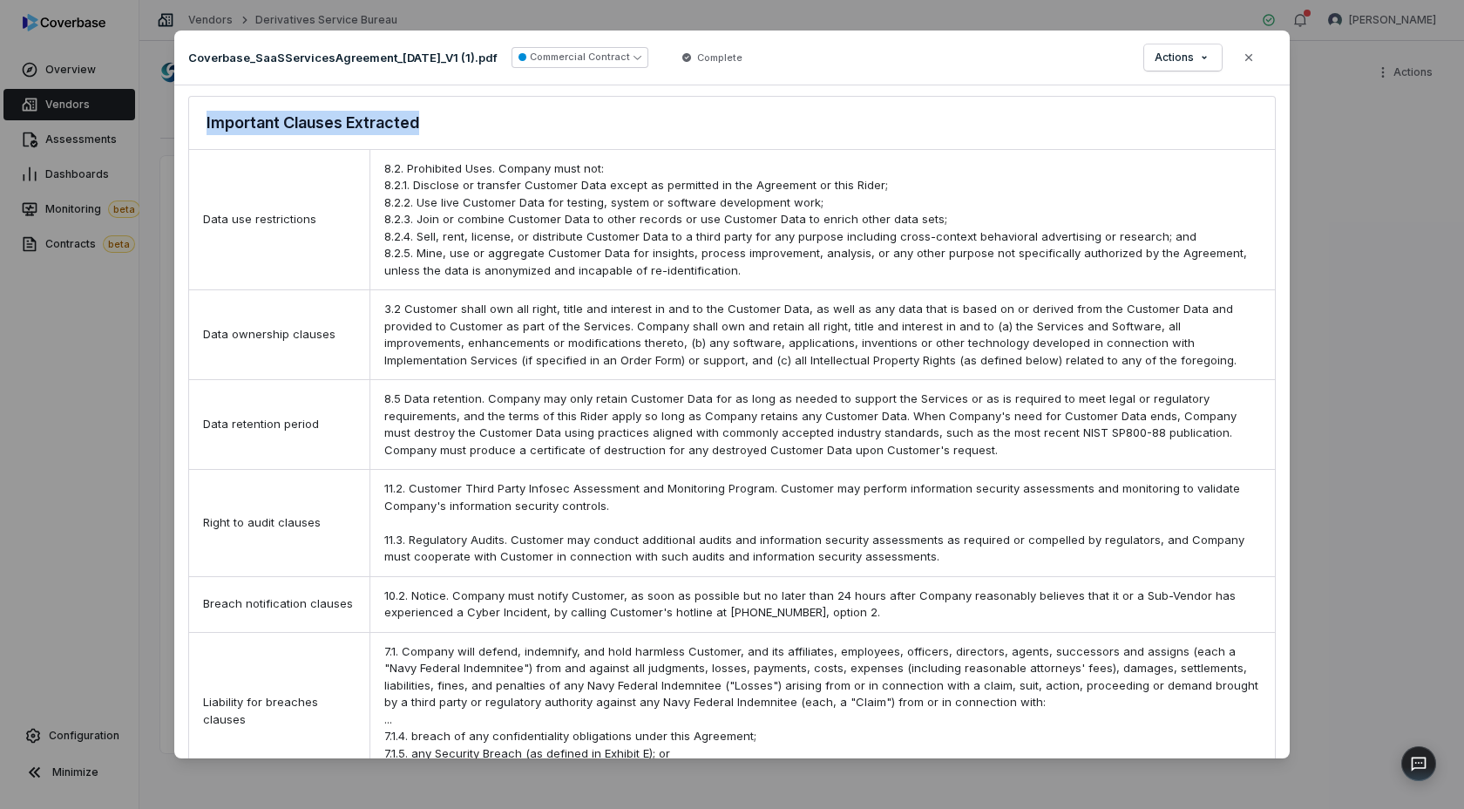
drag, startPoint x: 433, startPoint y: 121, endPoint x: 173, endPoint y: 129, distance: 260.7
click at [173, 129] on div "Document Preview Coverbase_SaaSServicesAgreement_9-9-24_V1 (1).pdf Commercial C…" at bounding box center [732, 405] width 1464 height 804
click at [1253, 56] on icon "button" at bounding box center [1249, 58] width 14 height 14
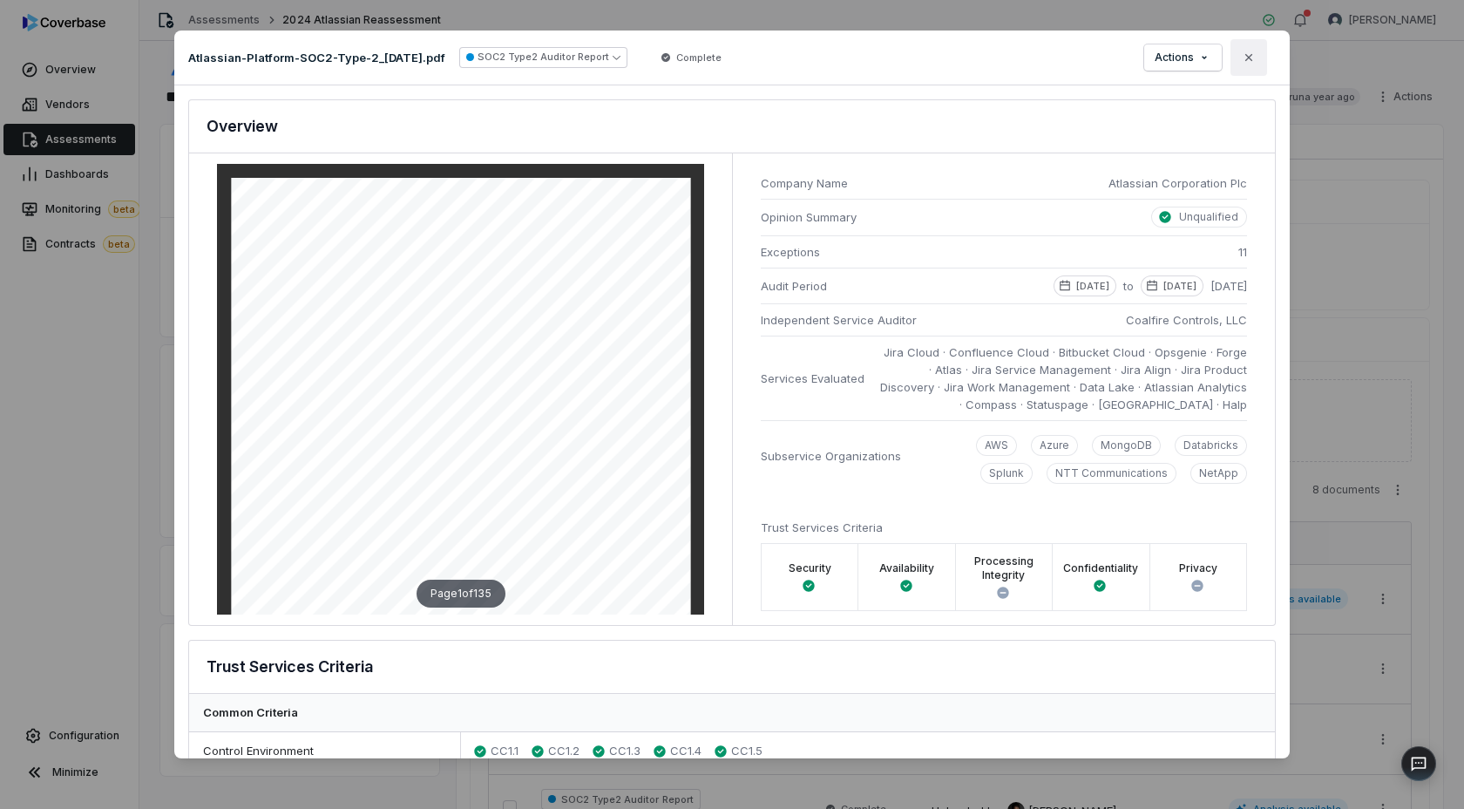
click at [1249, 67] on button "Close" at bounding box center [1249, 57] width 37 height 37
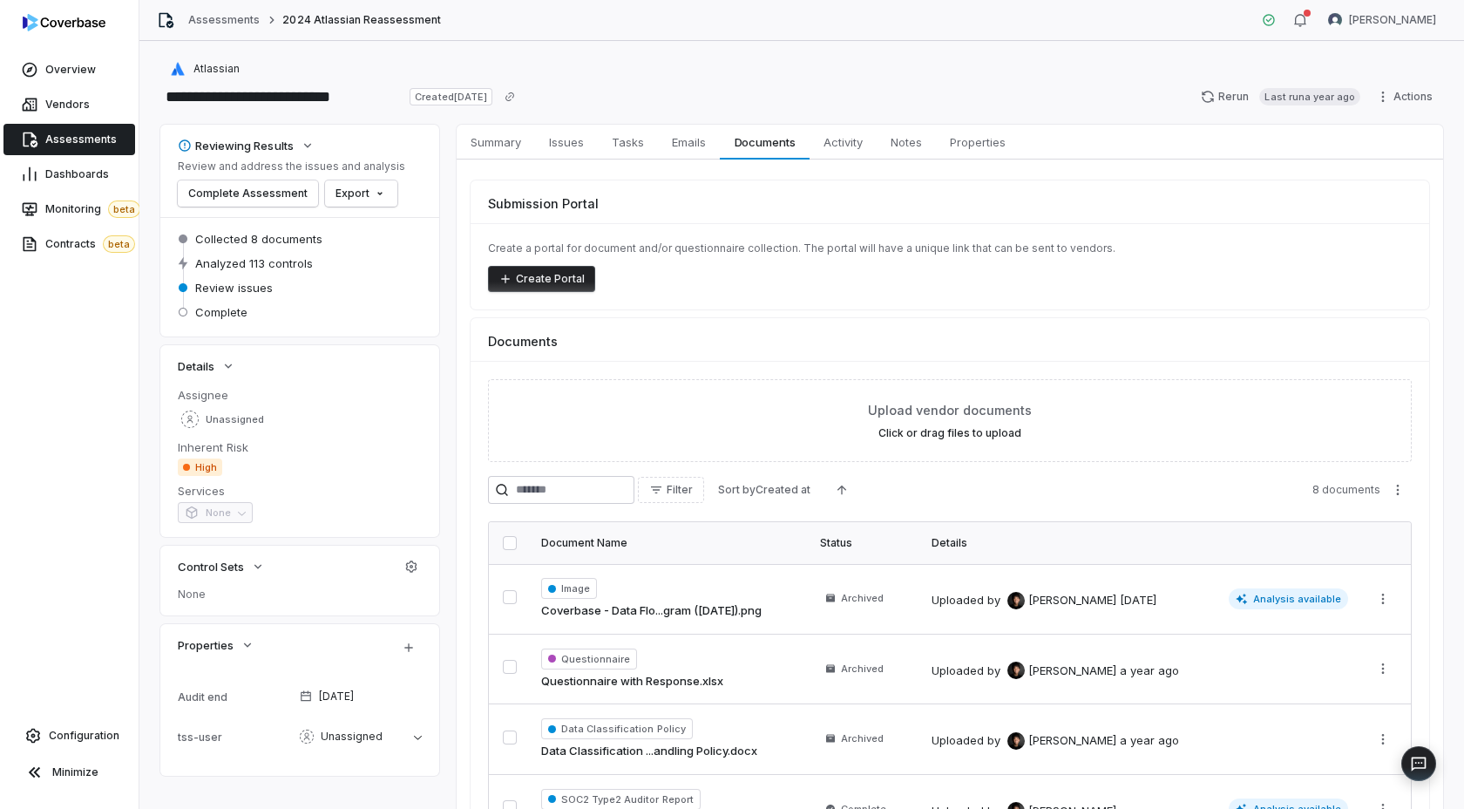
click at [893, 25] on div "Assessments 2024 Atlassian Reassessment [PERSON_NAME]" at bounding box center [801, 20] width 1325 height 41
